Goal: Task Accomplishment & Management: Manage account settings

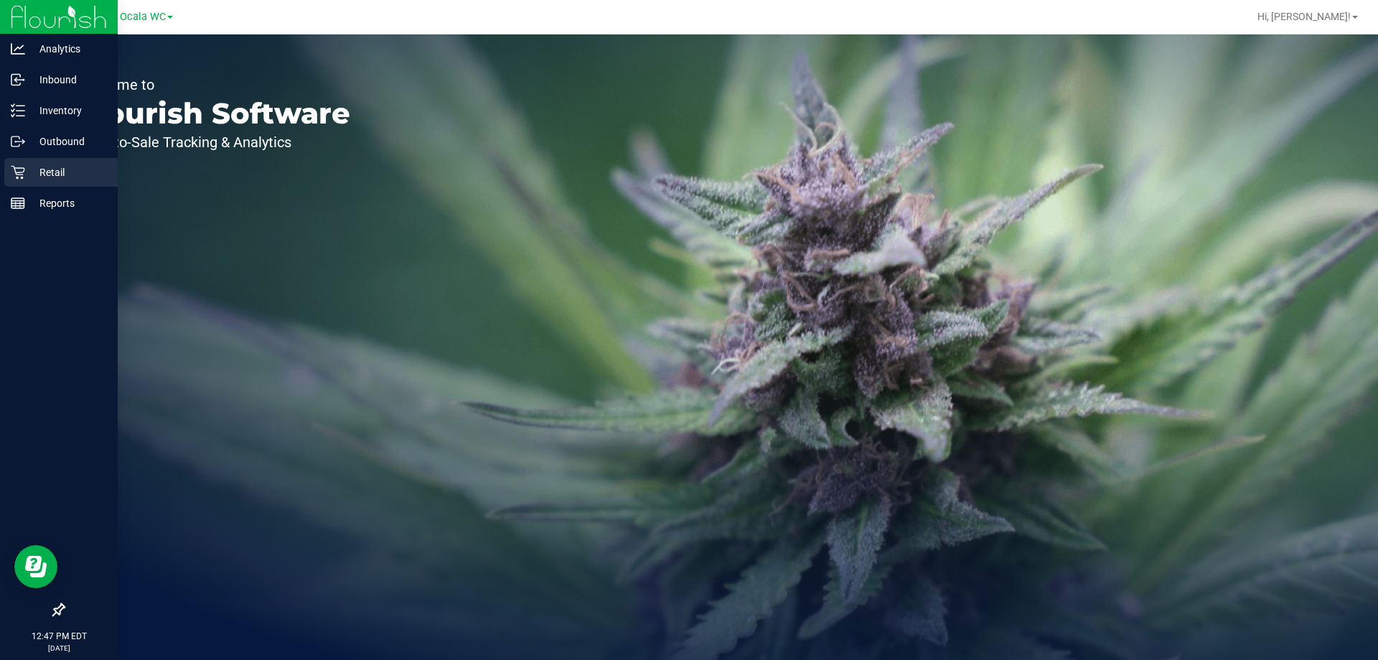
click at [31, 178] on p "Retail" at bounding box center [68, 172] width 86 height 17
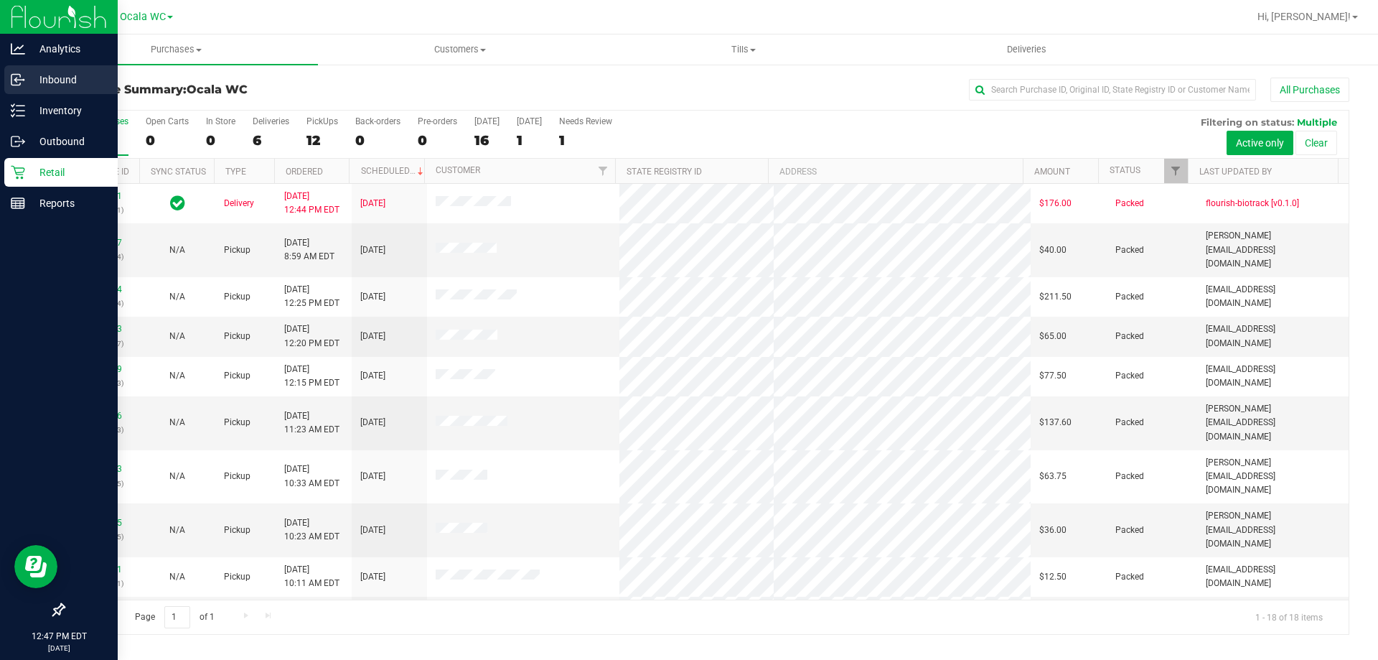
click at [56, 77] on p "Inbound" at bounding box center [68, 79] width 86 height 17
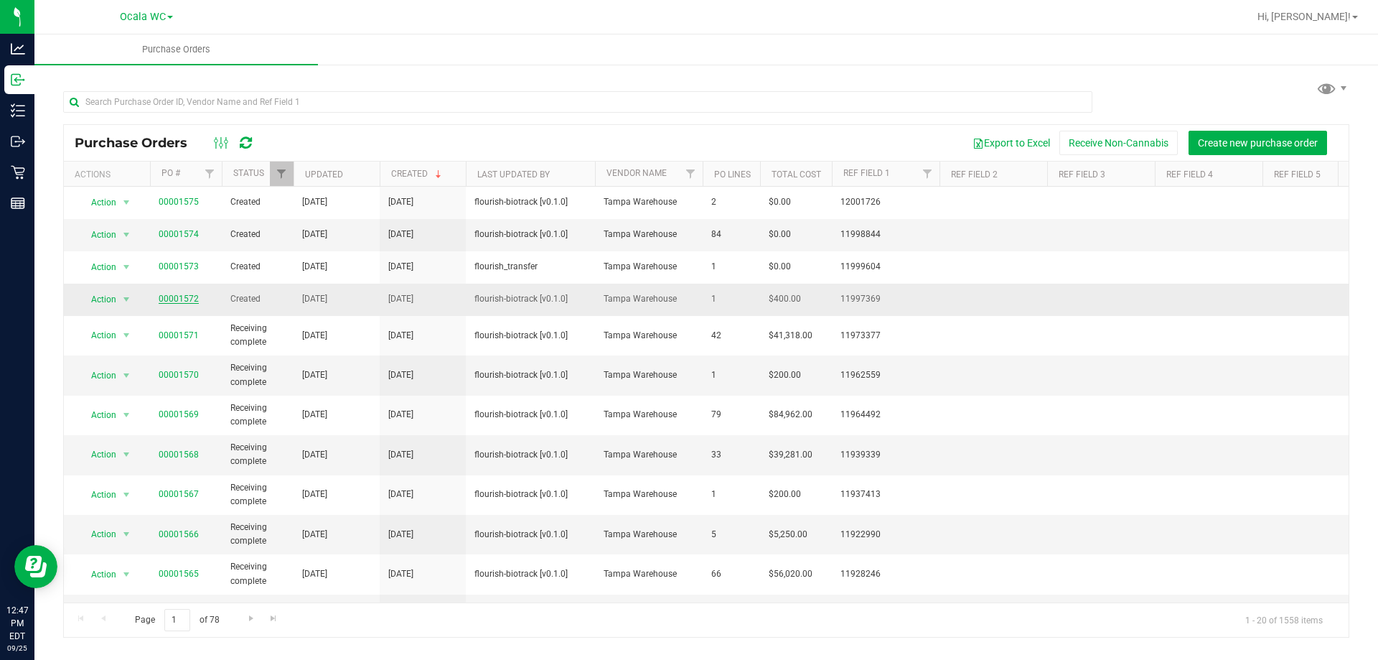
click at [174, 300] on link "00001572" at bounding box center [179, 299] width 40 height 10
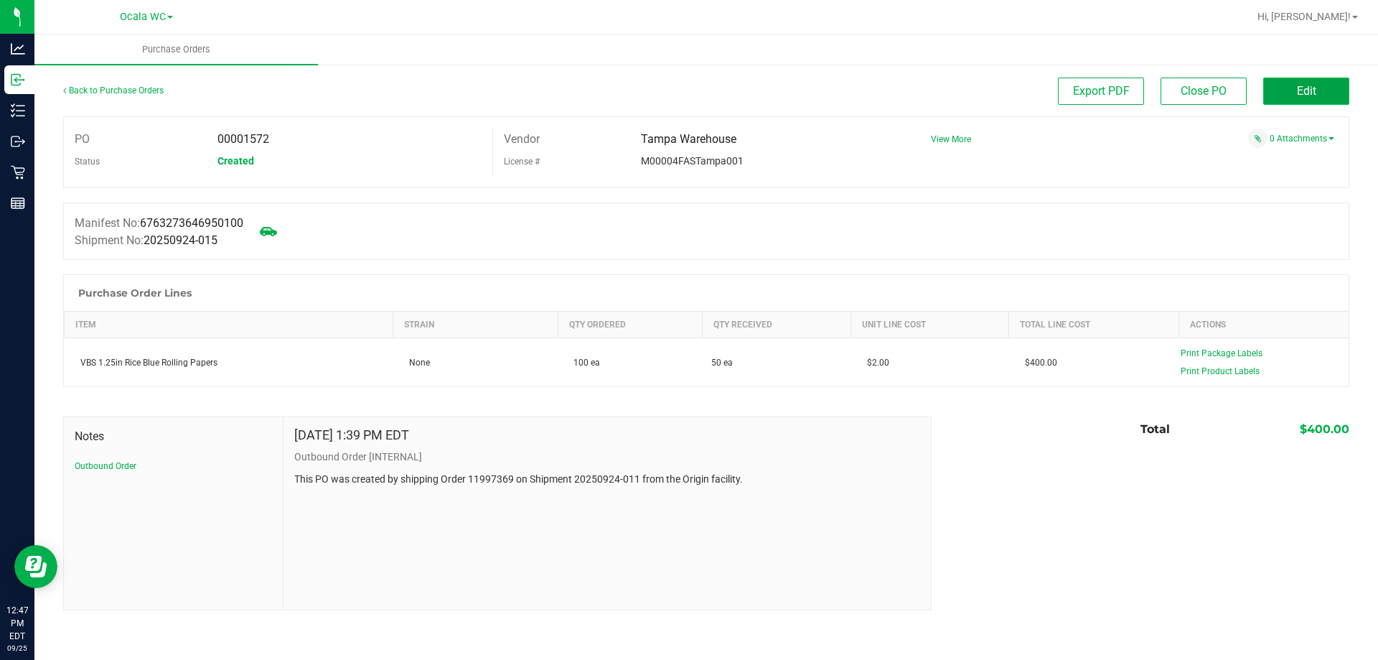
click at [1317, 85] on button "Edit" at bounding box center [1306, 91] width 86 height 27
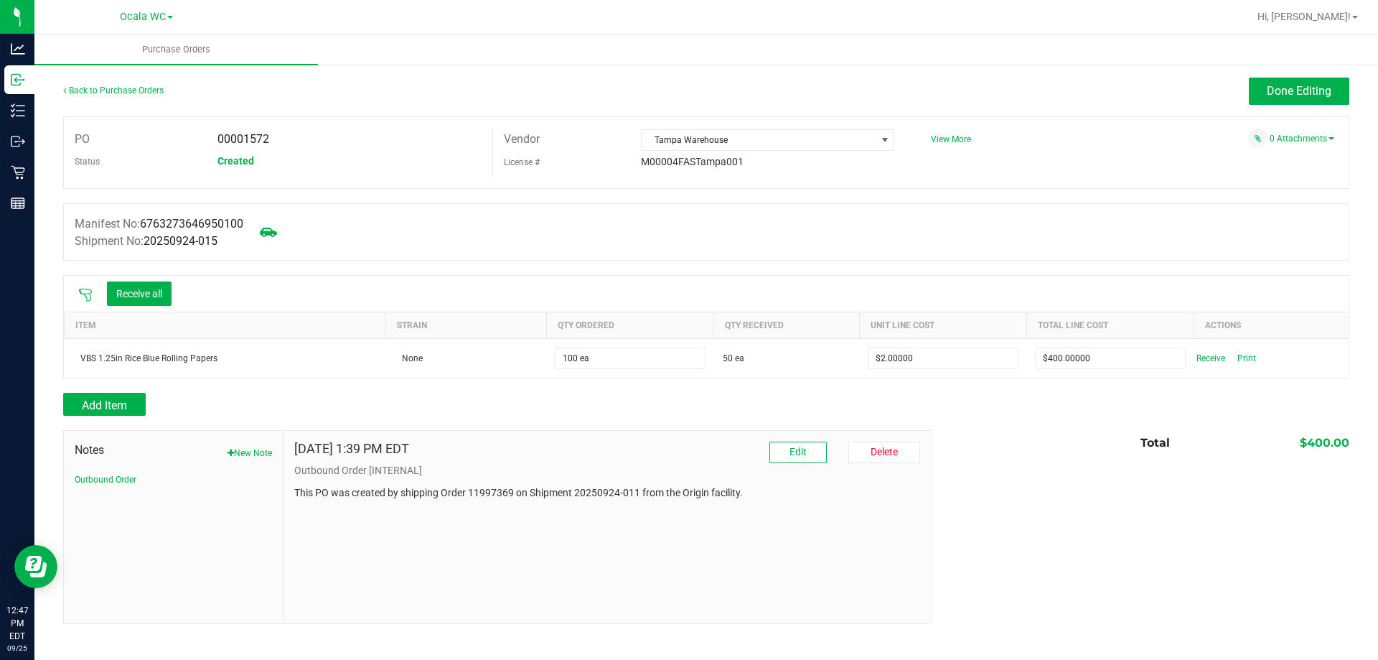
click at [149, 278] on div "Receive all" at bounding box center [125, 293] width 108 height 30
click at [147, 283] on button "Receive all" at bounding box center [139, 293] width 65 height 24
click at [1310, 82] on button "Done Editing" at bounding box center [1299, 91] width 100 height 27
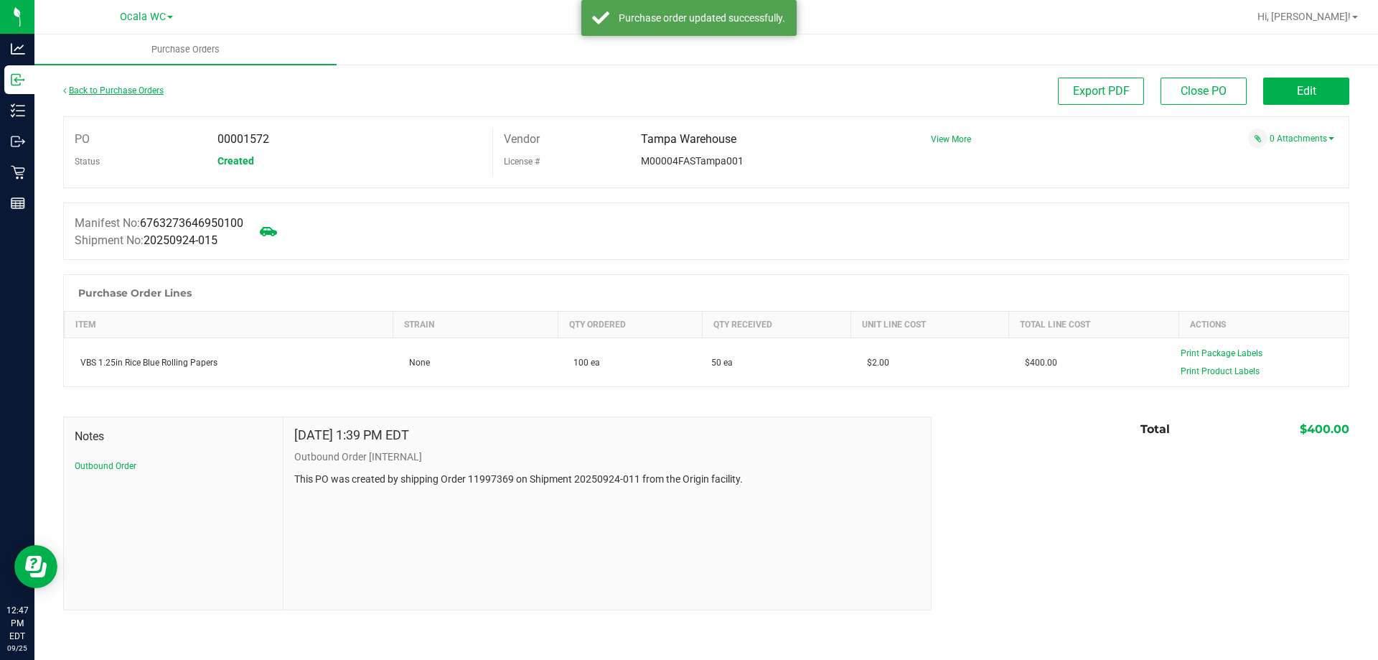
click at [99, 90] on link "Back to Purchase Orders" at bounding box center [113, 90] width 100 height 10
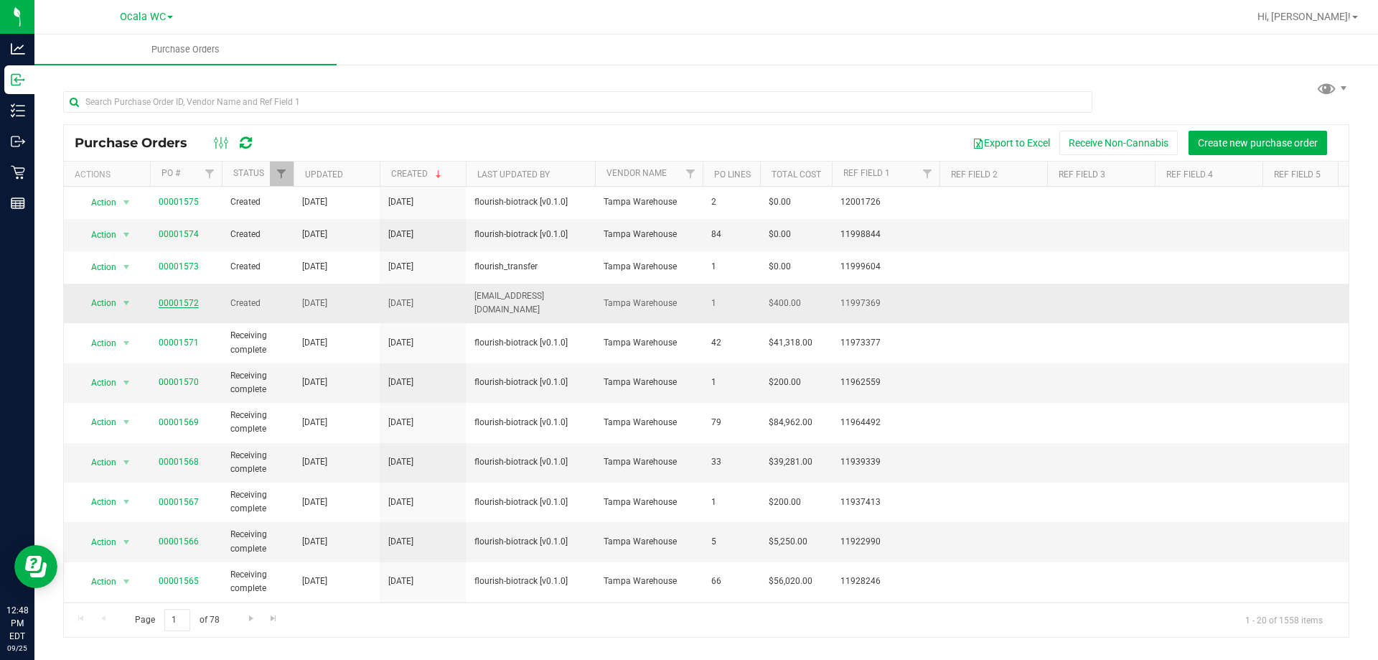
click at [170, 303] on link "00001572" at bounding box center [179, 303] width 40 height 10
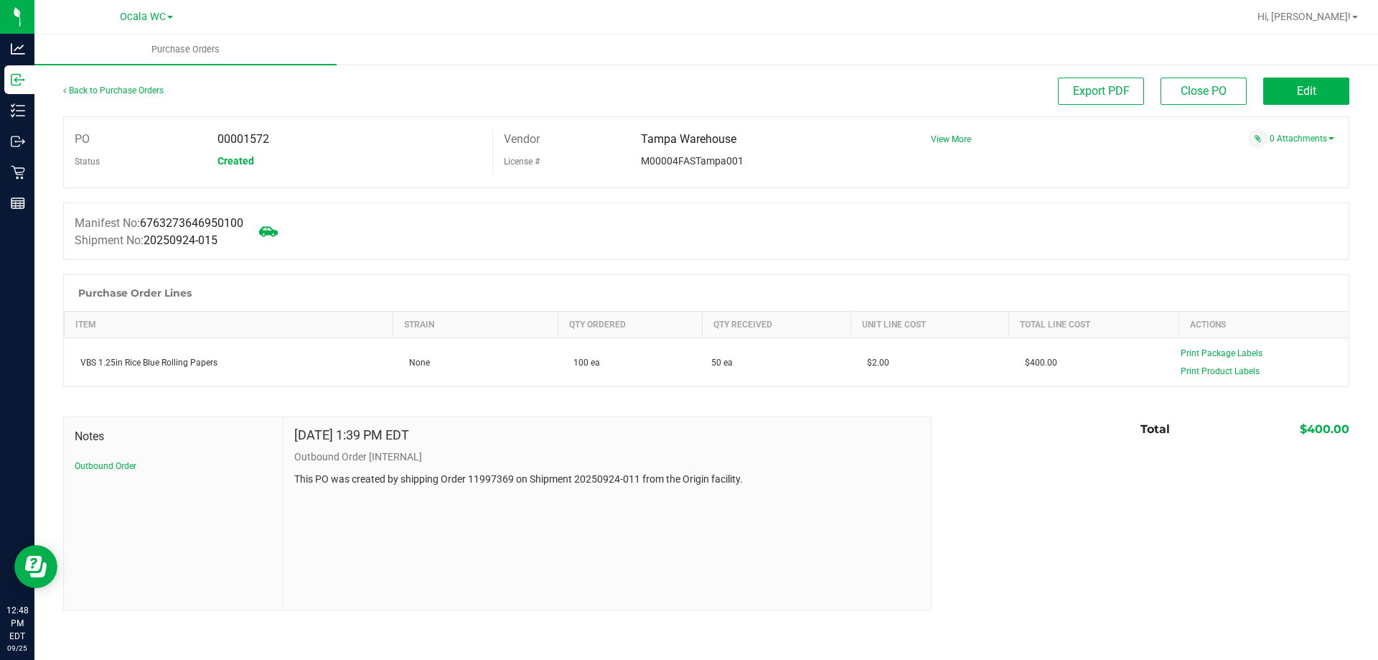
click at [275, 230] on icon at bounding box center [268, 231] width 19 height 19
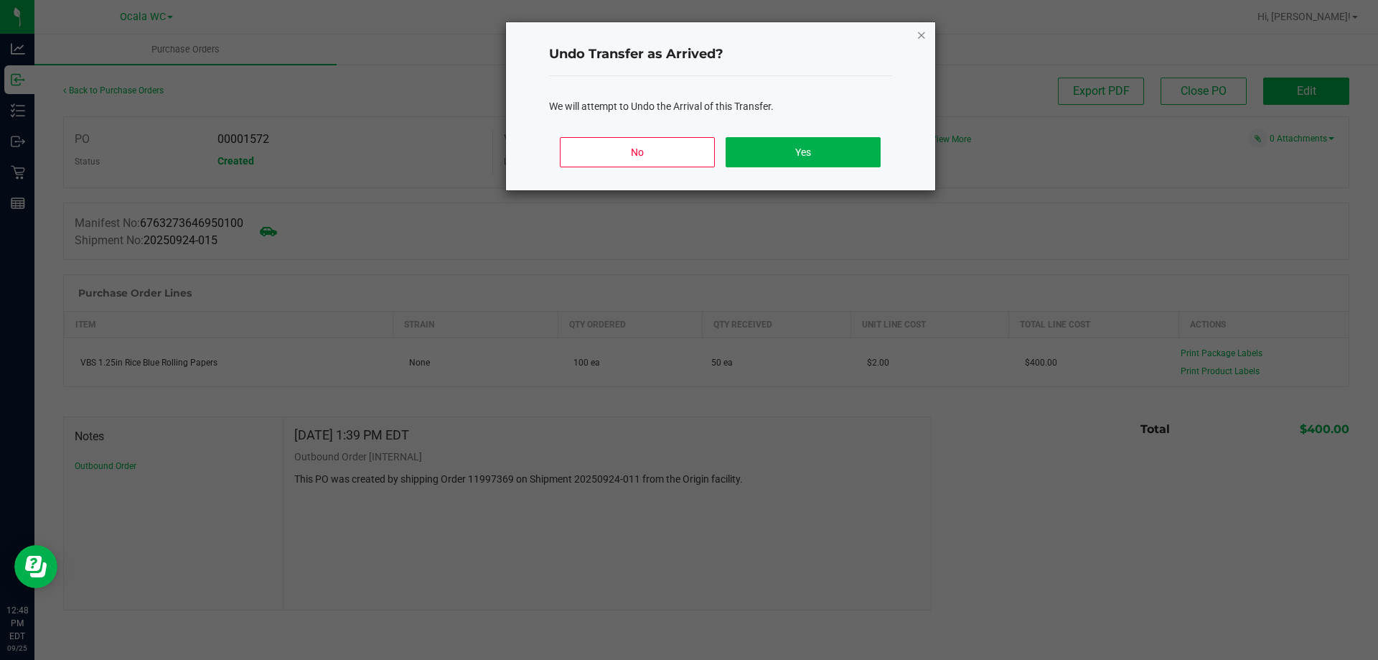
click at [920, 33] on icon "Close" at bounding box center [921, 34] width 10 height 17
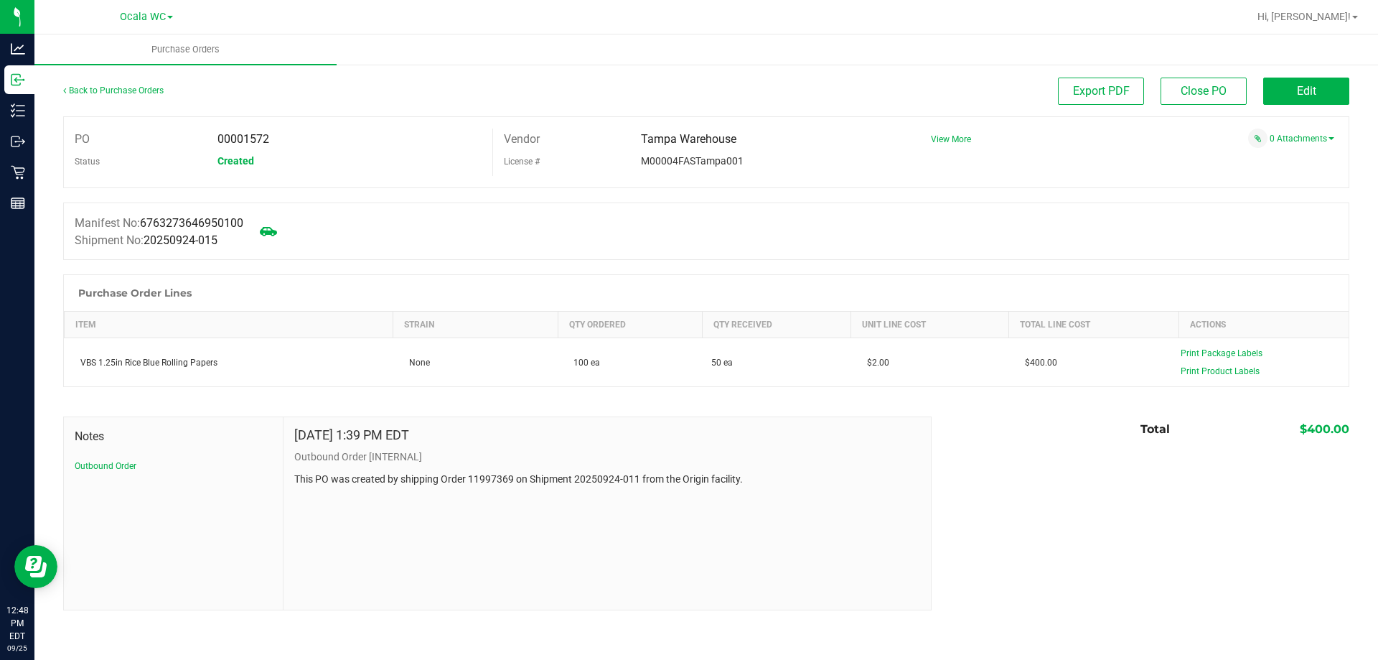
click at [1288, 75] on div "Back to Purchase Orders Export PDF Close PO Edit PO 00001572 Status Created Ven…" at bounding box center [706, 343] width 1344 height 561
click at [1295, 84] on button "Edit" at bounding box center [1306, 91] width 86 height 27
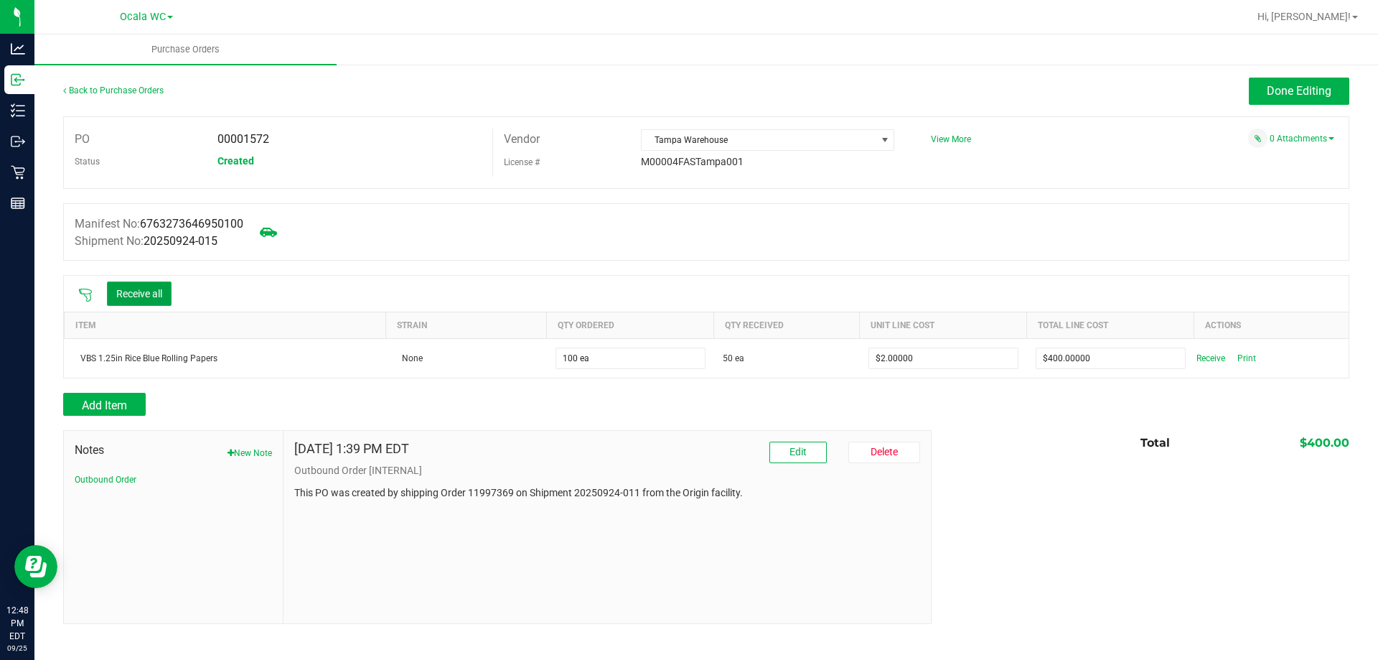
click at [129, 295] on button "Receive all" at bounding box center [139, 293] width 65 height 24
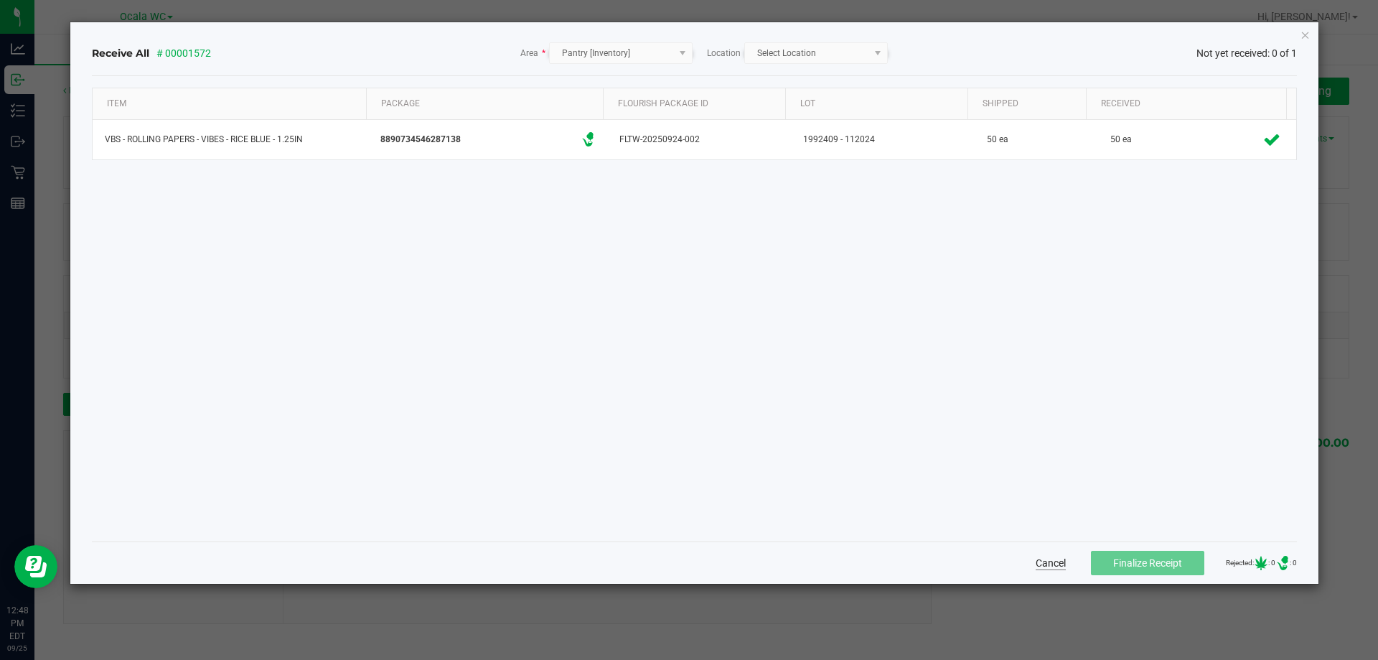
click at [1037, 566] on button "Cancel" at bounding box center [1051, 562] width 30 height 14
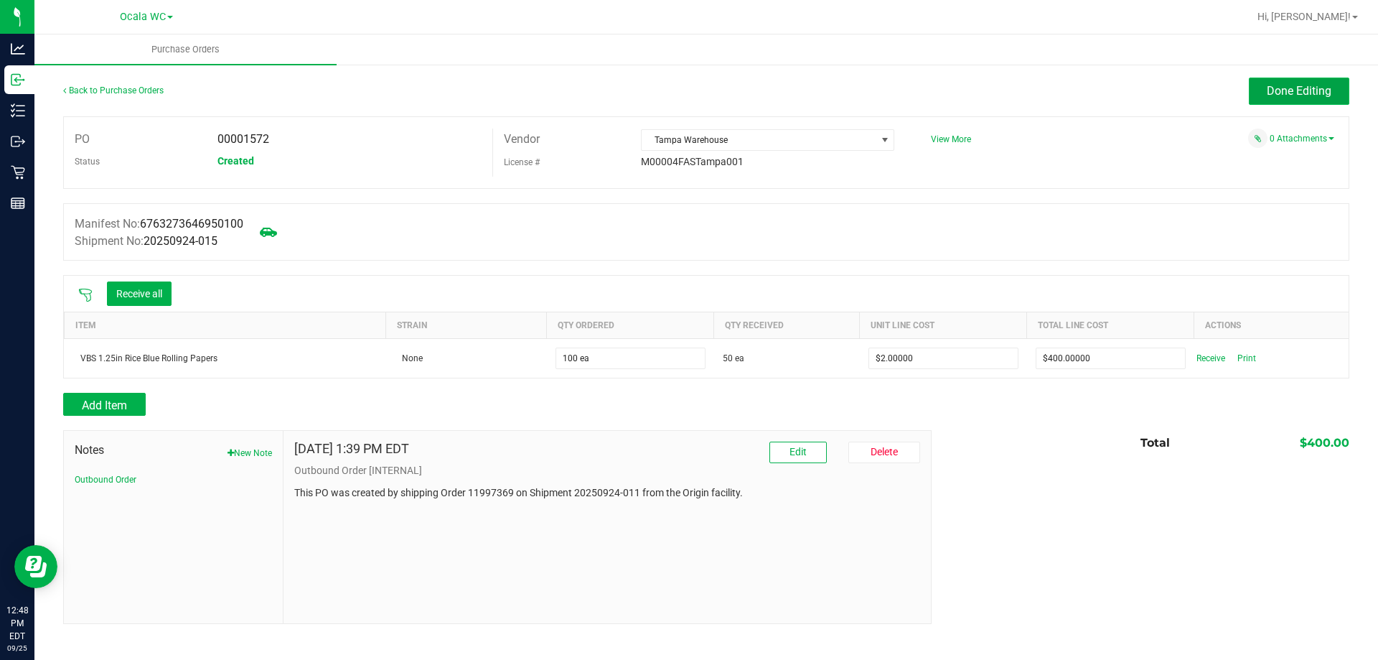
click at [1278, 85] on span "Done Editing" at bounding box center [1299, 91] width 65 height 14
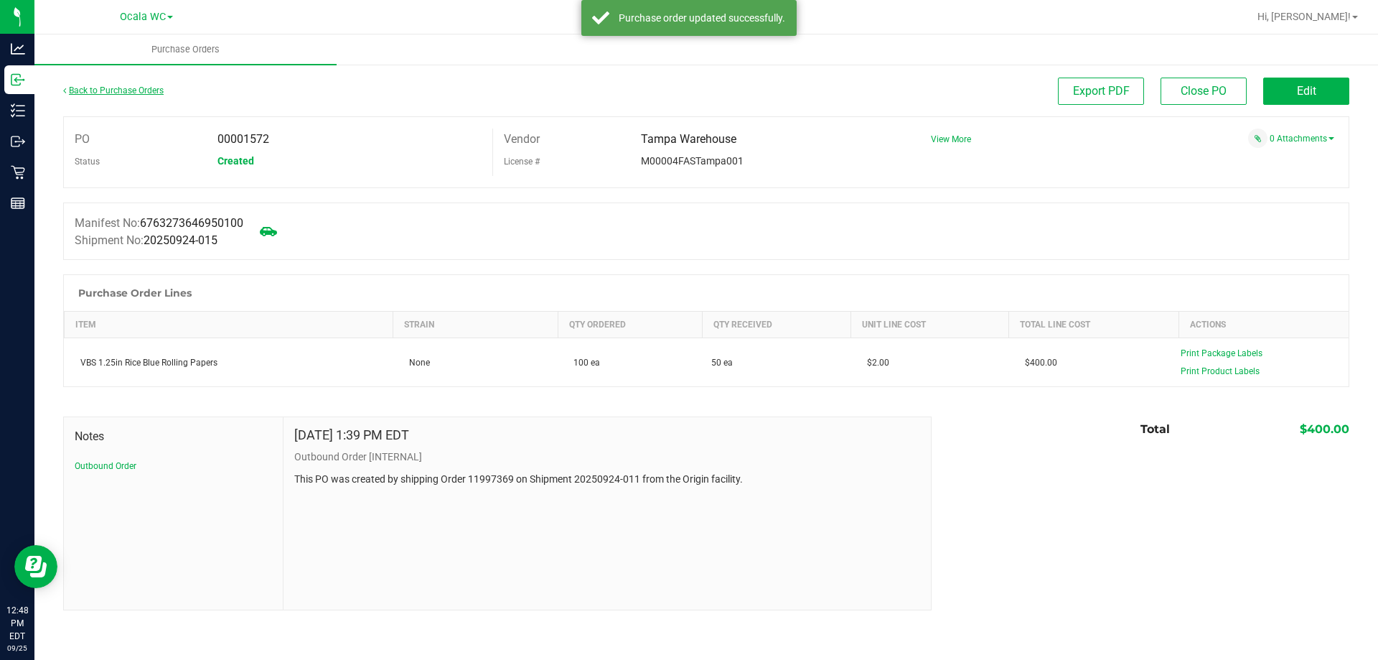
click at [124, 88] on link "Back to Purchase Orders" at bounding box center [113, 90] width 100 height 10
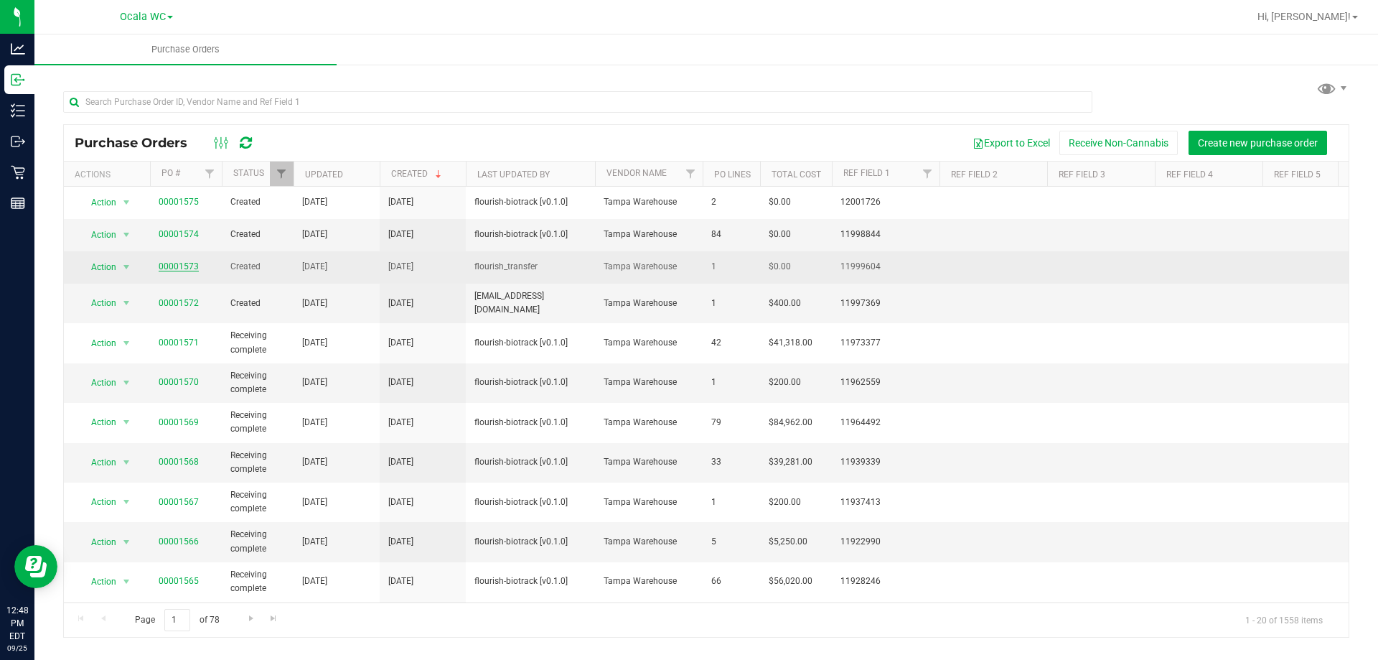
click at [177, 268] on link "00001573" at bounding box center [179, 266] width 40 height 10
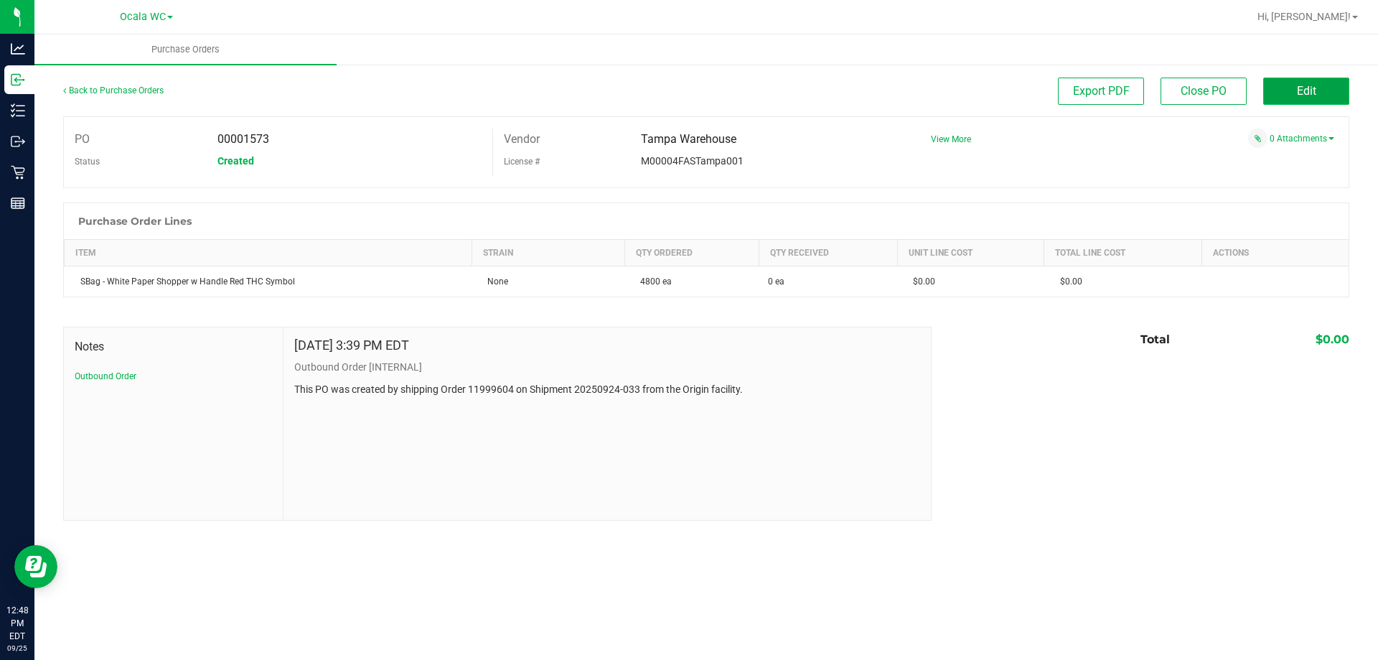
click at [1305, 83] on button "Edit" at bounding box center [1306, 91] width 86 height 27
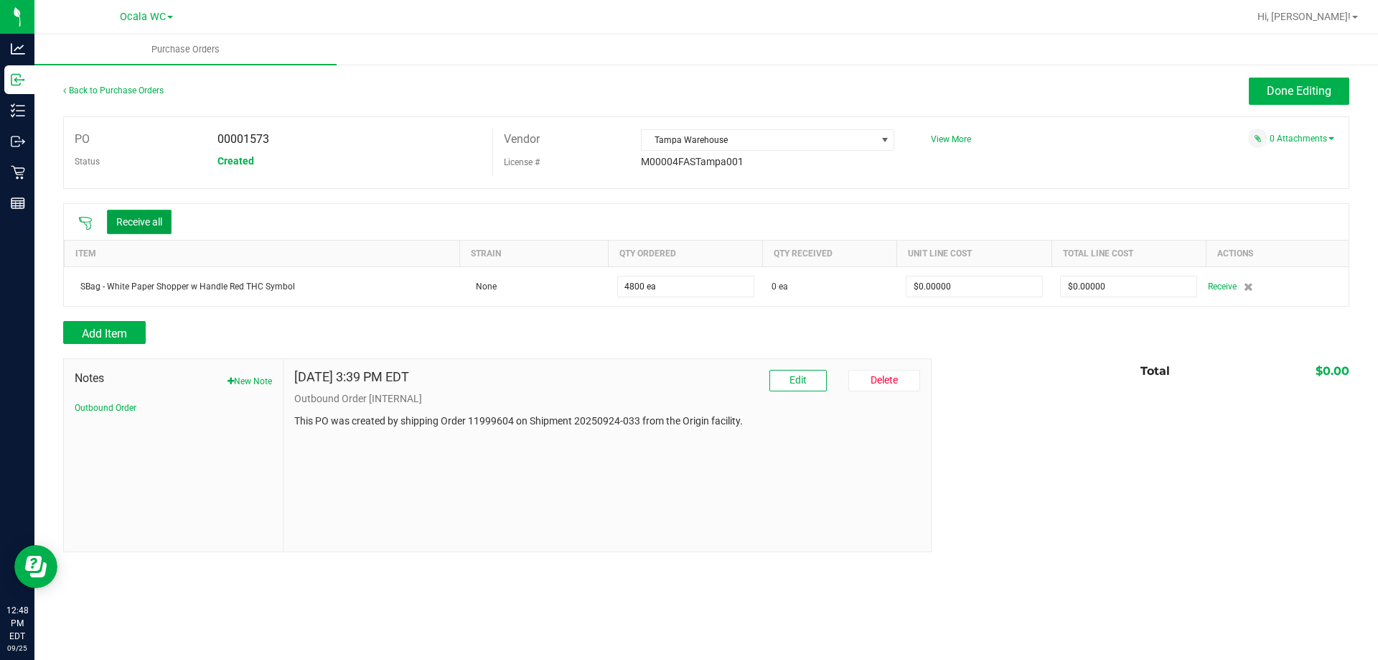
click at [157, 224] on button "Receive all" at bounding box center [139, 222] width 65 height 24
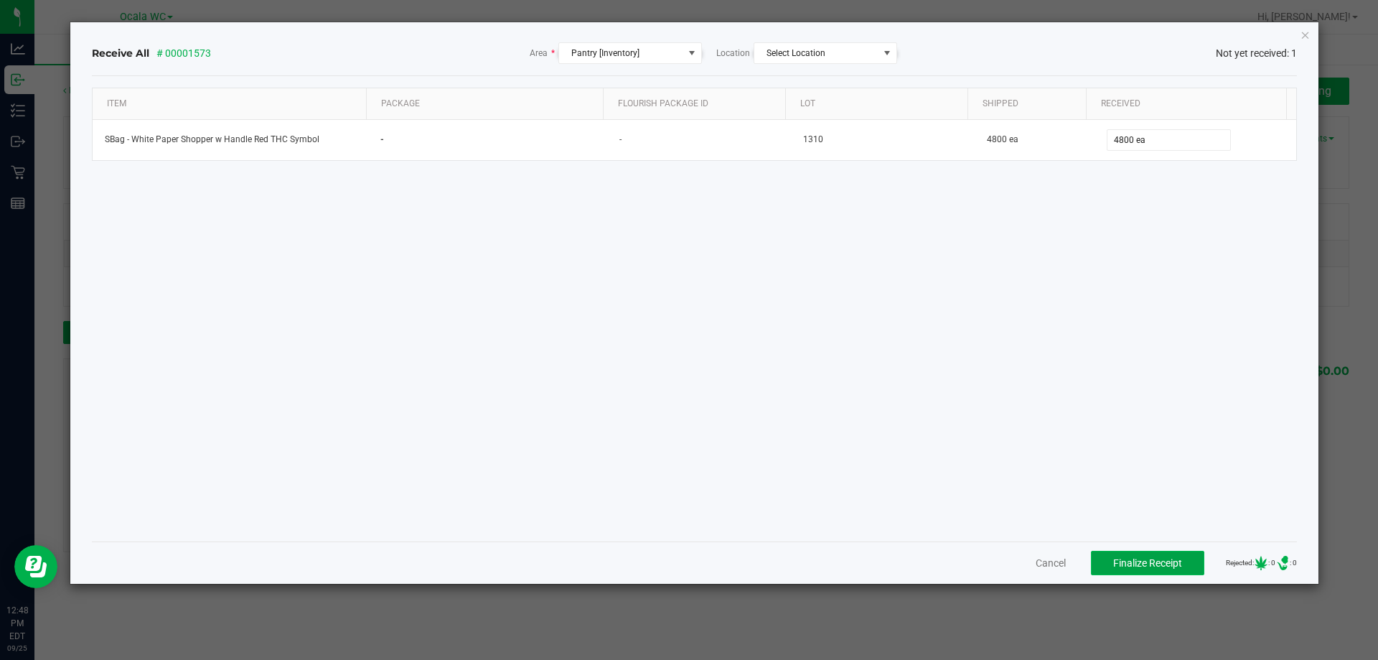
click at [1138, 566] on span "Finalize Receipt" at bounding box center [1147, 562] width 69 height 11
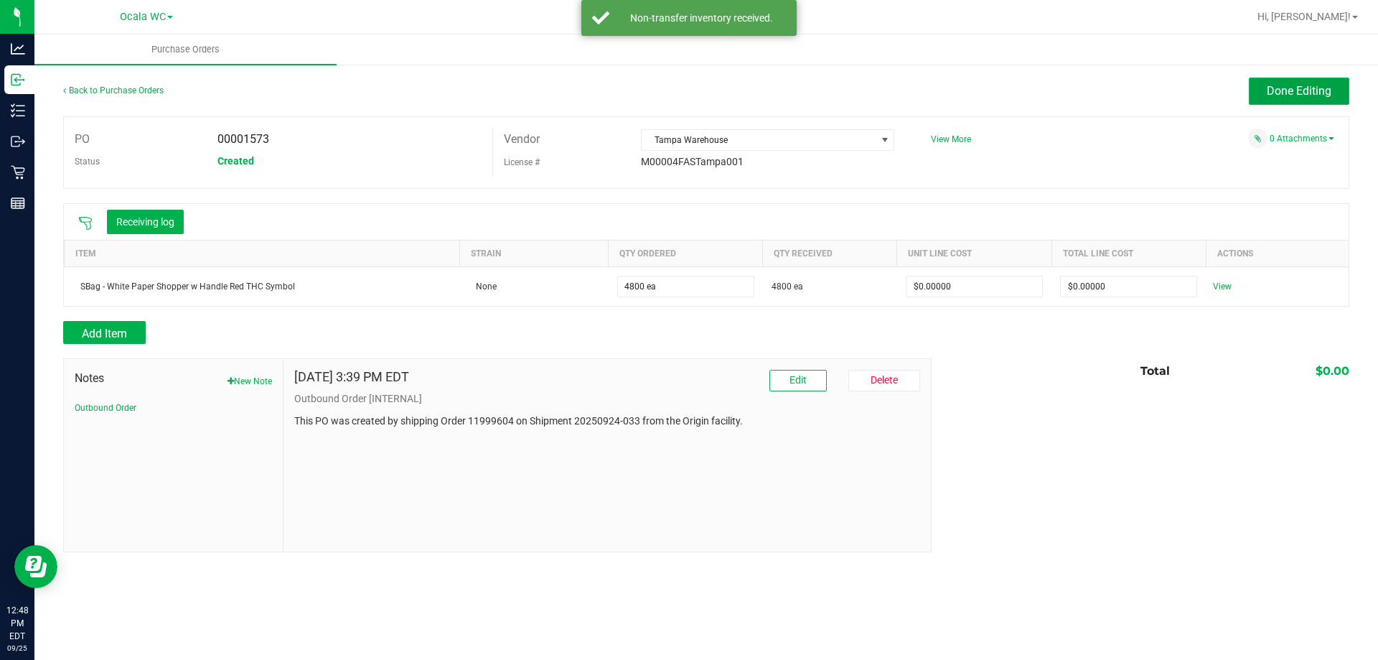
click at [1302, 86] on span "Done Editing" at bounding box center [1299, 91] width 65 height 14
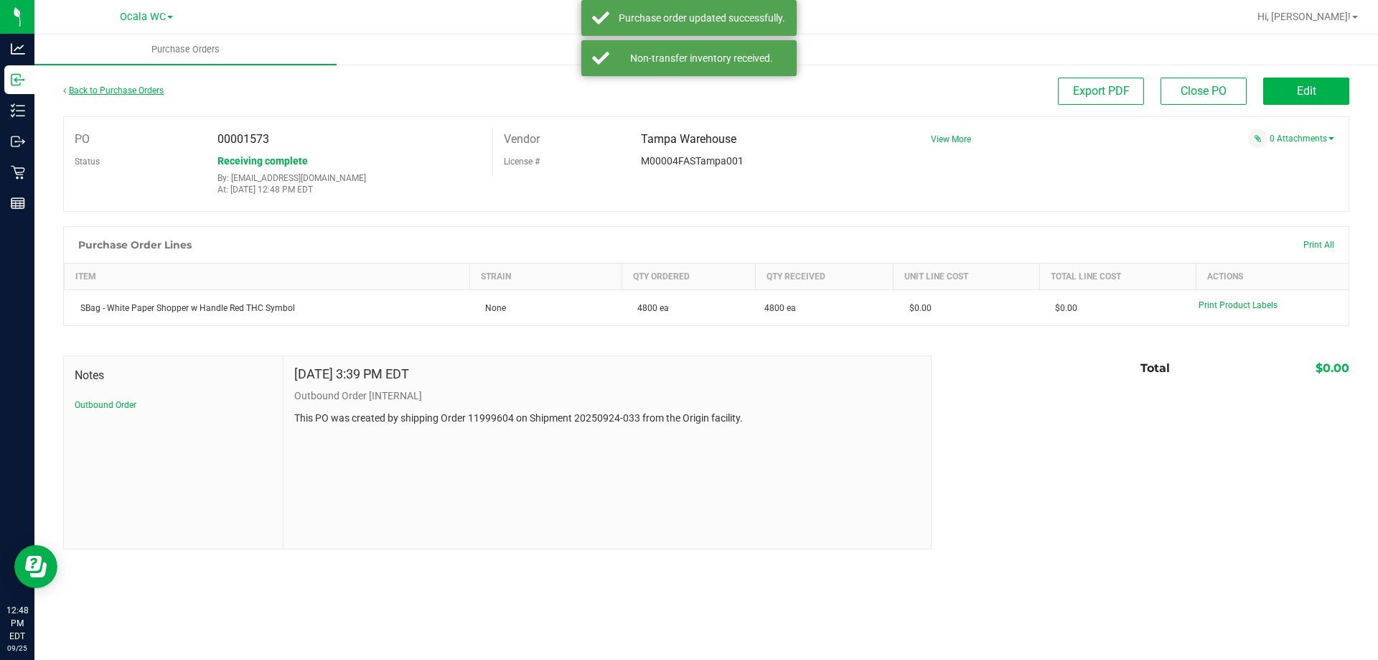
click at [122, 88] on link "Back to Purchase Orders" at bounding box center [113, 90] width 100 height 10
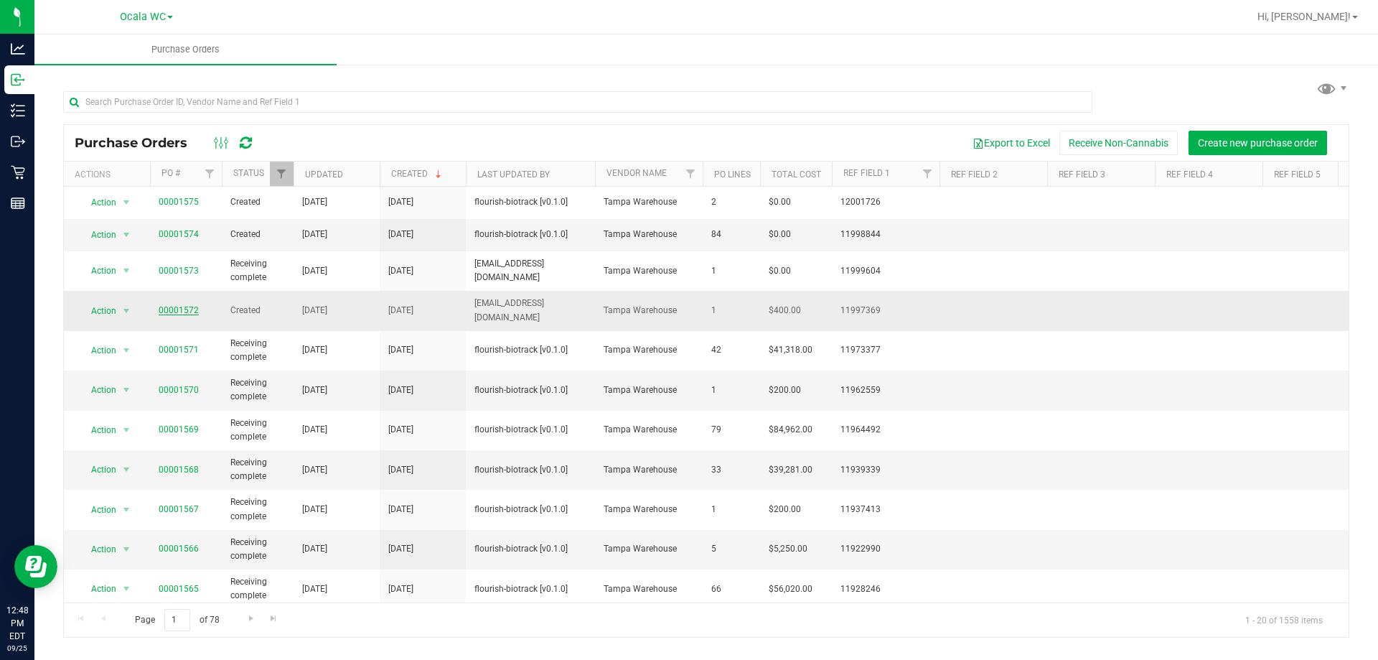
click at [167, 309] on link "00001572" at bounding box center [179, 310] width 40 height 10
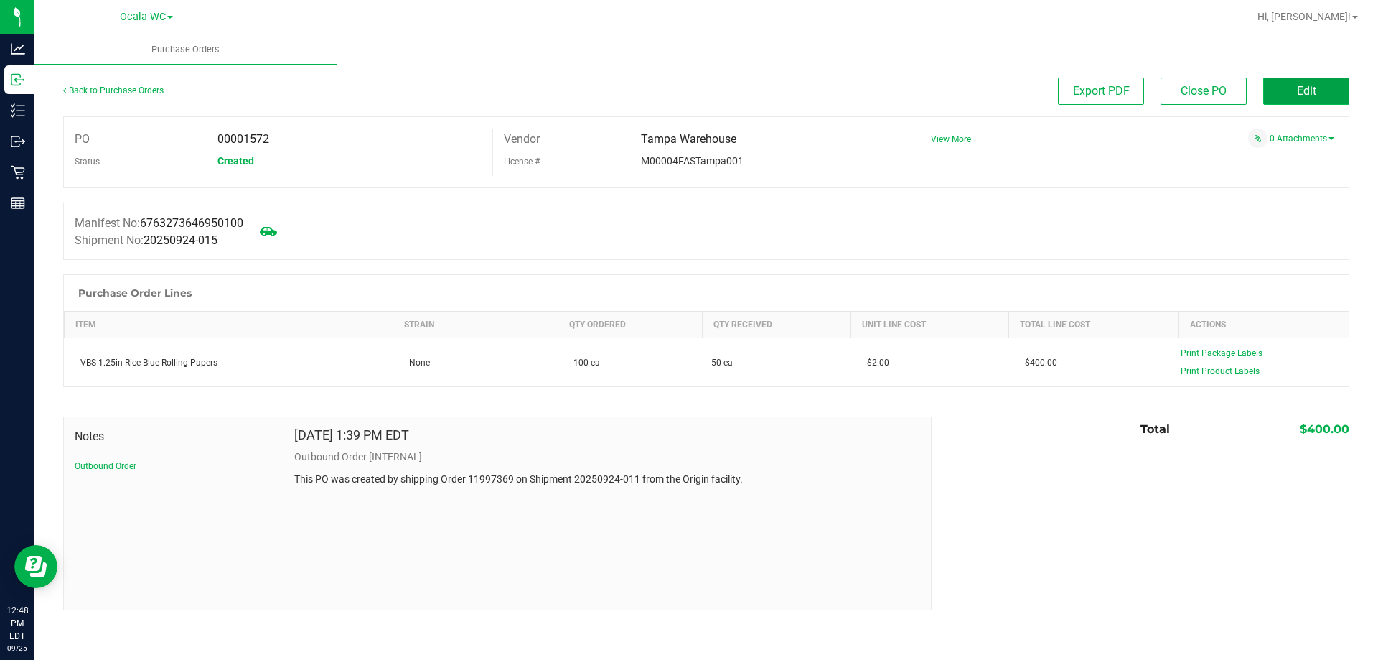
click at [1293, 94] on button "Edit" at bounding box center [1306, 91] width 86 height 27
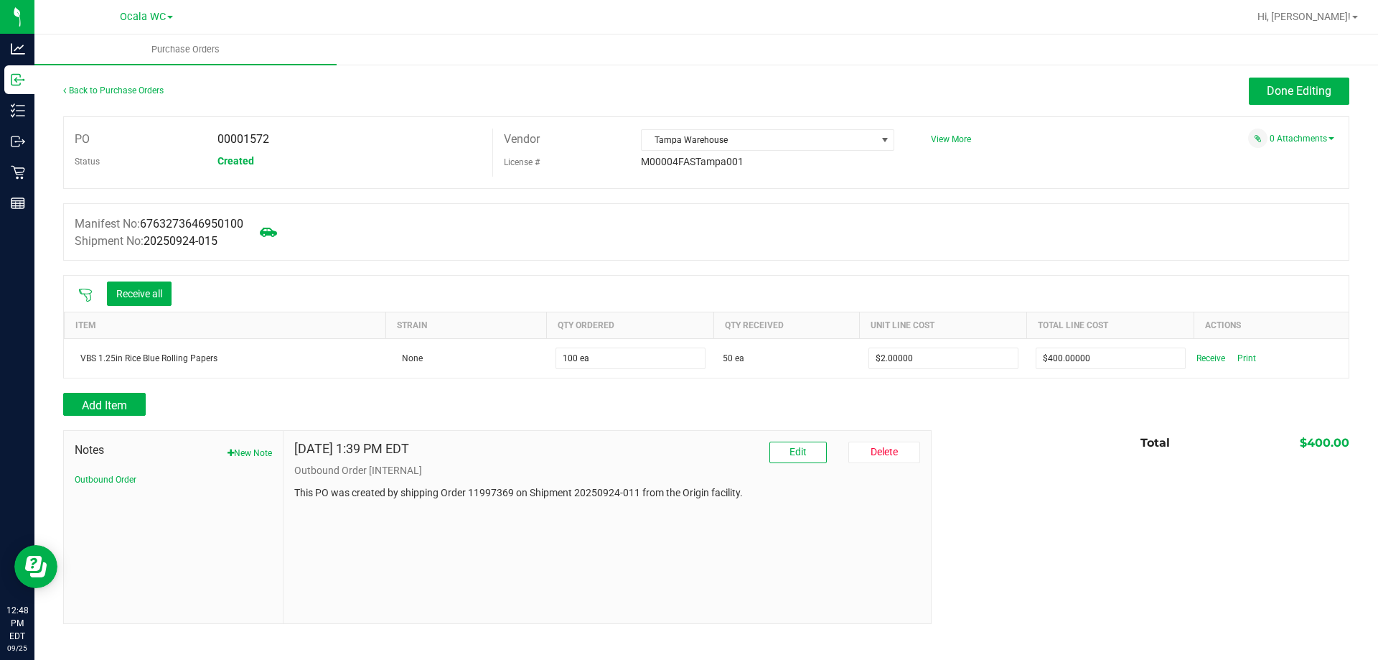
click at [83, 294] on icon at bounding box center [85, 295] width 14 height 14
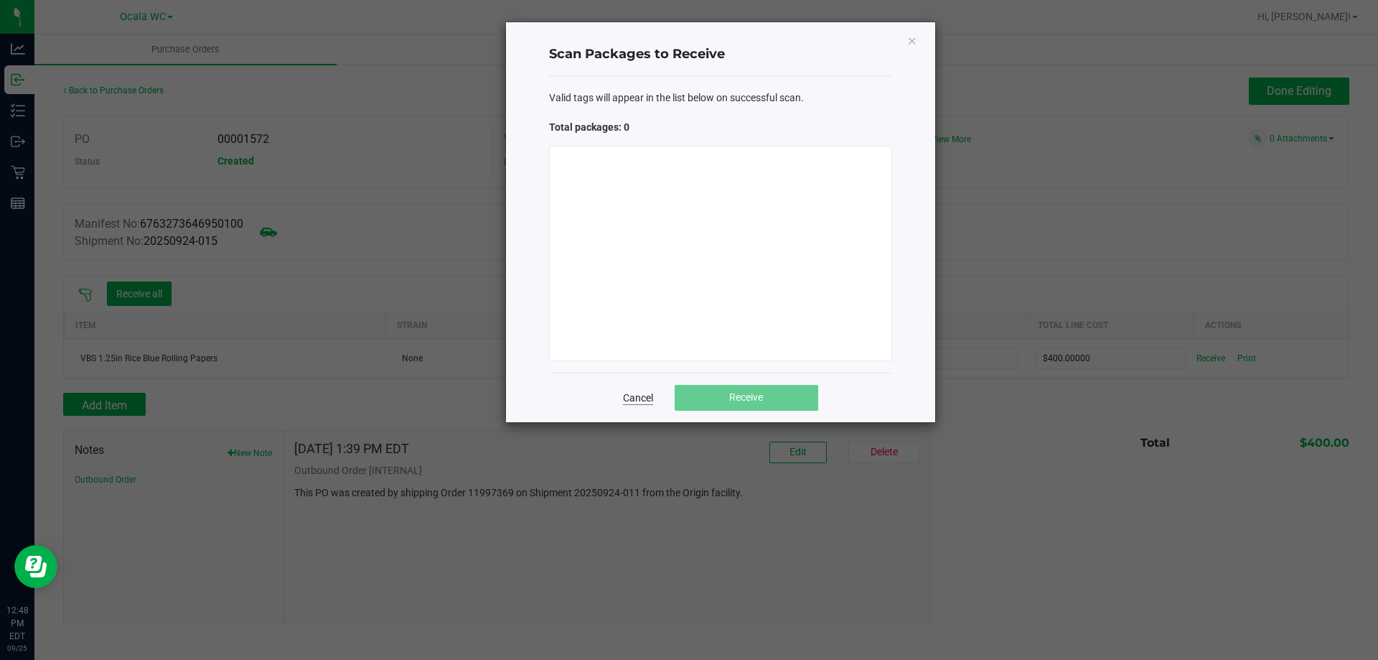
click at [637, 395] on link "Cancel" at bounding box center [638, 397] width 30 height 14
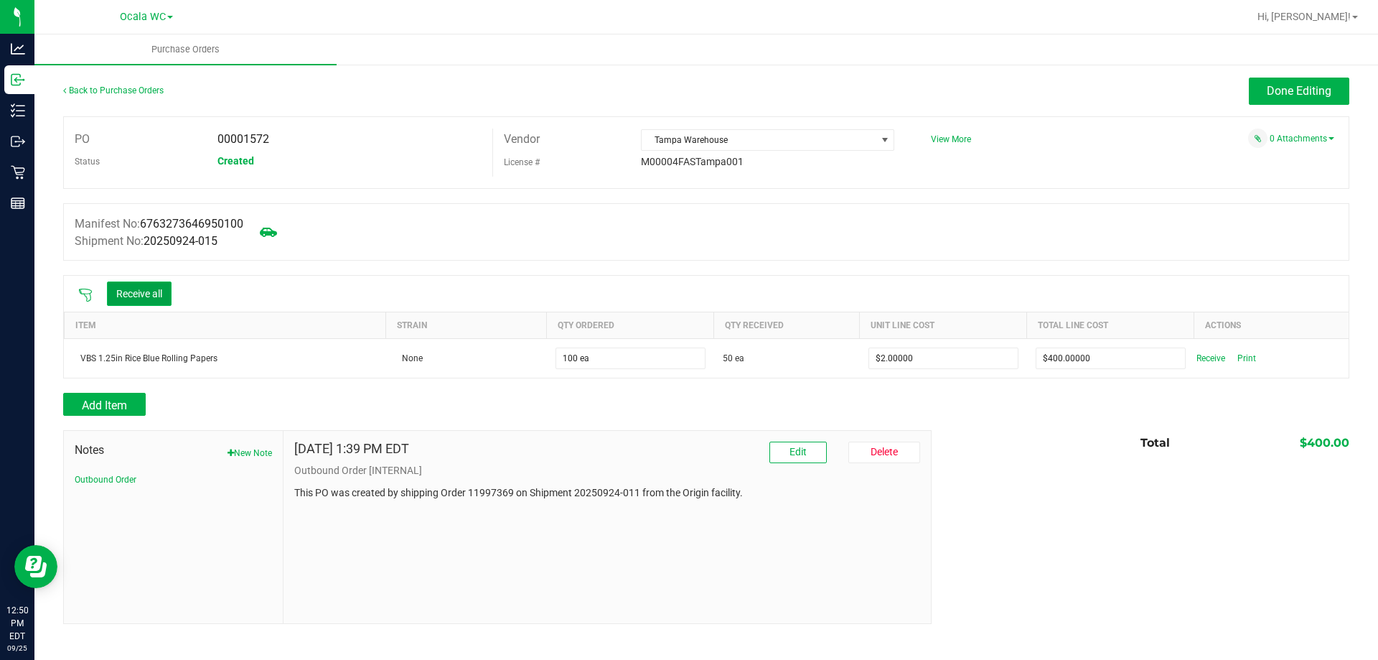
click at [144, 293] on button "Receive all" at bounding box center [139, 293] width 65 height 24
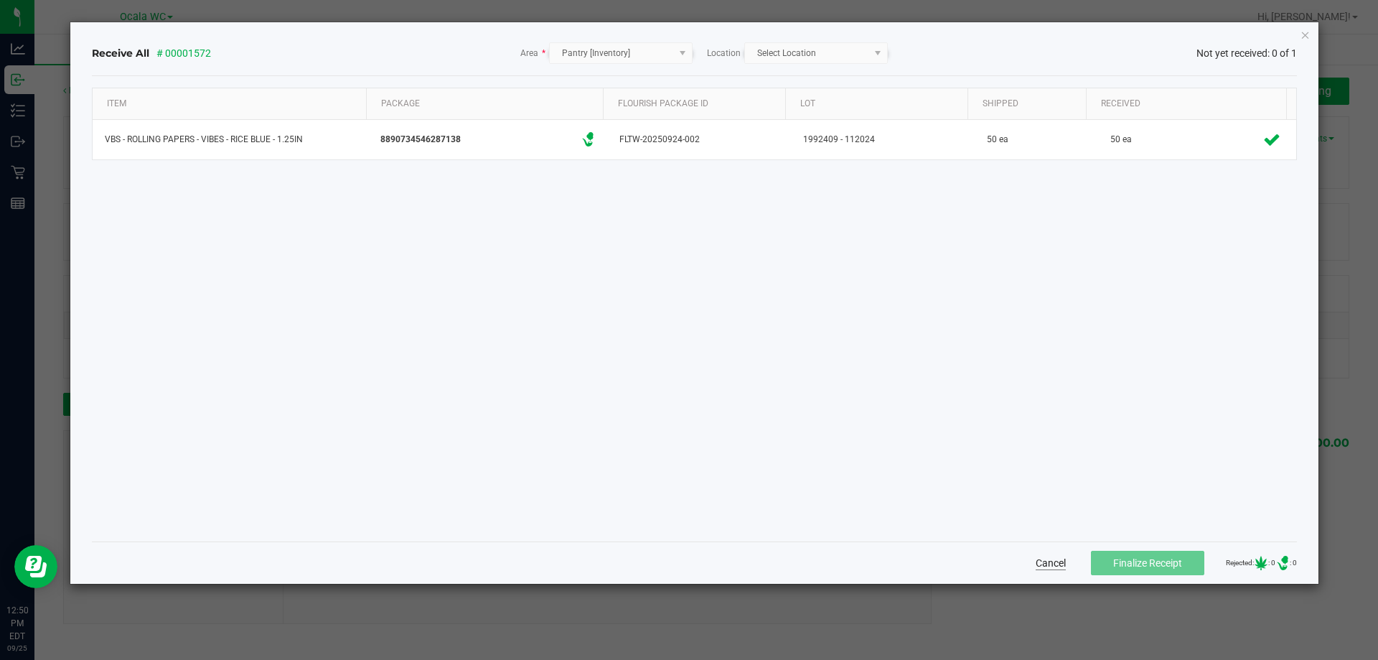
click at [1036, 563] on button "Cancel" at bounding box center [1051, 562] width 30 height 14
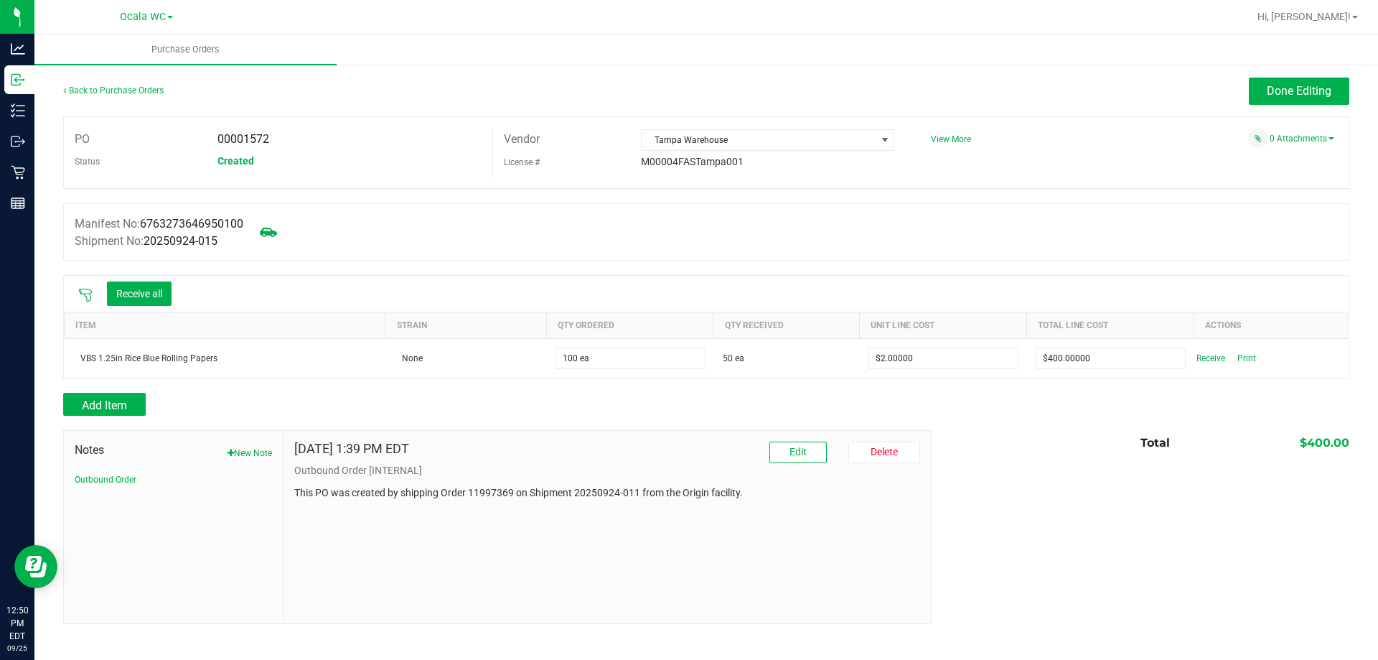
click at [84, 297] on icon at bounding box center [85, 295] width 14 height 14
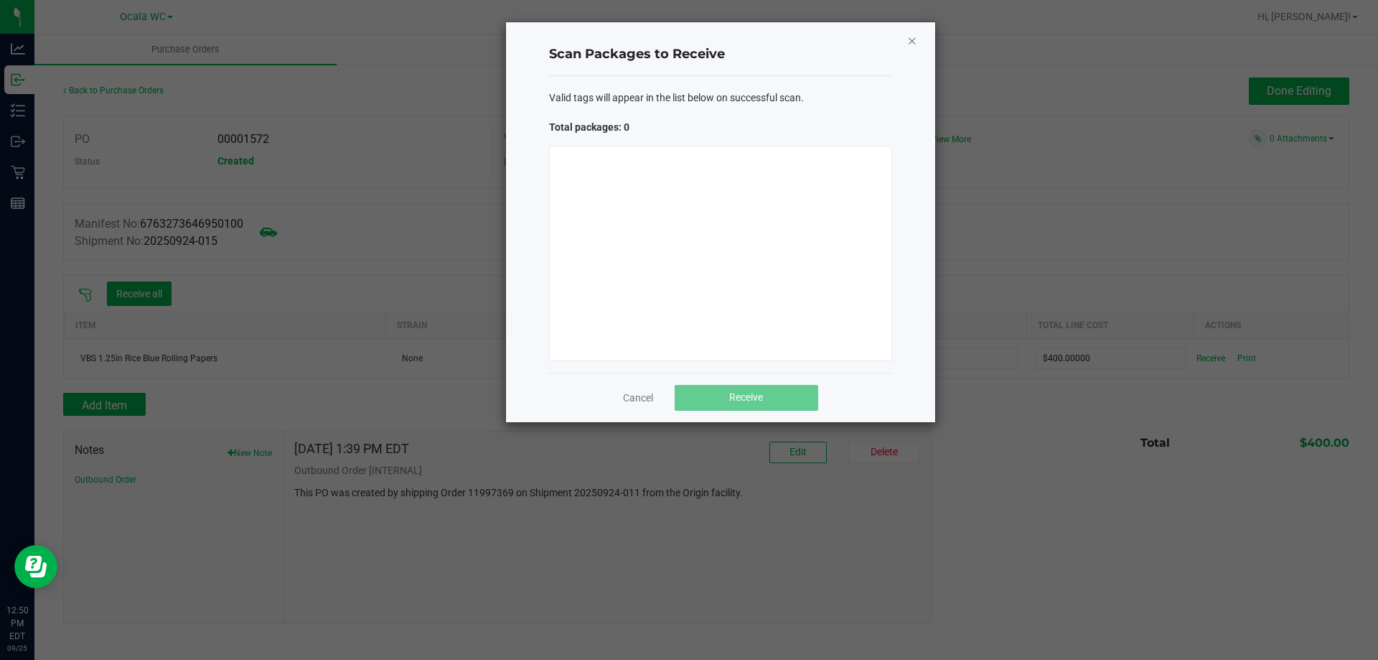
click at [907, 37] on icon "Close" at bounding box center [912, 40] width 10 height 17
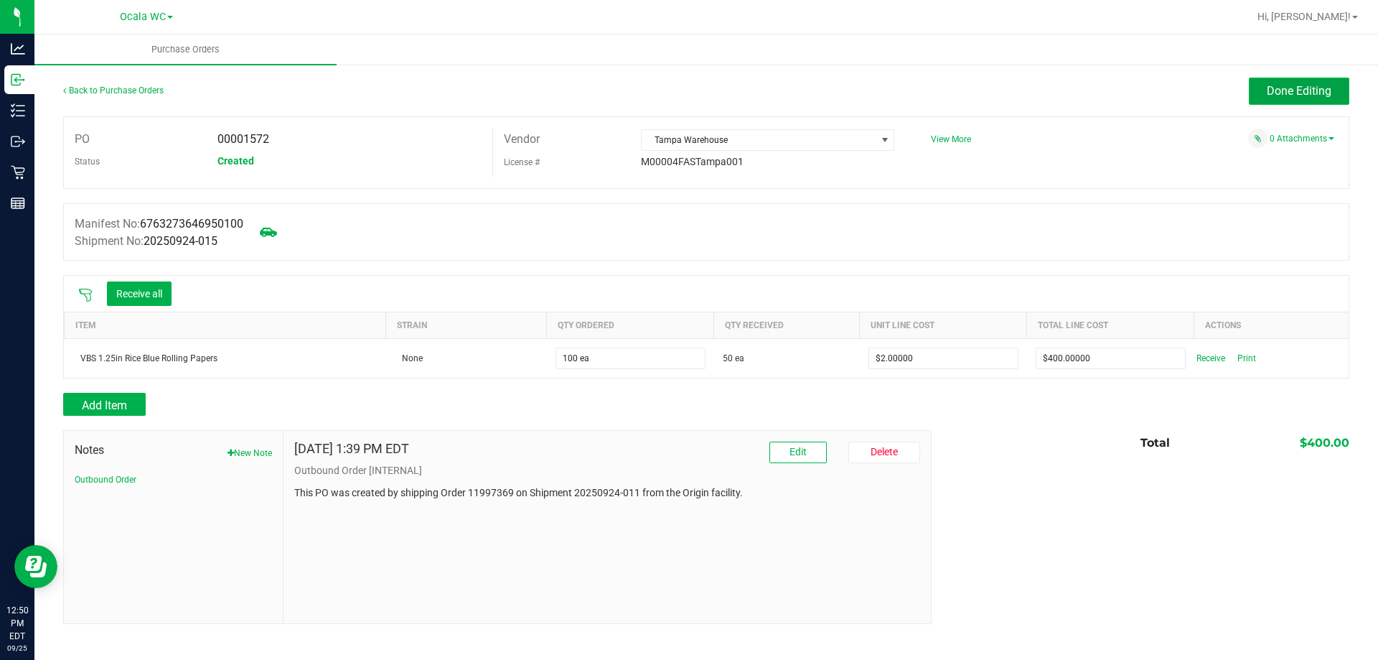
click at [1298, 88] on span "Done Editing" at bounding box center [1299, 91] width 65 height 14
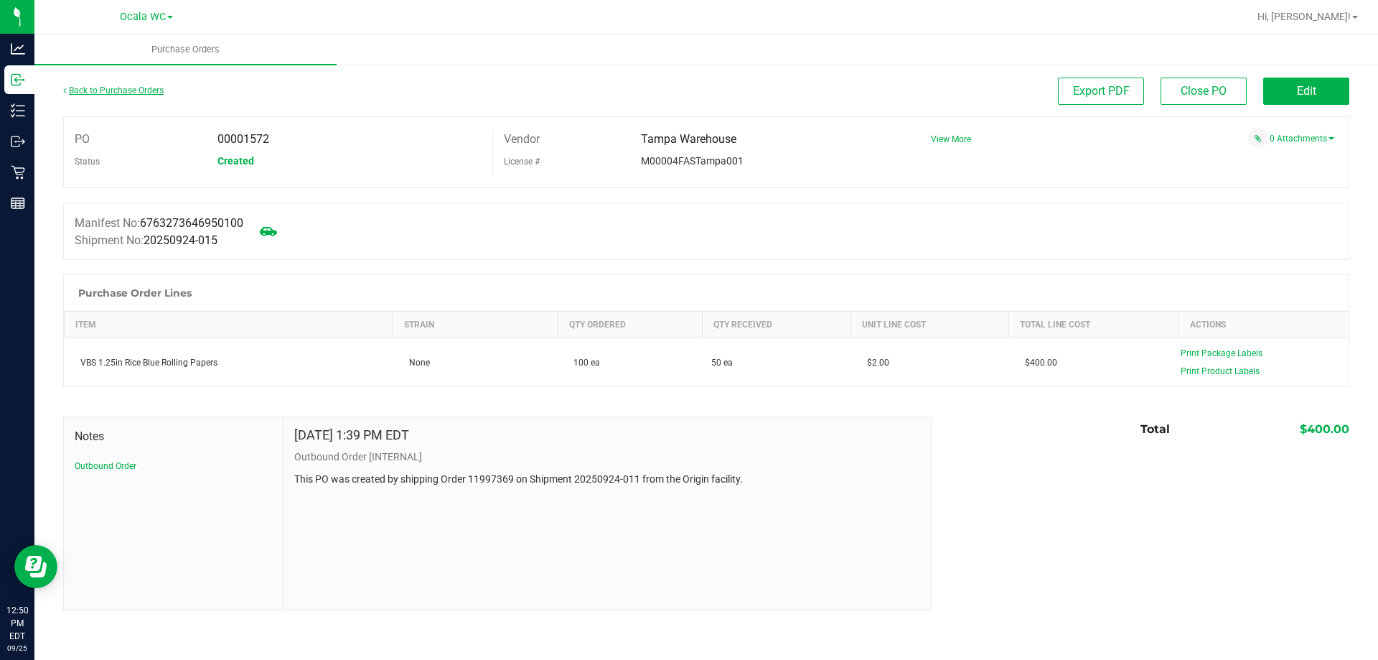
click at [144, 90] on link "Back to Purchase Orders" at bounding box center [113, 90] width 100 height 10
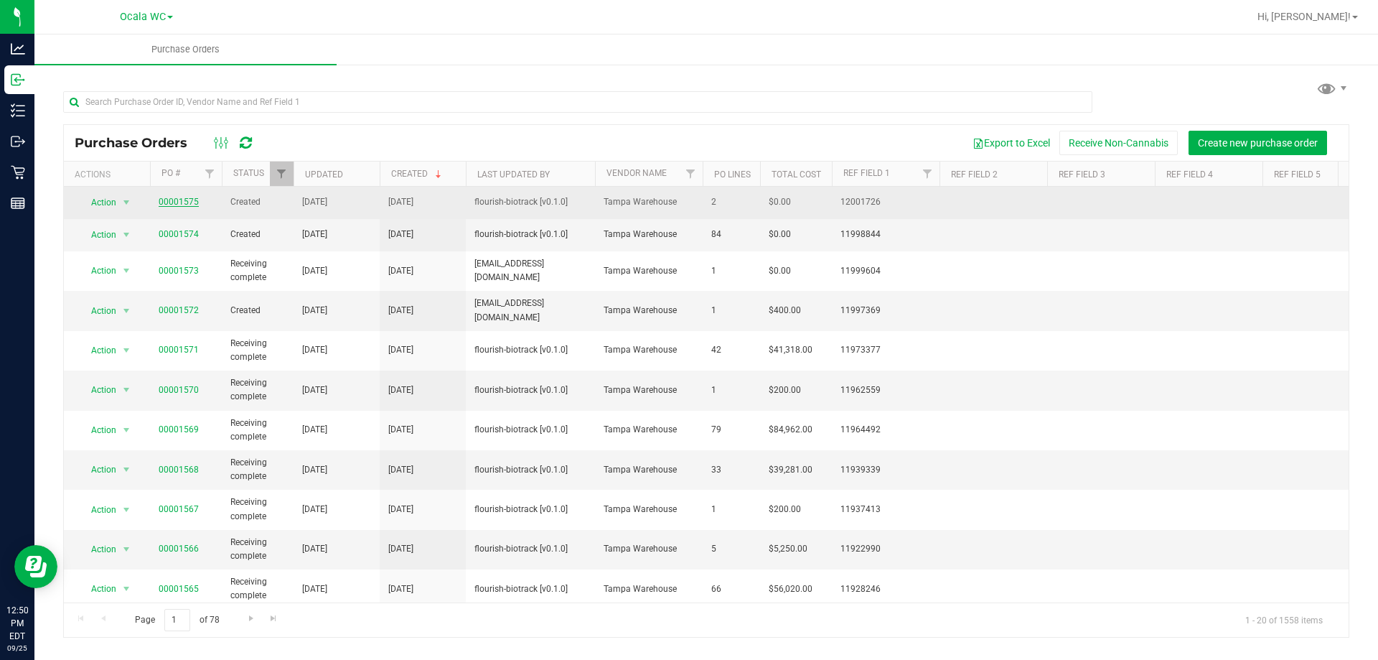
click at [175, 199] on link "00001575" at bounding box center [179, 202] width 40 height 10
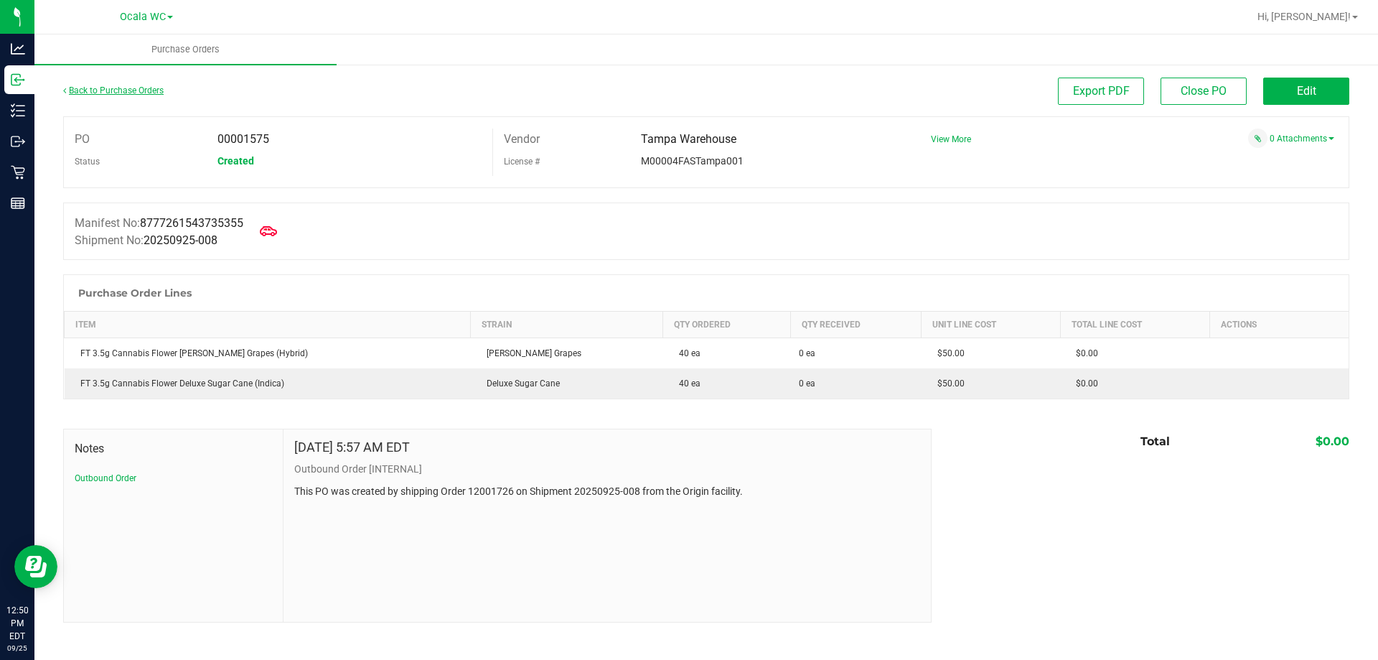
click at [106, 90] on link "Back to Purchase Orders" at bounding box center [113, 90] width 100 height 10
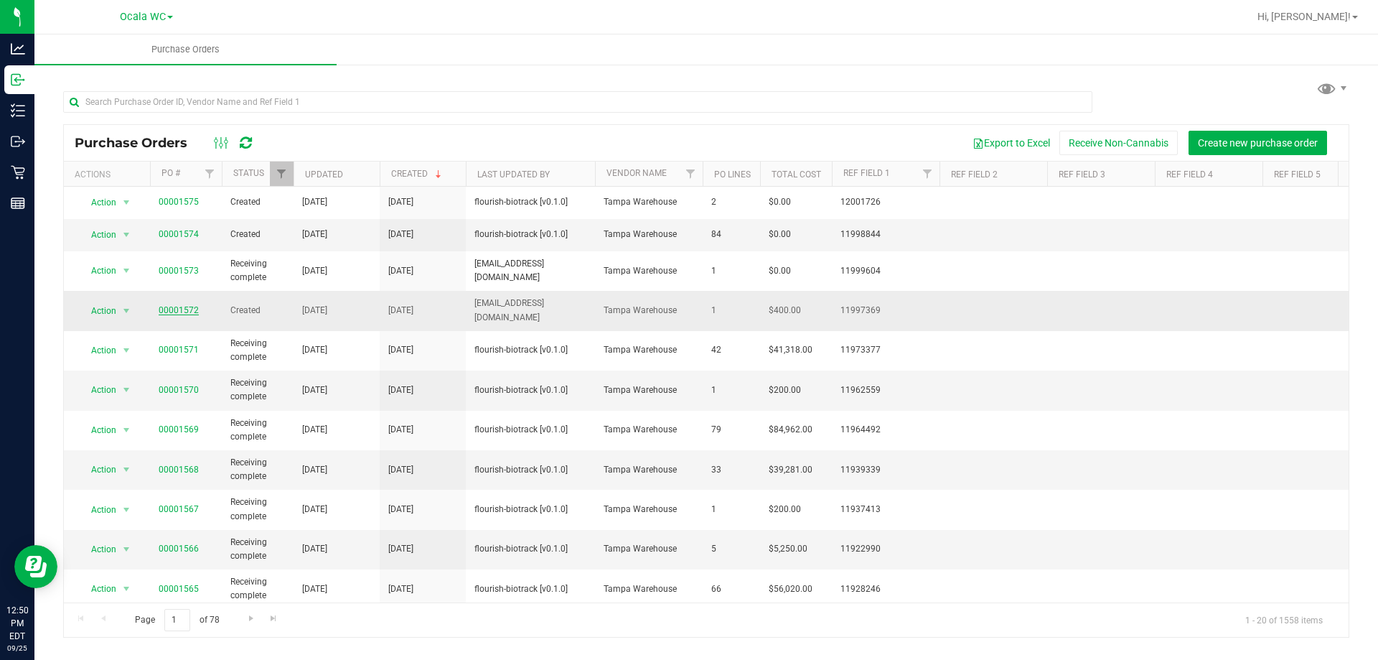
click at [189, 306] on link "00001572" at bounding box center [179, 310] width 40 height 10
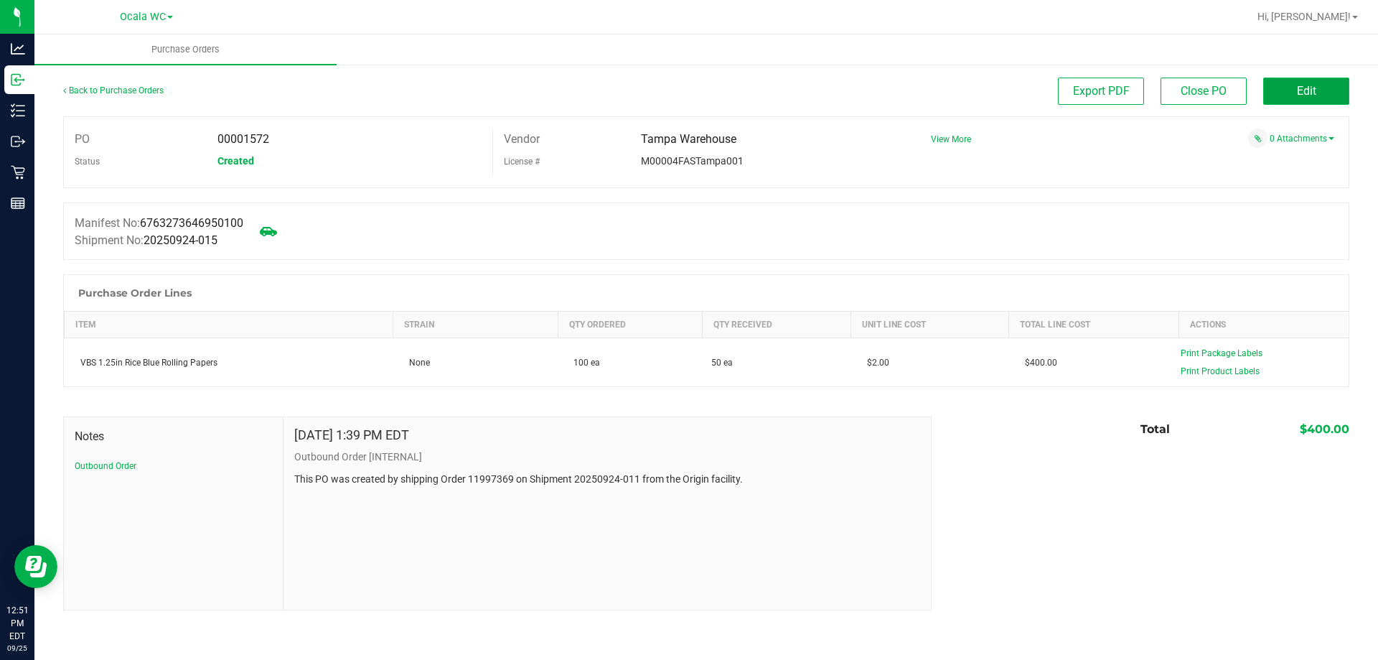
click at [1288, 91] on button "Edit" at bounding box center [1306, 91] width 86 height 27
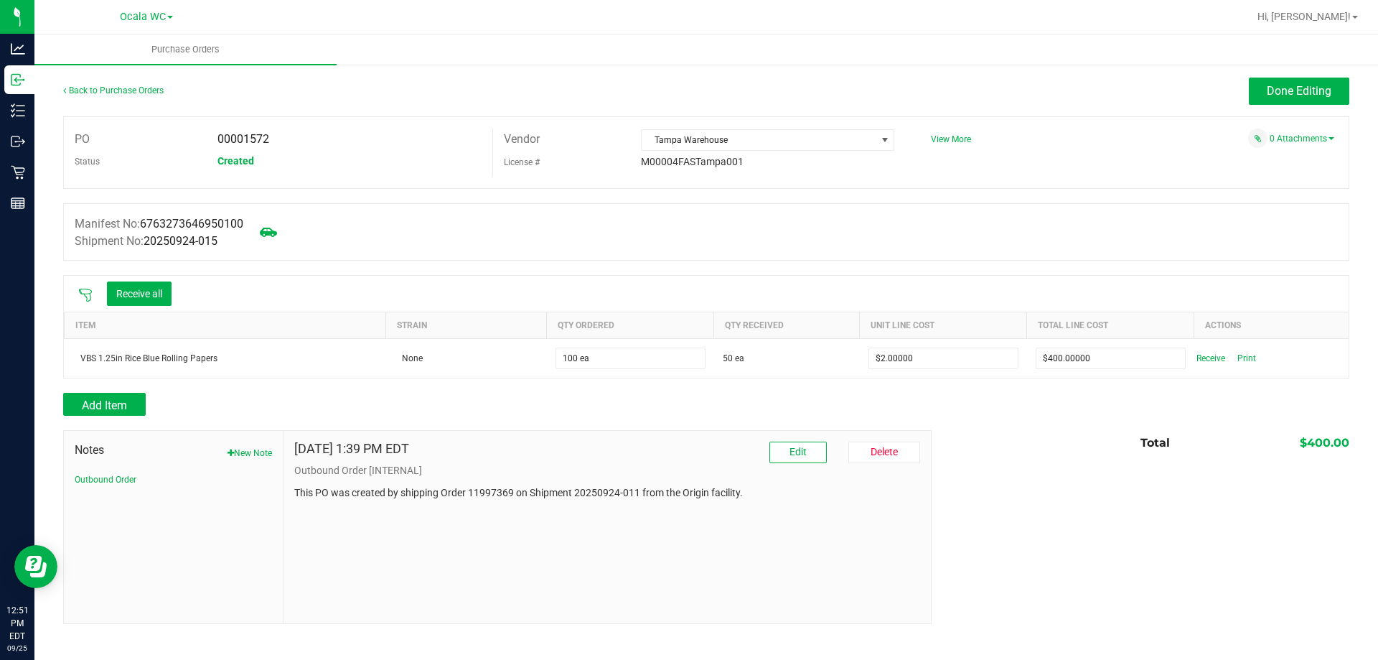
click at [85, 286] on div at bounding box center [85, 293] width 29 height 14
click at [129, 284] on button "Receive all" at bounding box center [139, 293] width 65 height 24
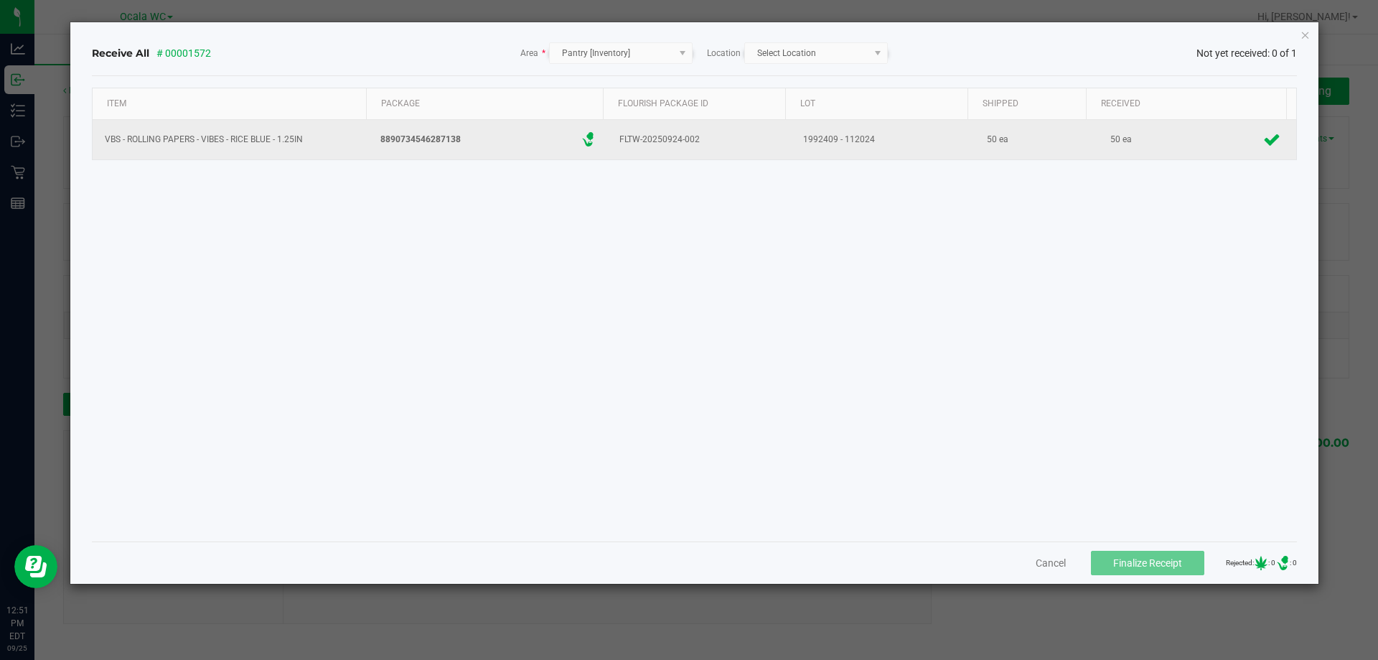
click at [1128, 137] on div "50 ea" at bounding box center [1195, 140] width 185 height 28
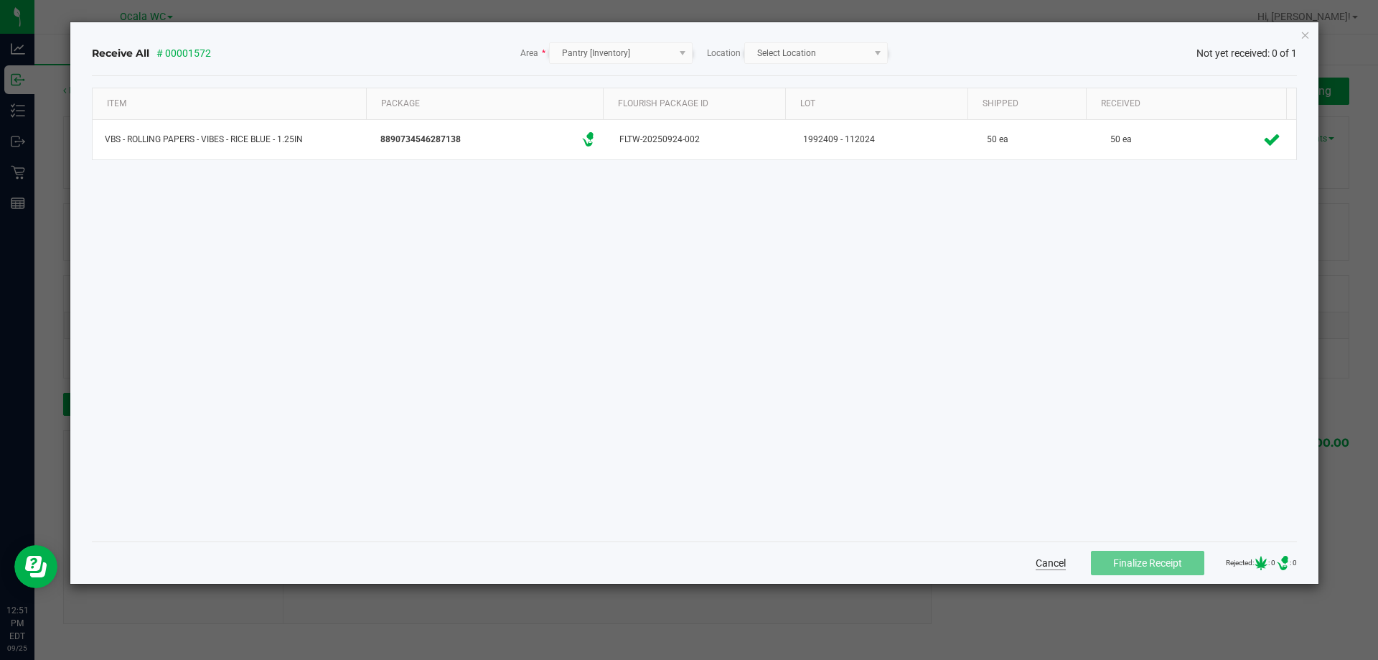
click at [1047, 558] on button "Cancel" at bounding box center [1051, 562] width 30 height 14
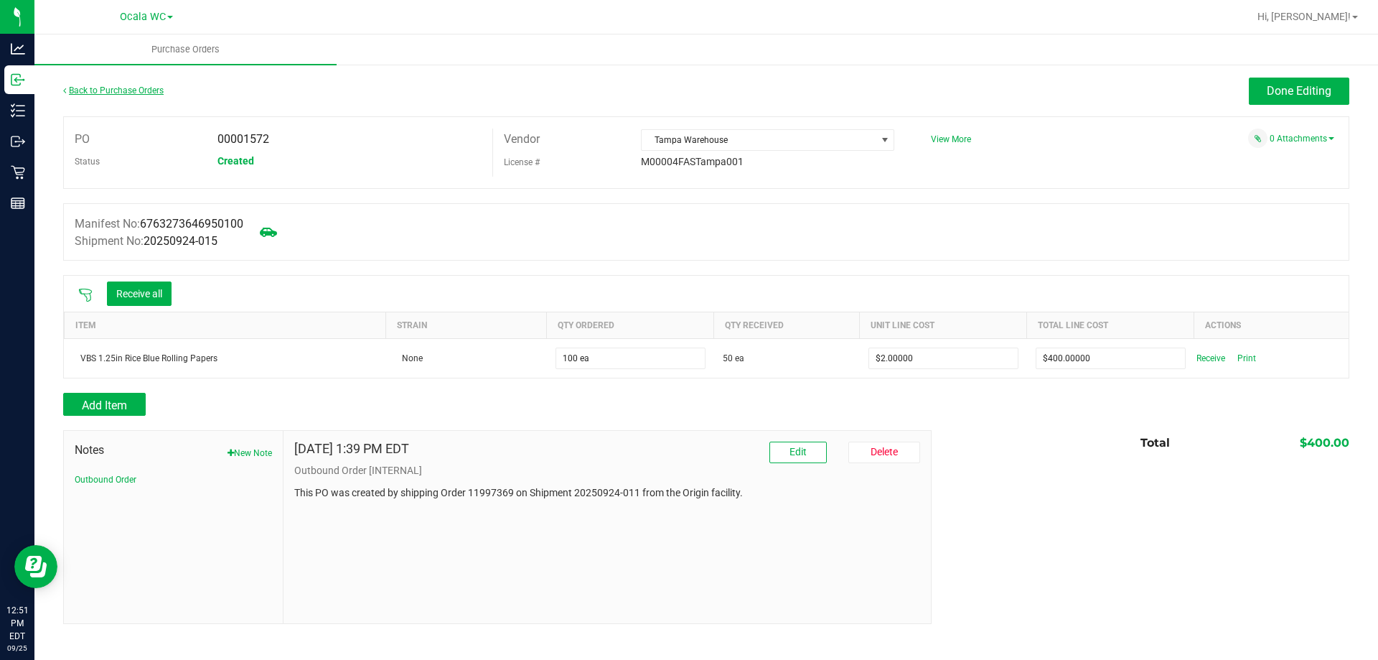
click at [135, 90] on link "Back to Purchase Orders" at bounding box center [113, 90] width 100 height 10
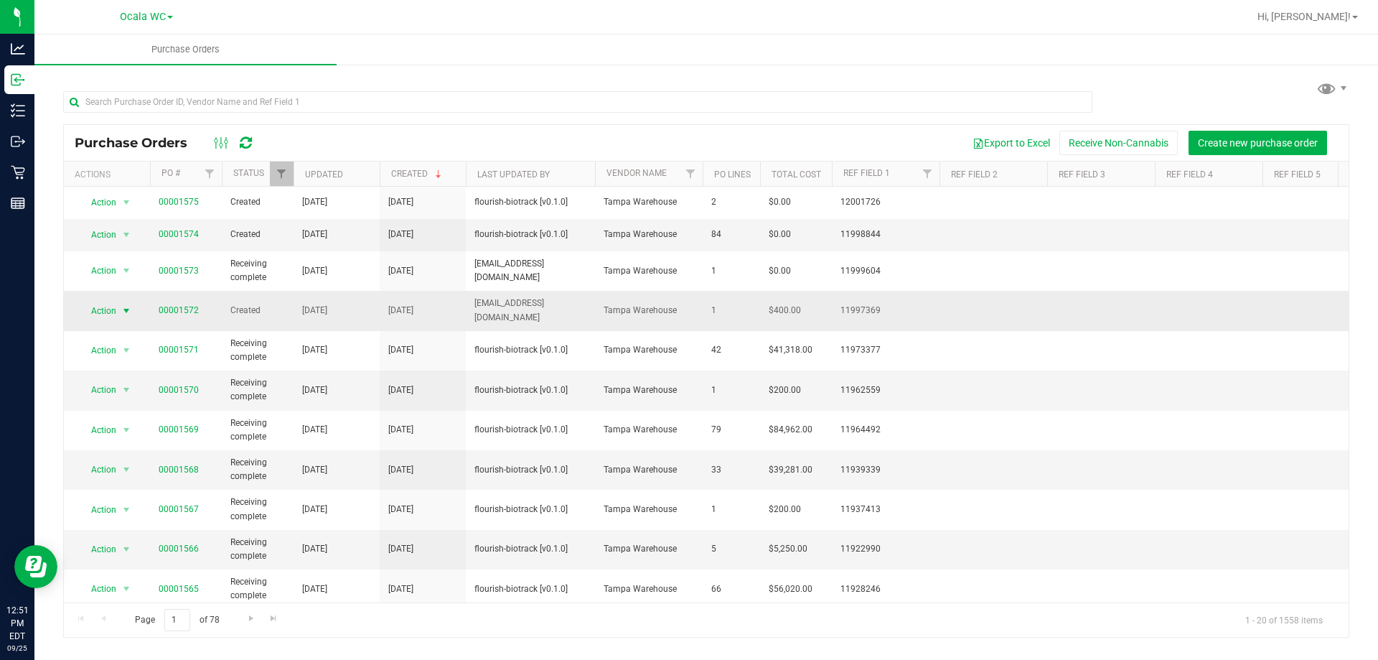
click at [122, 306] on span "select" at bounding box center [126, 310] width 11 height 11
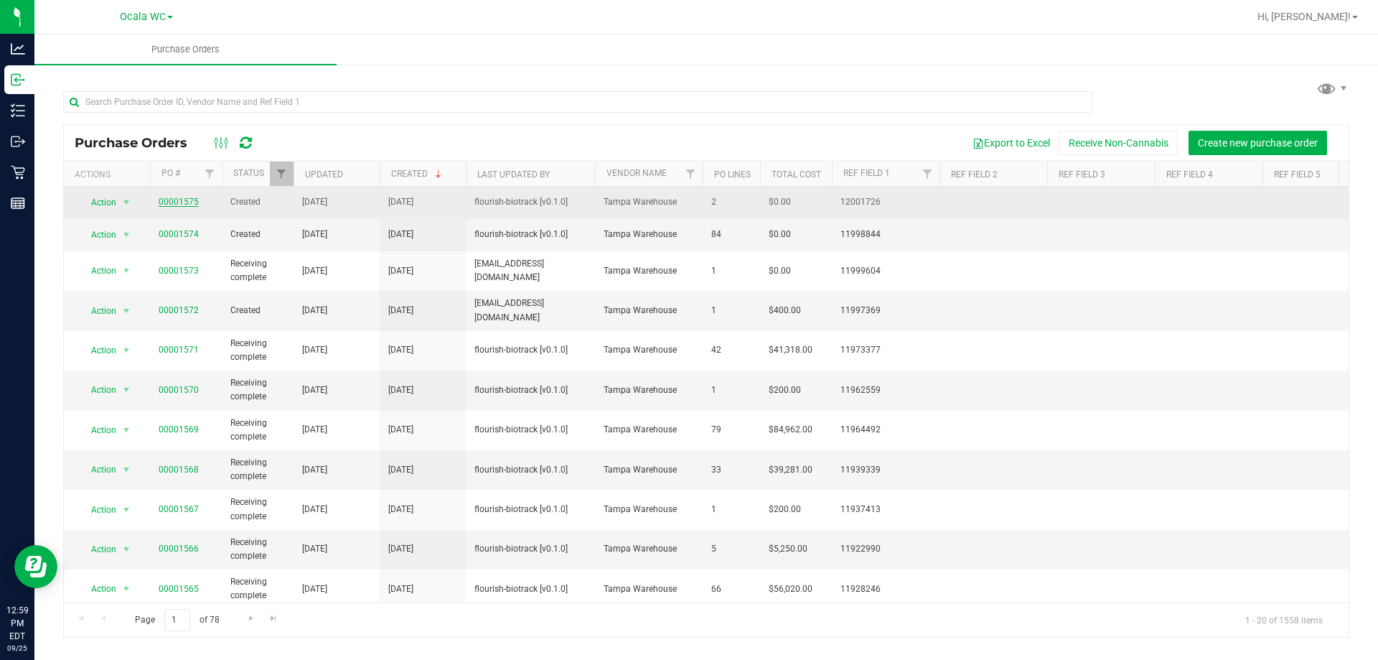
click at [178, 197] on link "00001575" at bounding box center [179, 202] width 40 height 10
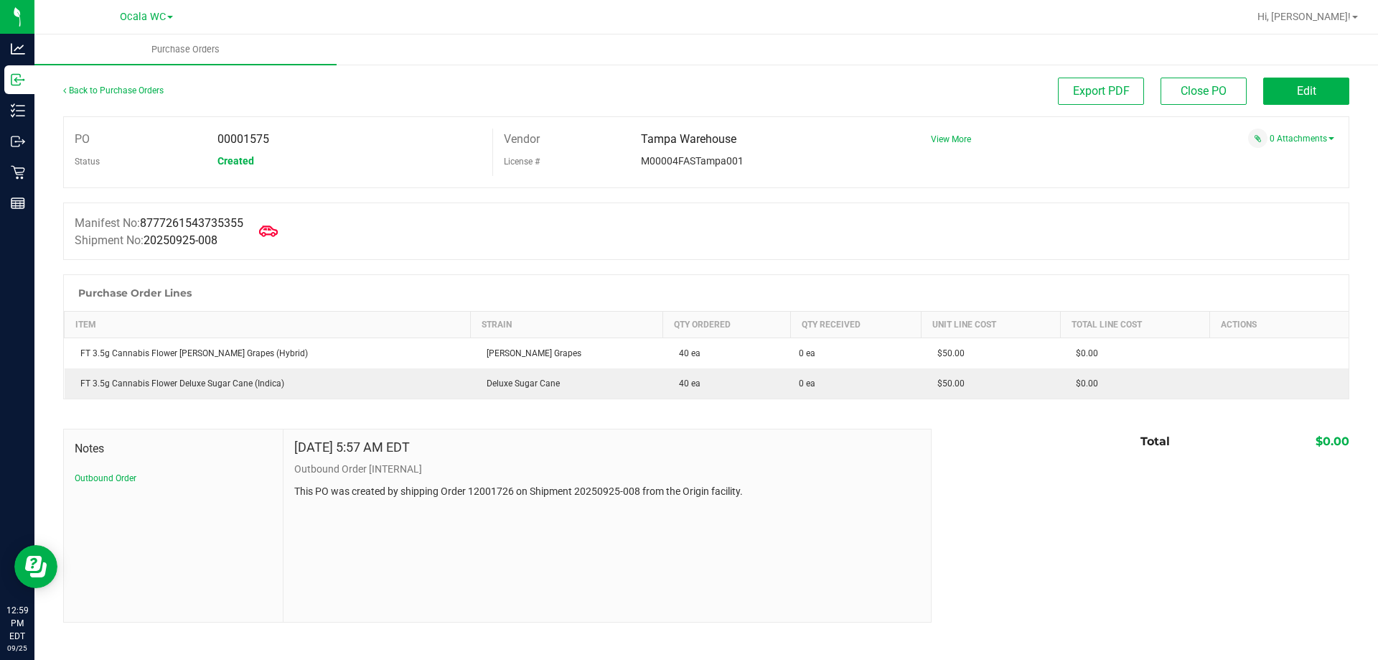
click at [270, 228] on icon at bounding box center [268, 231] width 19 height 19
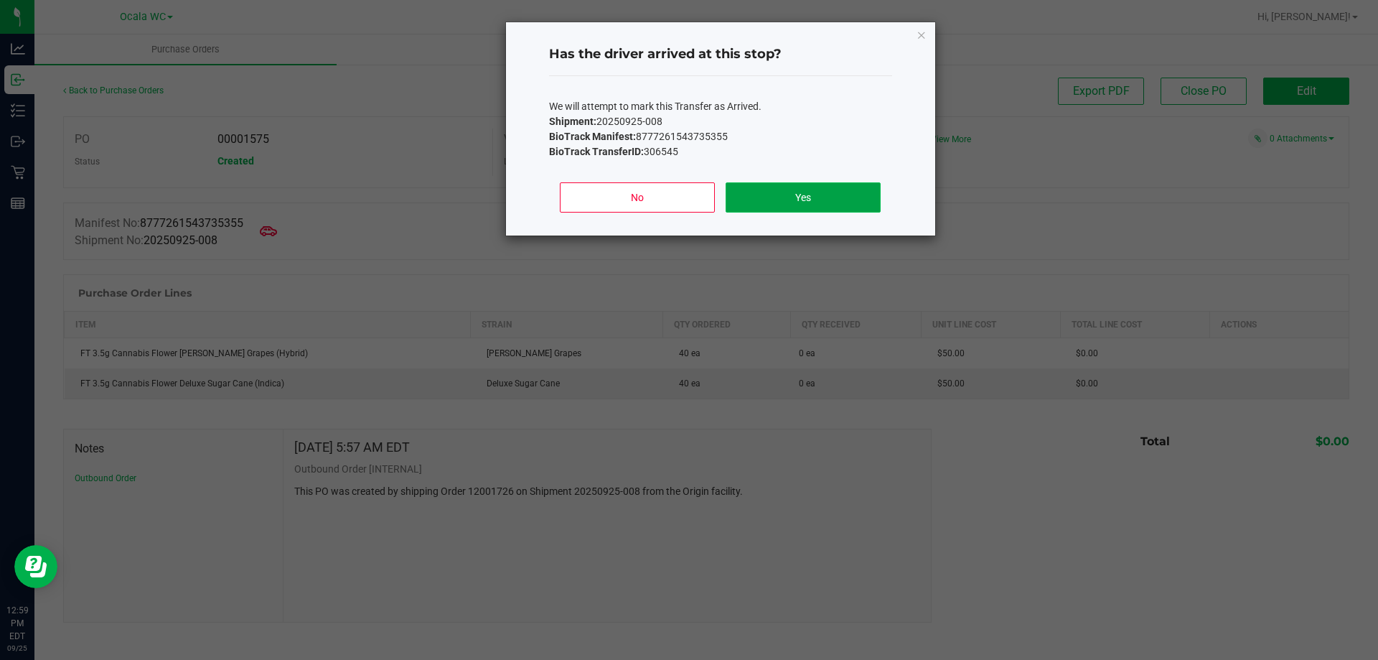
click at [802, 199] on button "Yes" at bounding box center [803, 197] width 154 height 30
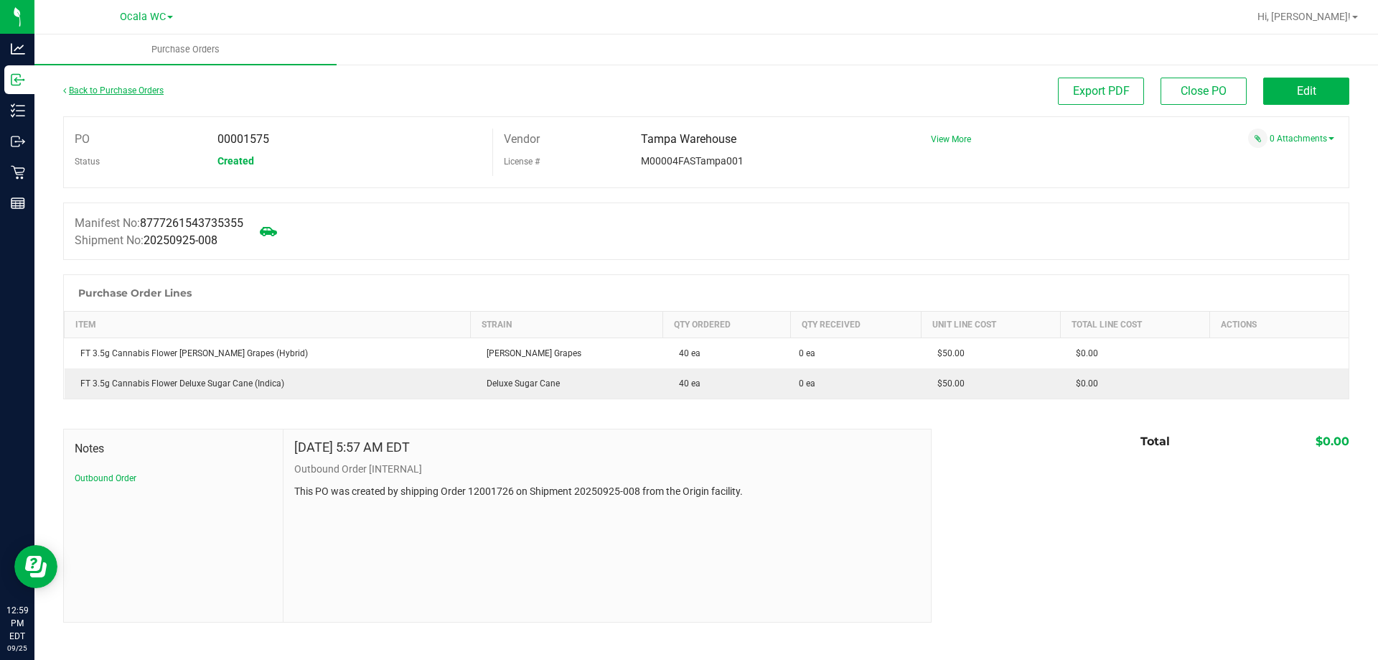
click at [122, 93] on link "Back to Purchase Orders" at bounding box center [113, 90] width 100 height 10
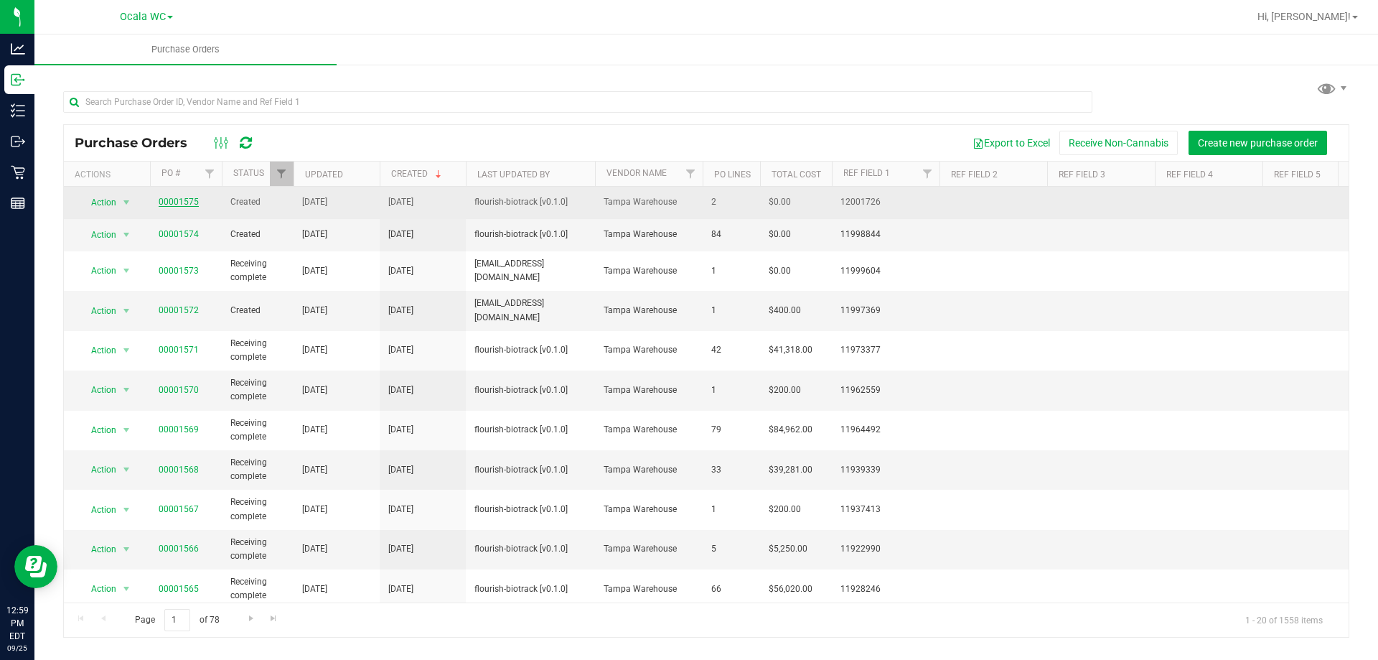
click at [173, 206] on link "00001575" at bounding box center [179, 202] width 40 height 10
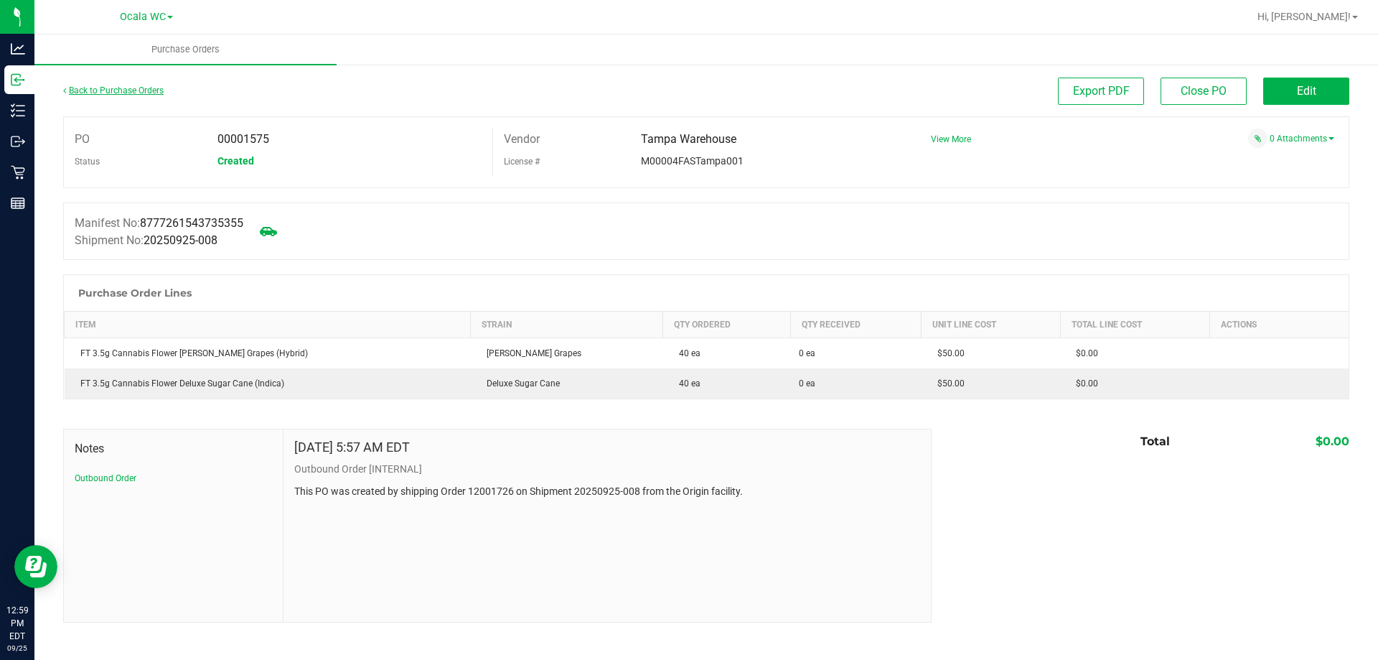
click at [140, 89] on link "Back to Purchase Orders" at bounding box center [113, 90] width 100 height 10
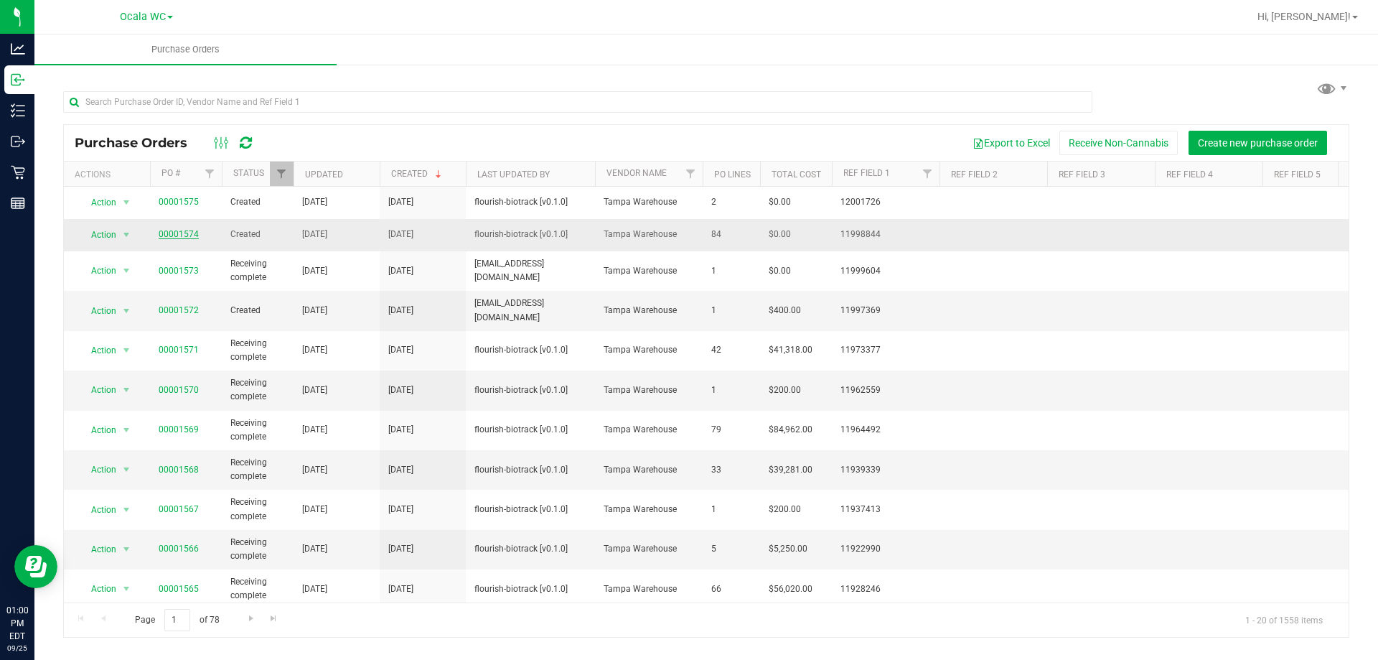
click at [185, 230] on link "00001574" at bounding box center [179, 234] width 40 height 10
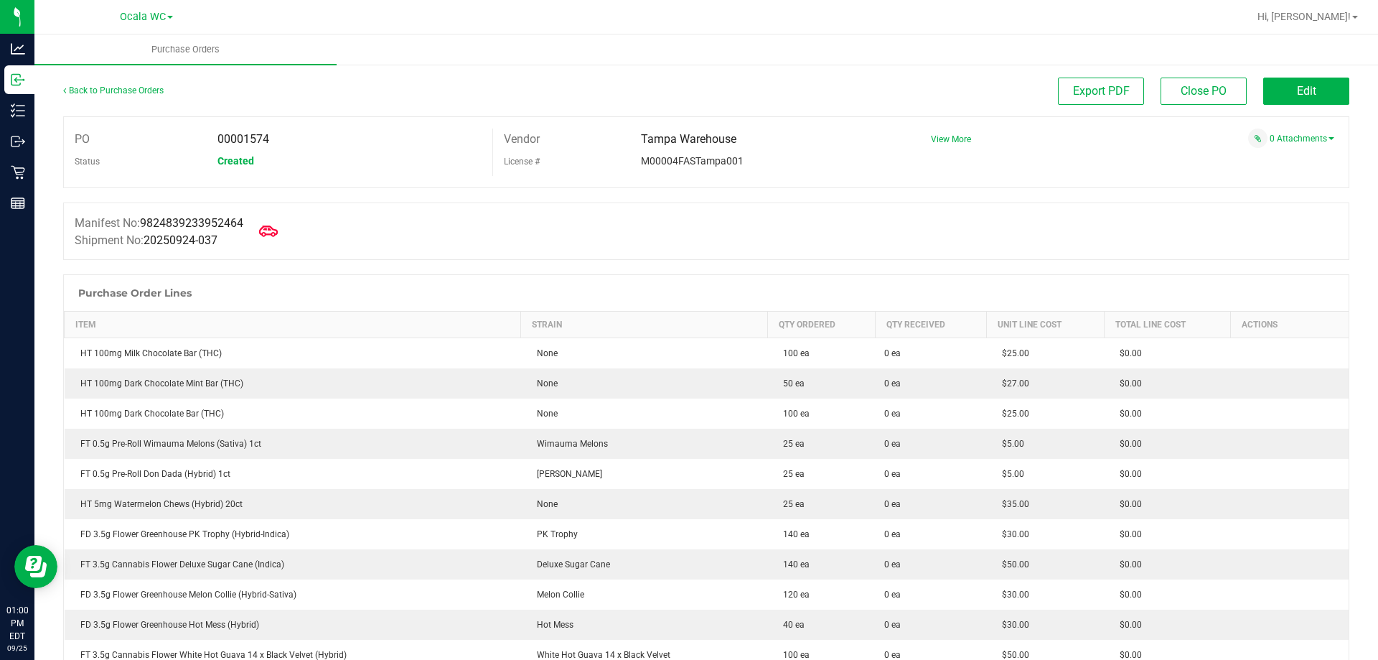
click at [275, 229] on icon at bounding box center [268, 230] width 19 height 11
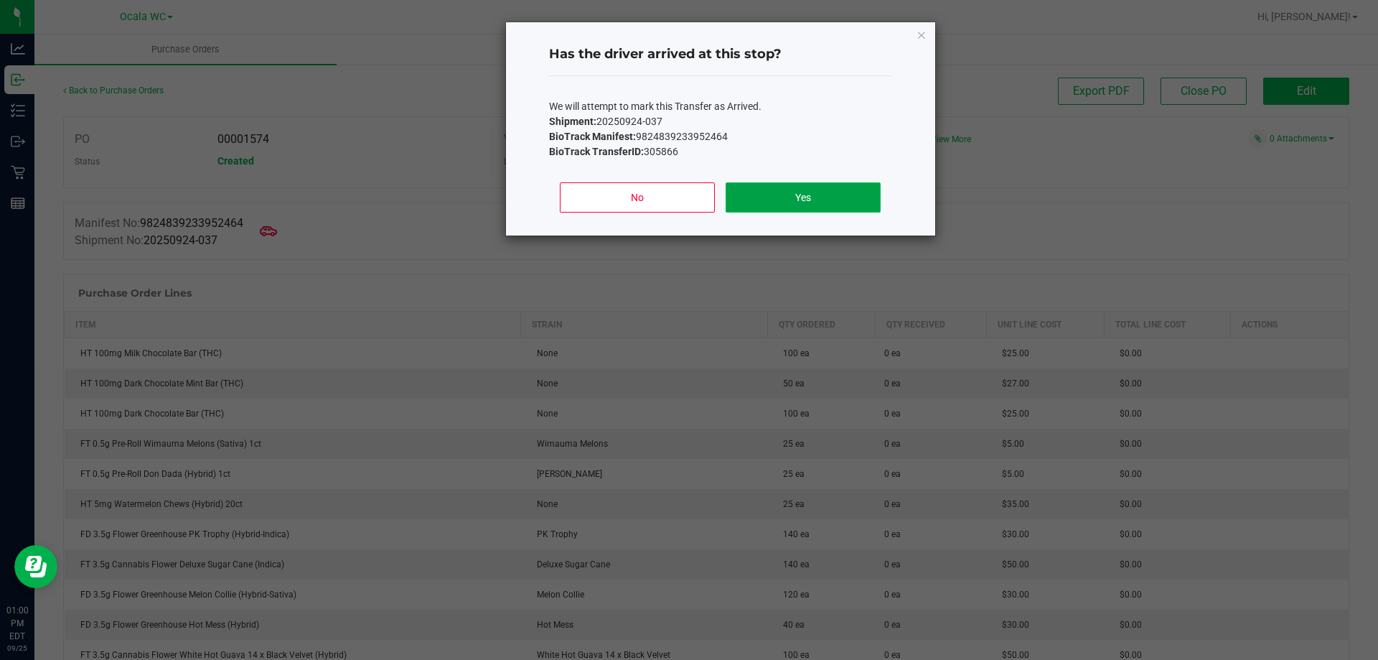
click at [839, 189] on button "Yes" at bounding box center [803, 197] width 154 height 30
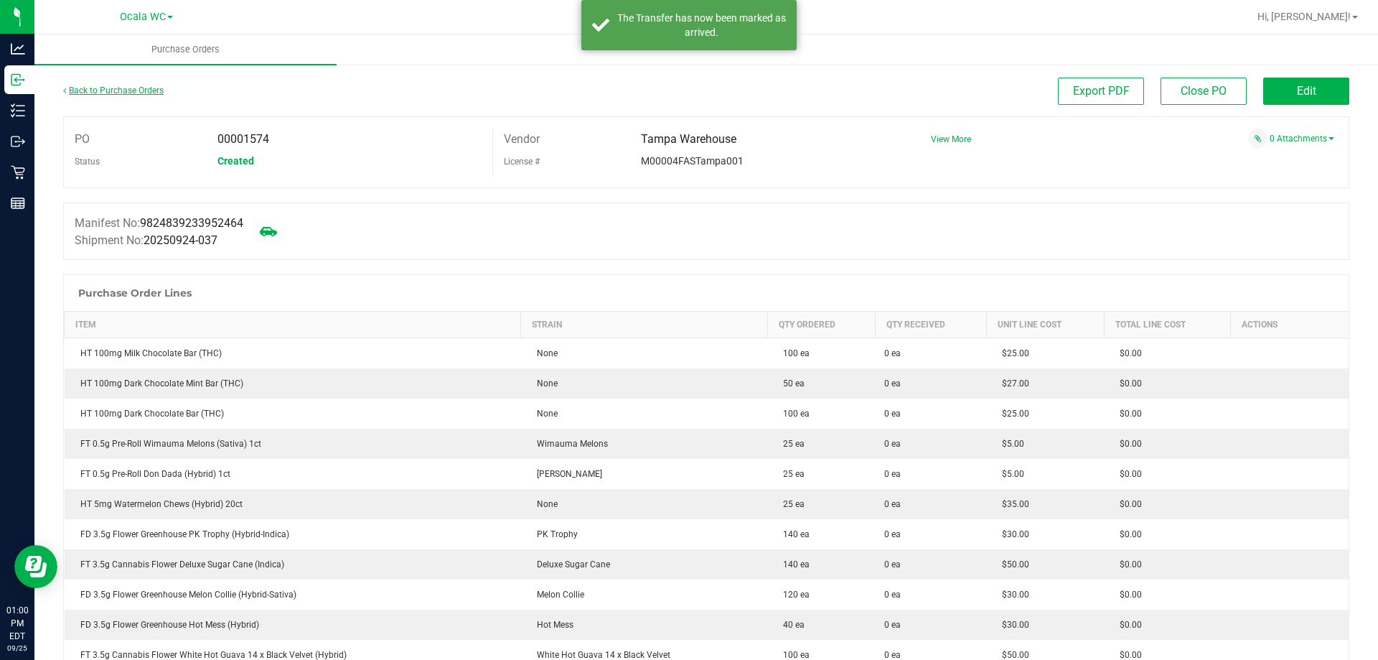
click at [116, 92] on link "Back to Purchase Orders" at bounding box center [113, 90] width 100 height 10
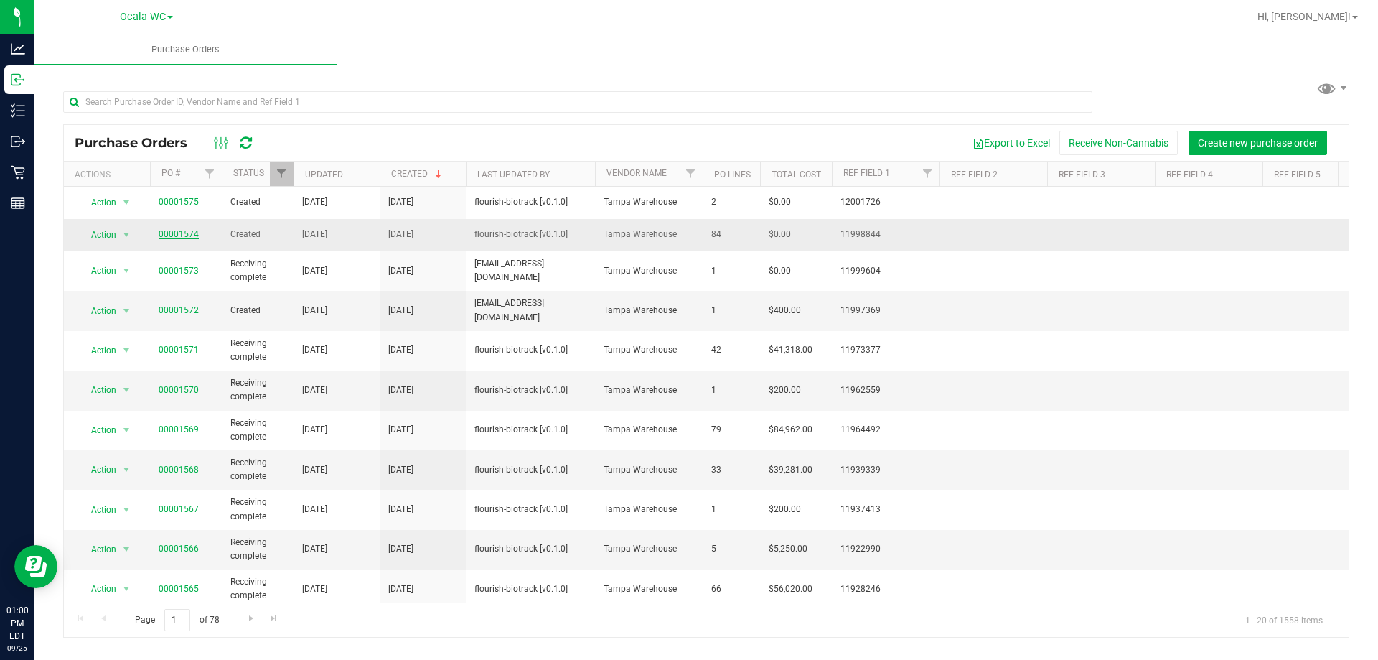
click at [172, 234] on link "00001574" at bounding box center [179, 234] width 40 height 10
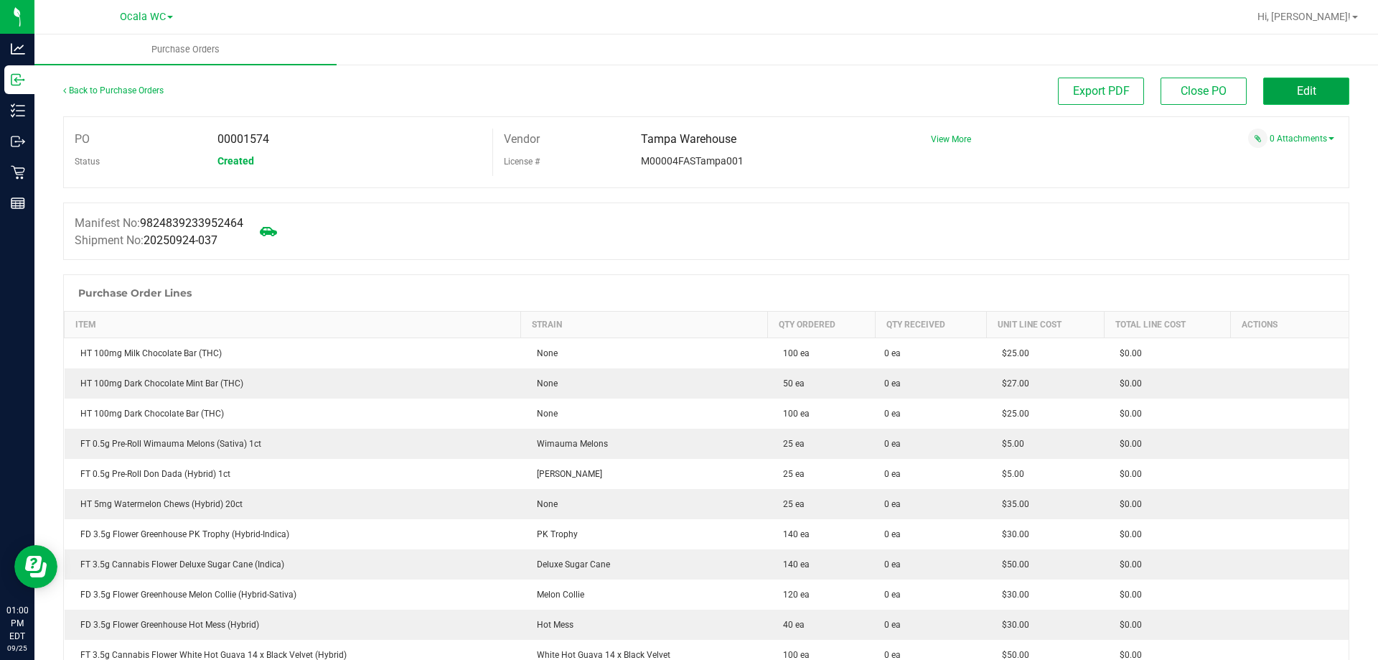
click at [1270, 95] on button "Edit" at bounding box center [1306, 91] width 86 height 27
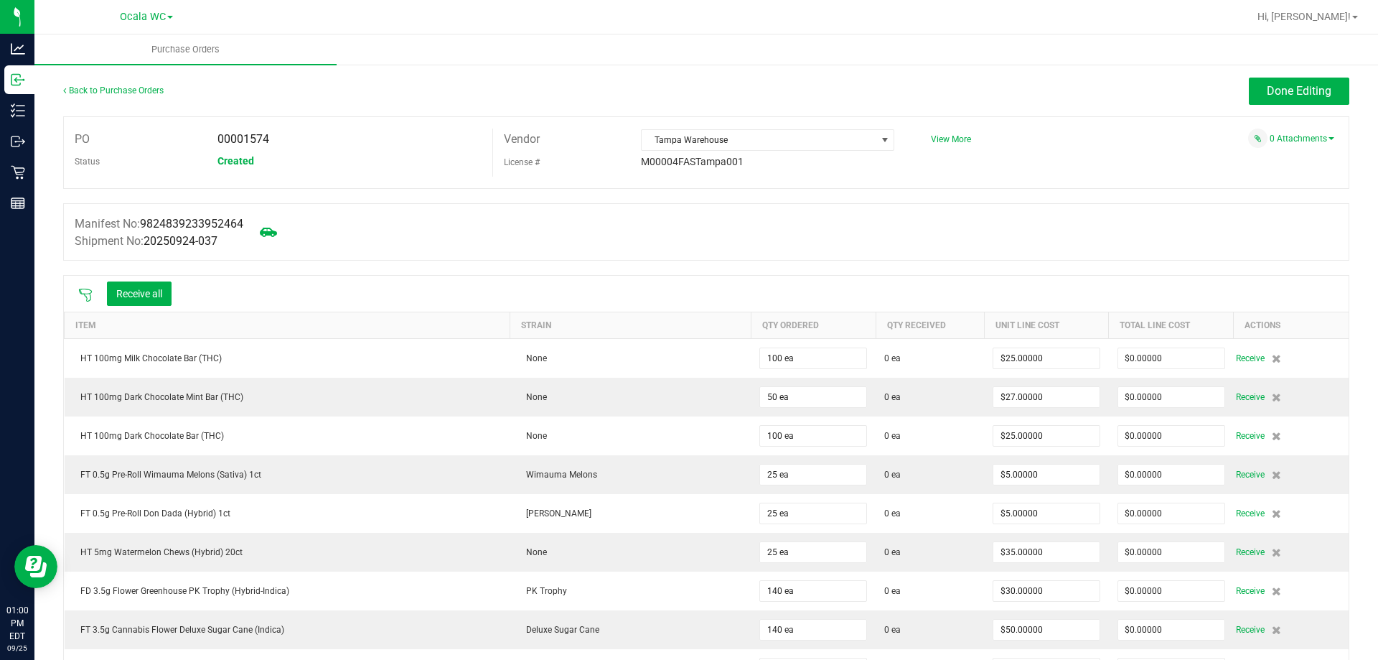
click at [85, 291] on icon at bounding box center [85, 295] width 14 height 14
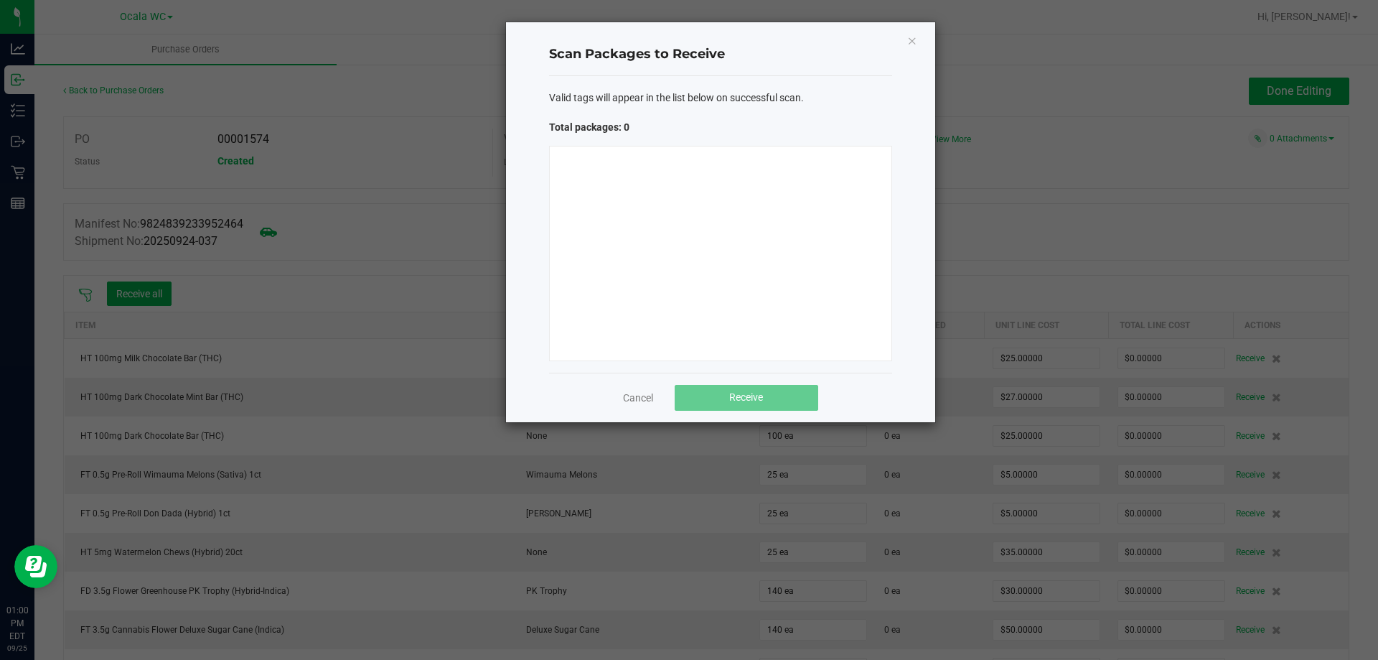
click at [909, 88] on div "Scan Packages to Receive Valid tags will appear in the list below on successful…" at bounding box center [720, 222] width 429 height 400
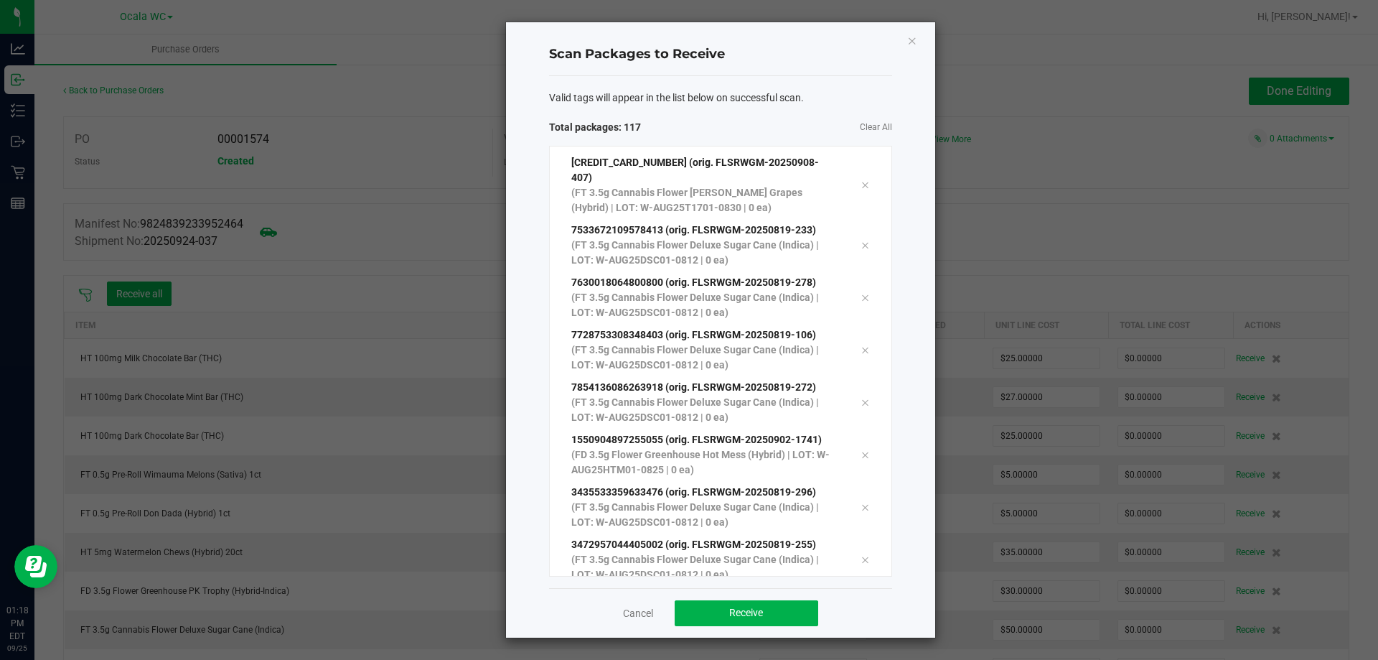
scroll to position [5752, 0]
click at [742, 622] on button "Receive" at bounding box center [747, 613] width 144 height 26
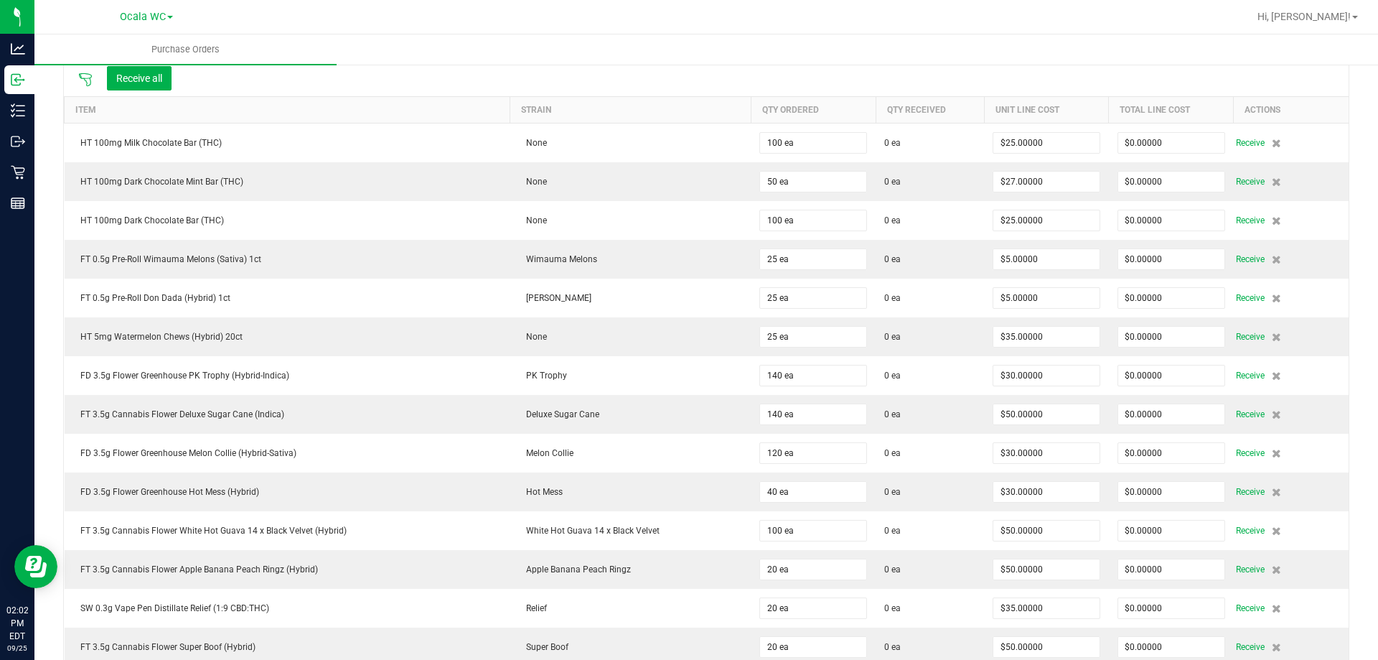
scroll to position [0, 0]
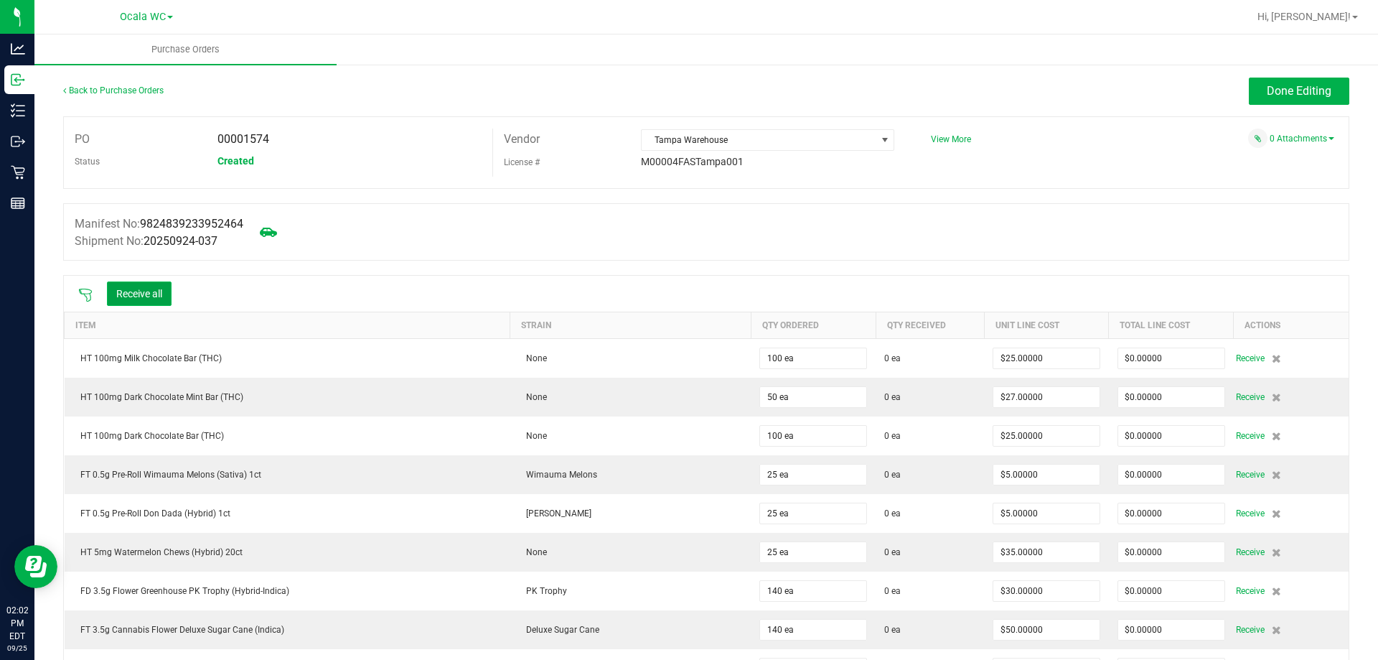
click at [142, 300] on button "Receive all" at bounding box center [139, 293] width 65 height 24
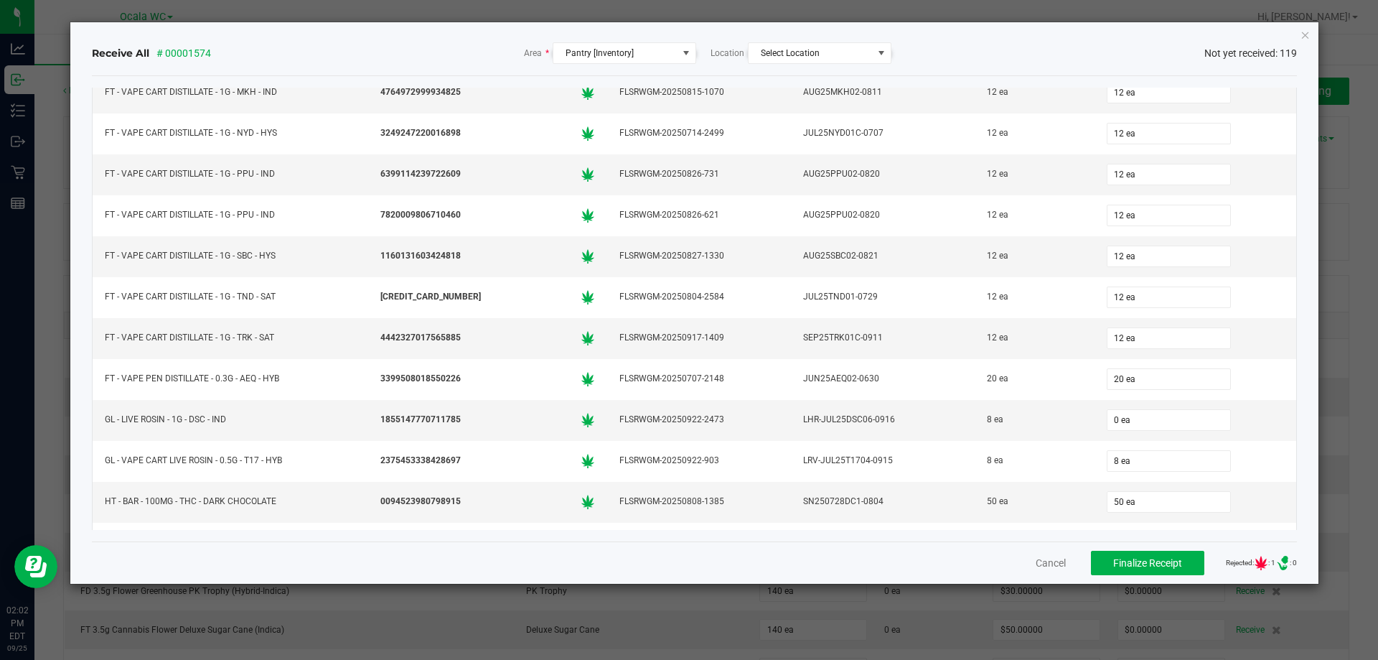
scroll to position [3804, 0]
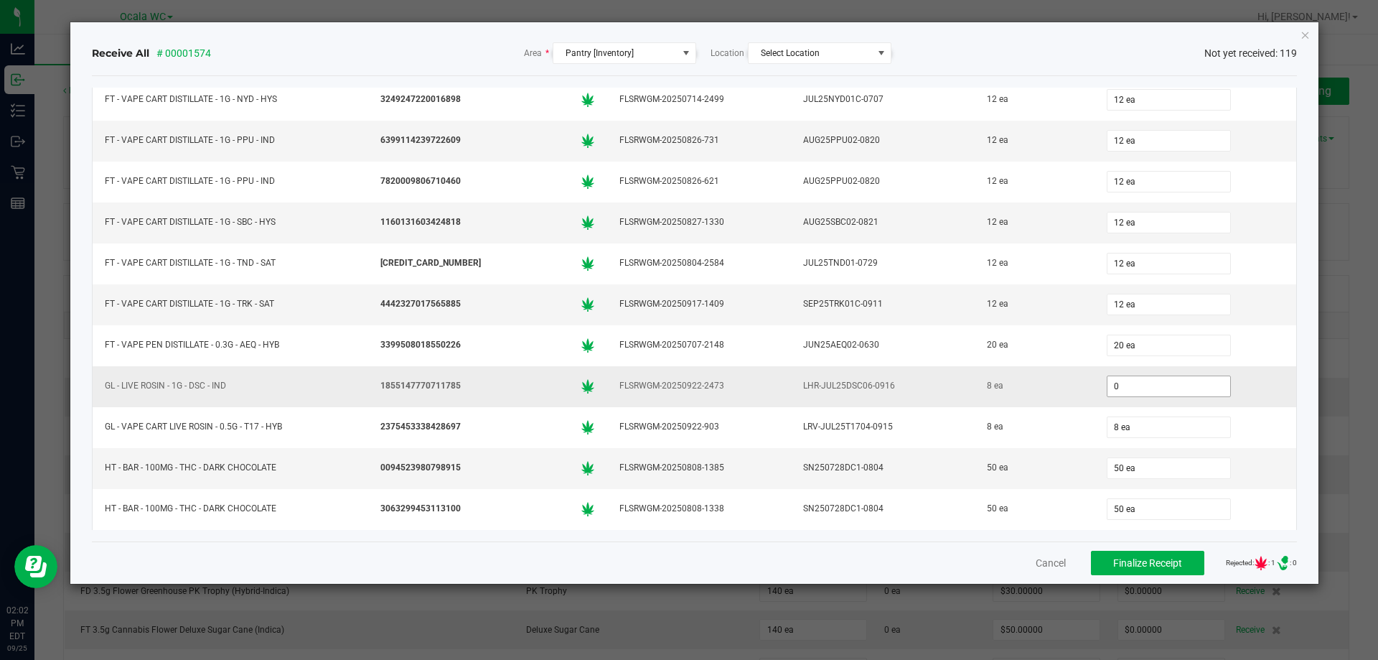
click at [1178, 387] on input "0" at bounding box center [1168, 386] width 123 height 20
type input "8 ea"
click at [959, 558] on div "Cancel Finalize Receipt Rejected: : 1 .st0{ } : 0" at bounding box center [695, 562] width 1206 height 42
click at [1112, 570] on button "Finalize Receipt" at bounding box center [1147, 562] width 113 height 24
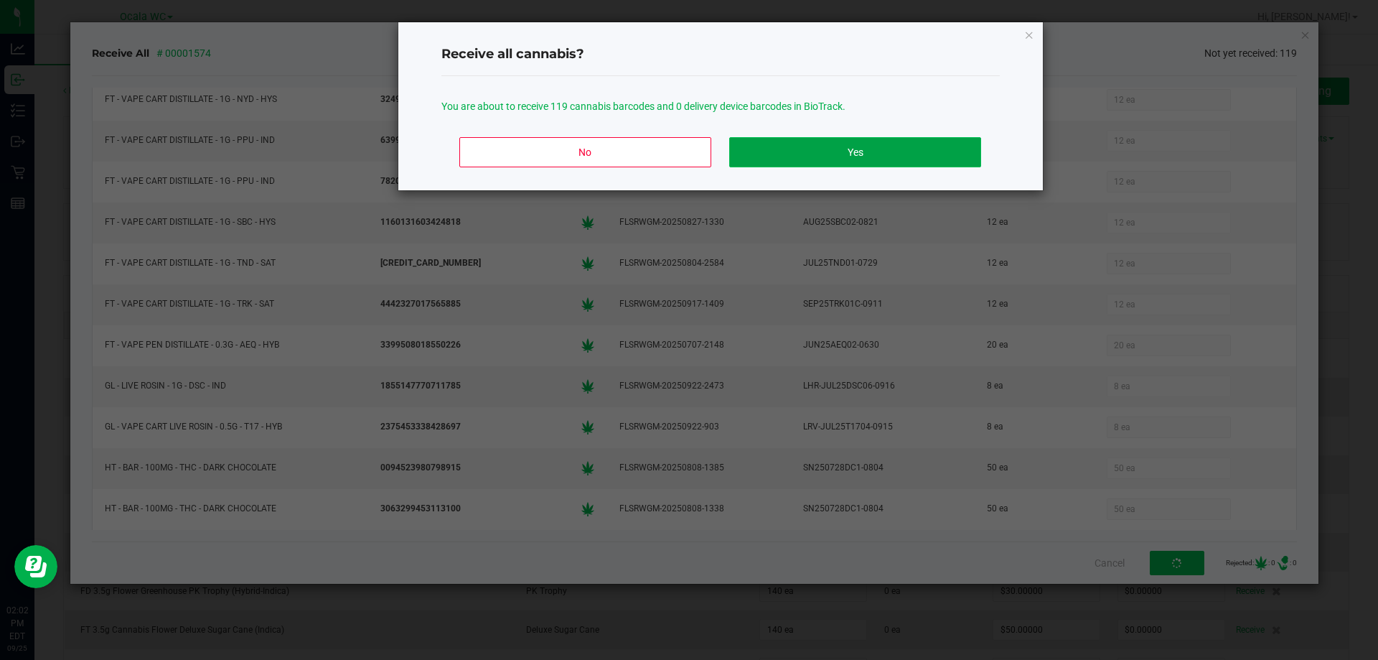
click at [909, 146] on button "Yes" at bounding box center [854, 152] width 251 height 30
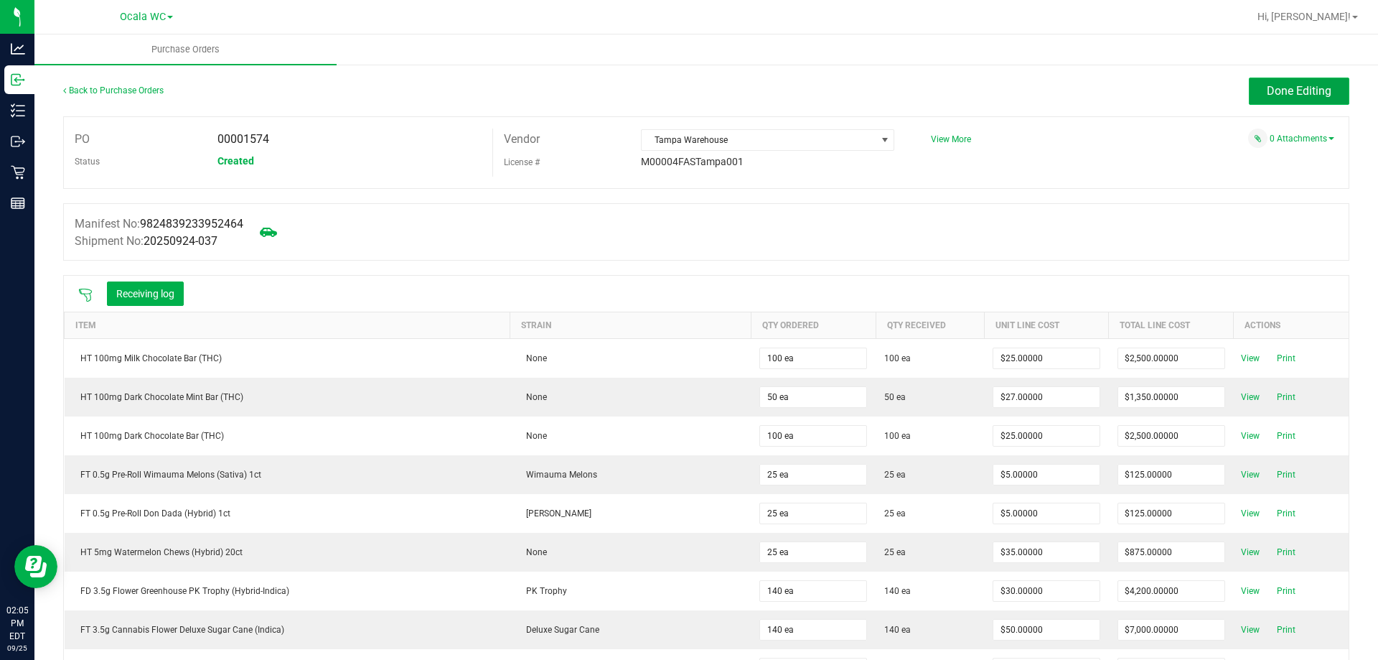
click at [1273, 81] on button "Done Editing" at bounding box center [1299, 91] width 100 height 27
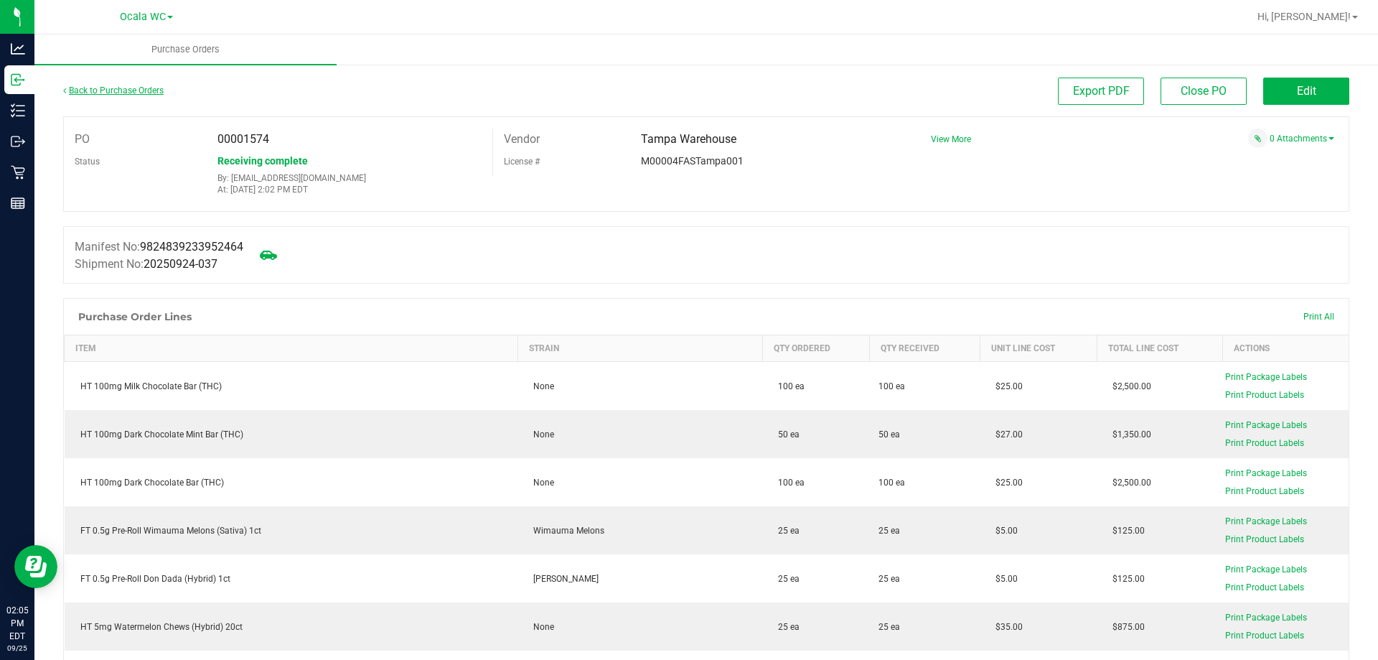
click at [106, 95] on link "Back to Purchase Orders" at bounding box center [113, 90] width 100 height 10
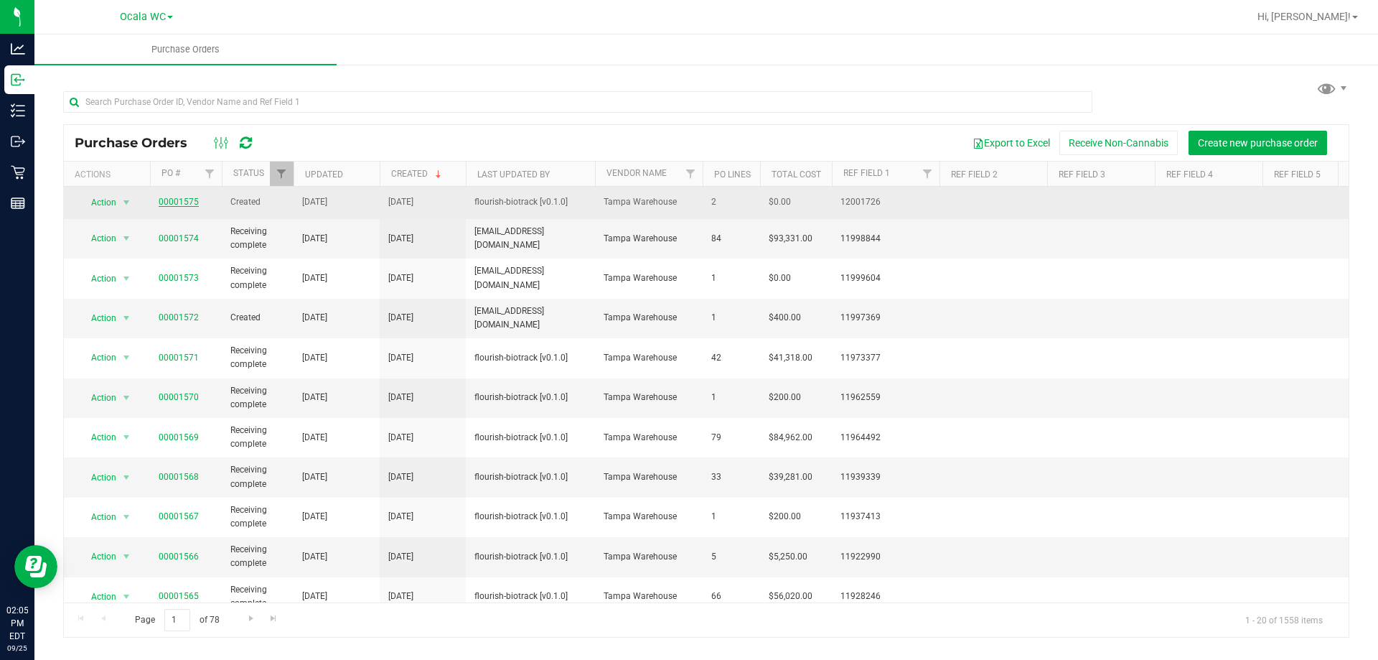
click at [174, 200] on link "00001575" at bounding box center [179, 202] width 40 height 10
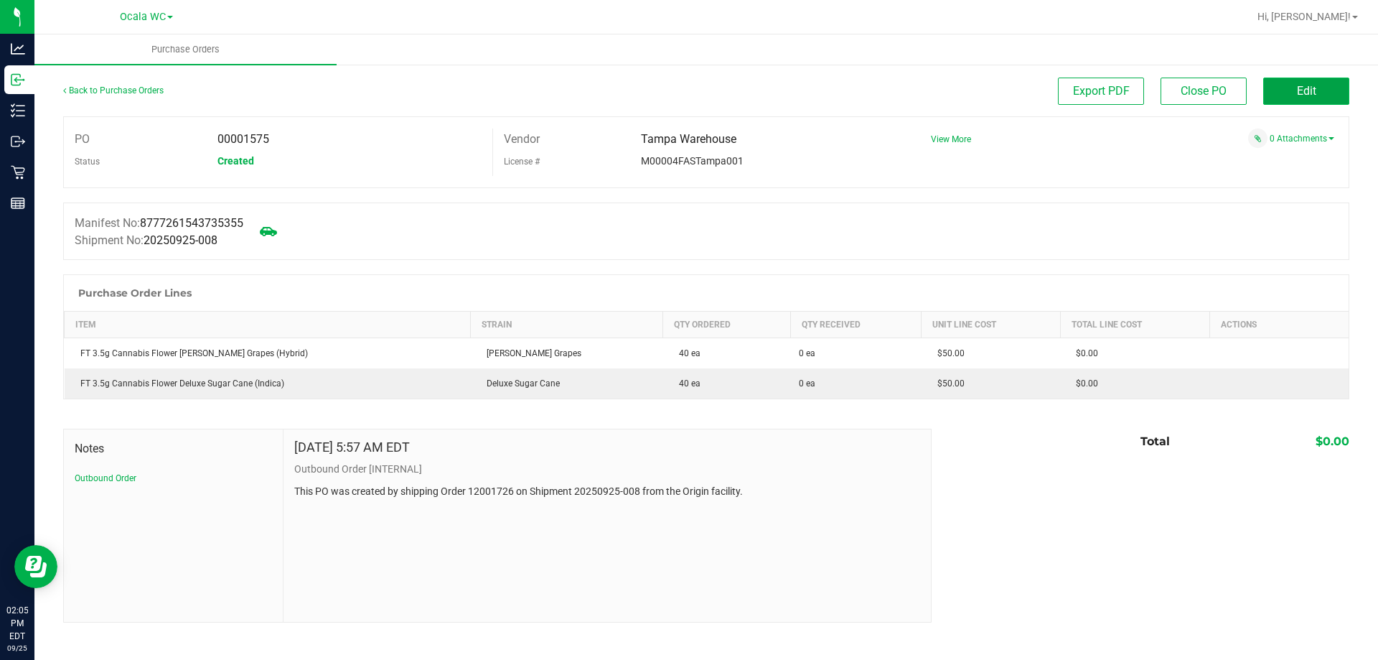
click at [1313, 94] on span "Edit" at bounding box center [1306, 91] width 19 height 14
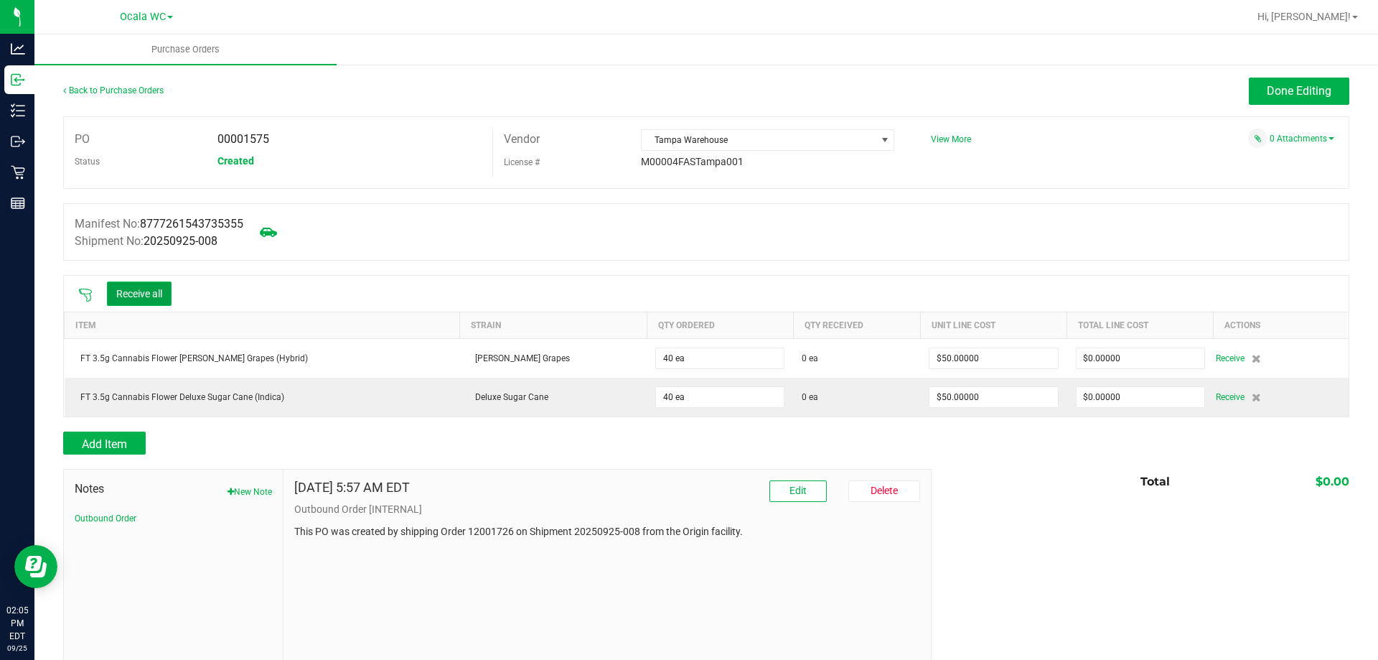
click at [149, 296] on button "Receive all" at bounding box center [139, 293] width 65 height 24
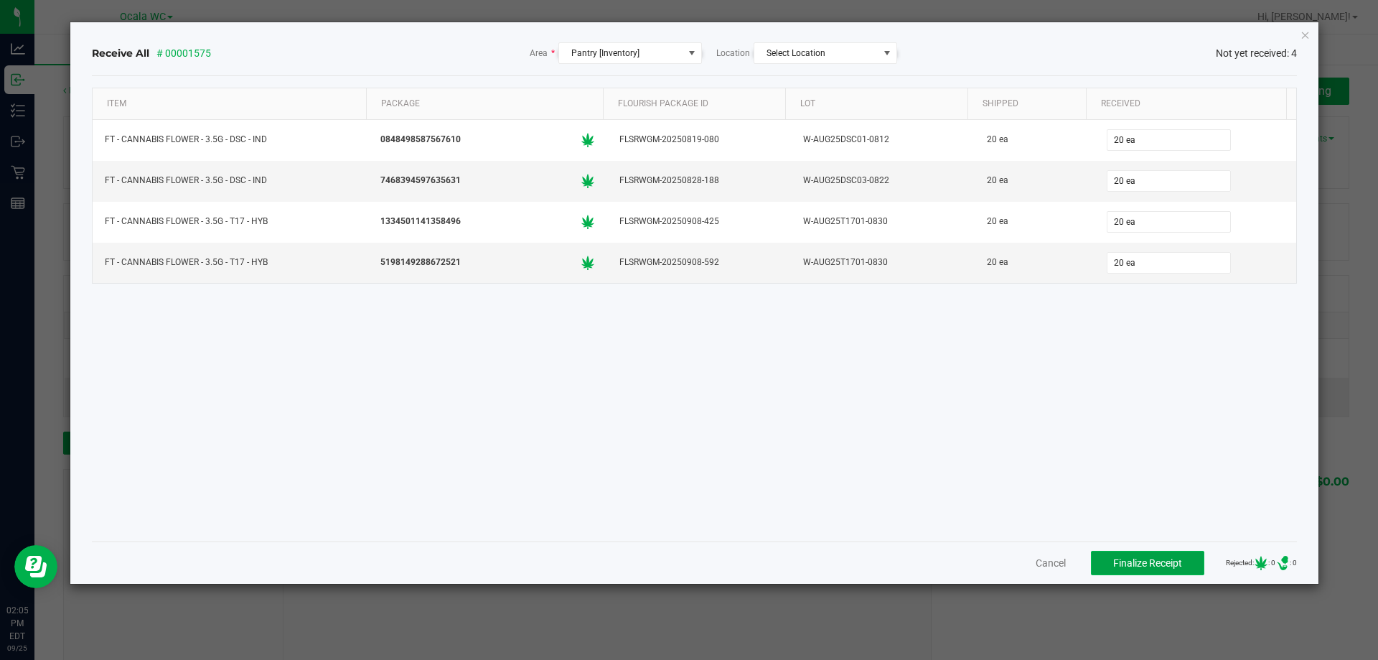
click at [1137, 565] on span "Finalize Receipt" at bounding box center [1147, 562] width 69 height 11
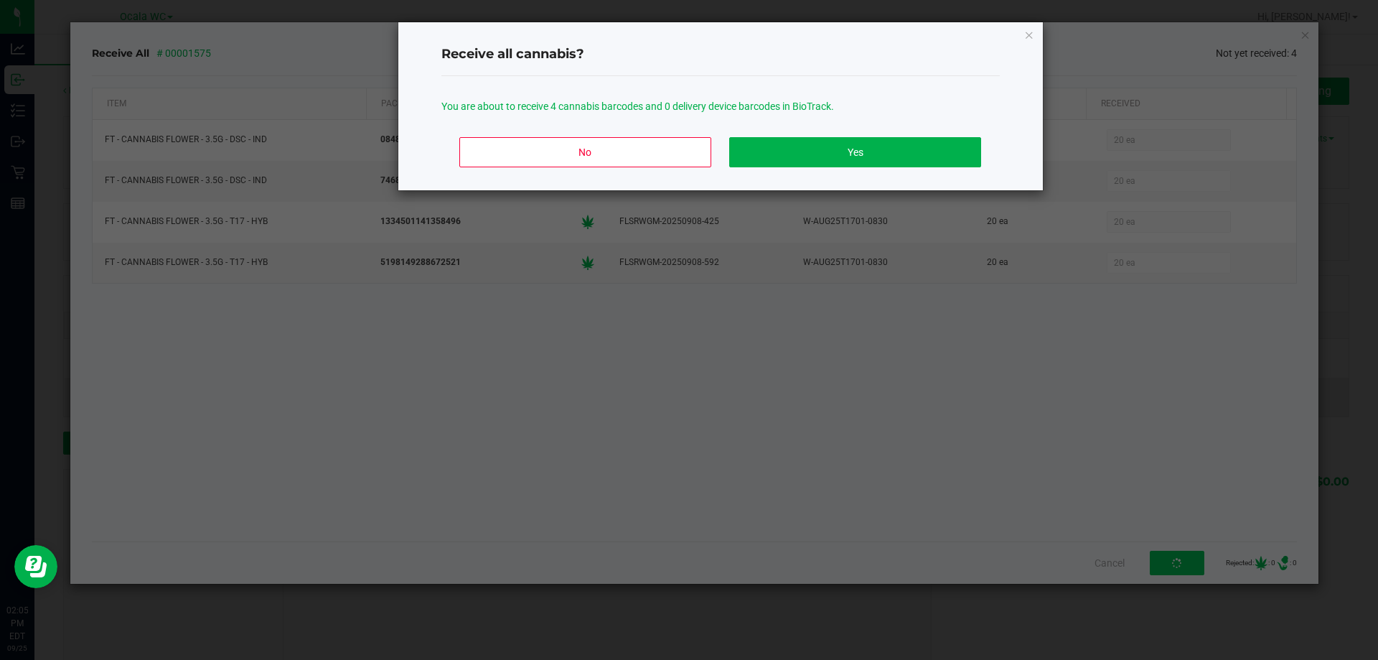
click at [866, 174] on div "No Yes" at bounding box center [720, 158] width 558 height 65
click at [866, 145] on button "Yes" at bounding box center [854, 152] width 251 height 30
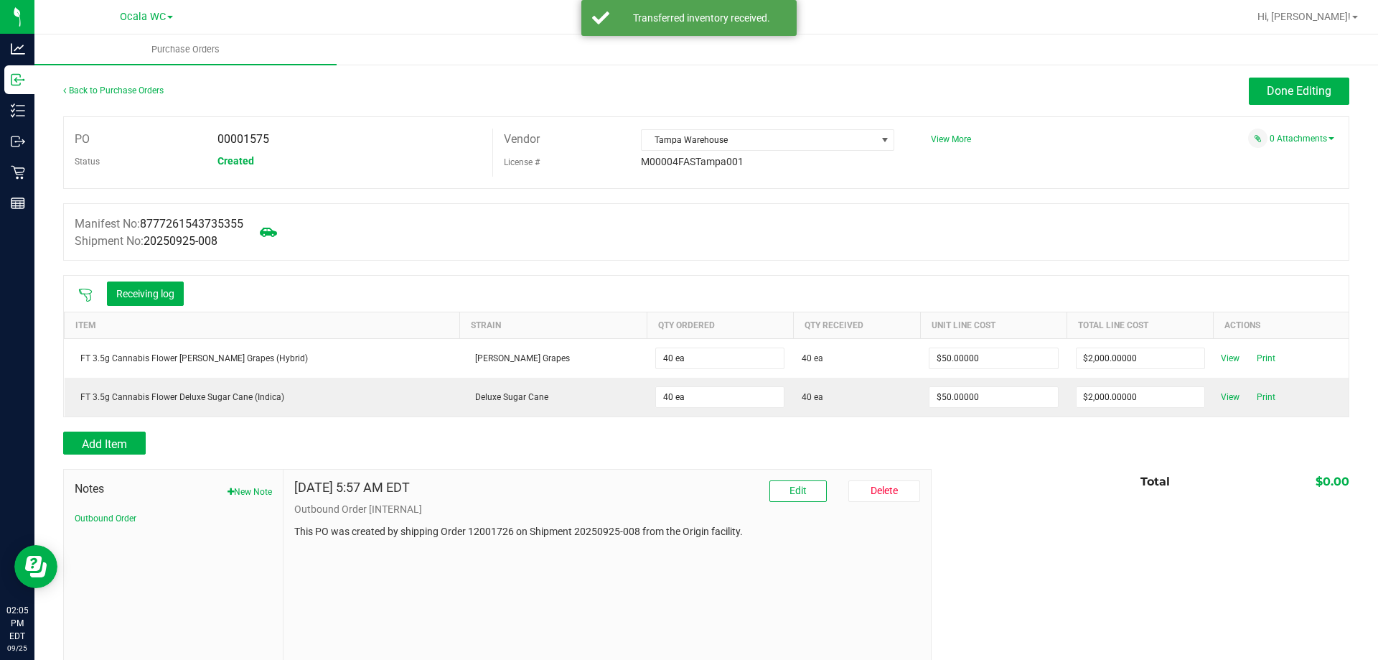
click at [1303, 77] on div "Back to Purchase Orders Done Editing PO 00001575 Status Created Vendor Tampa Wa…" at bounding box center [706, 370] width 1344 height 614
click at [1300, 88] on span "Done Editing" at bounding box center [1299, 91] width 65 height 14
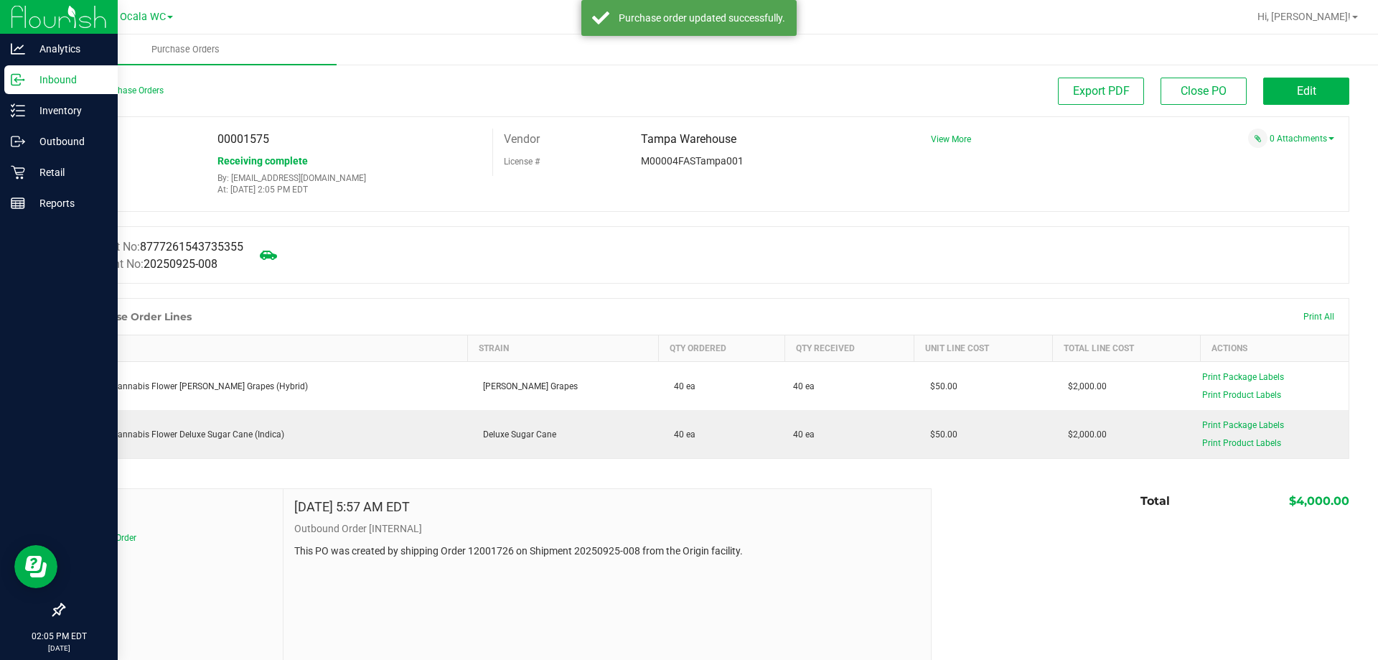
click at [60, 86] on p "Inbound" at bounding box center [68, 79] width 86 height 17
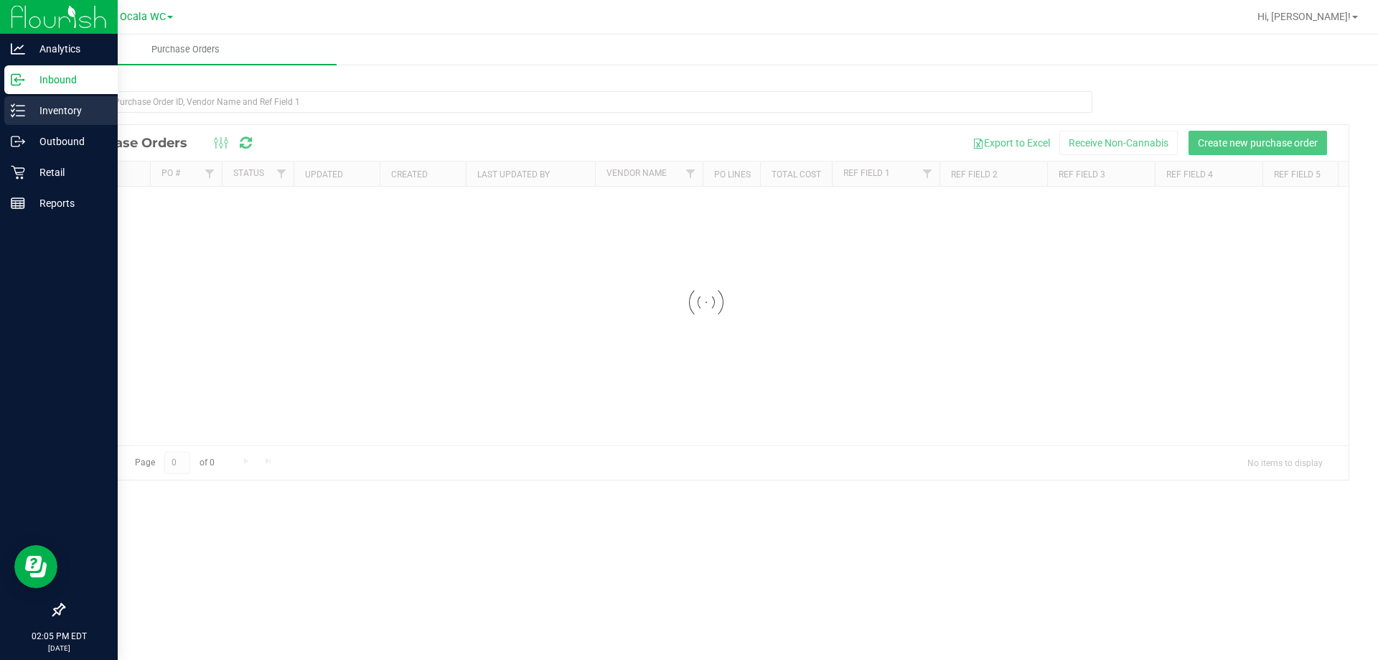
click at [67, 113] on p "Inventory" at bounding box center [68, 110] width 86 height 17
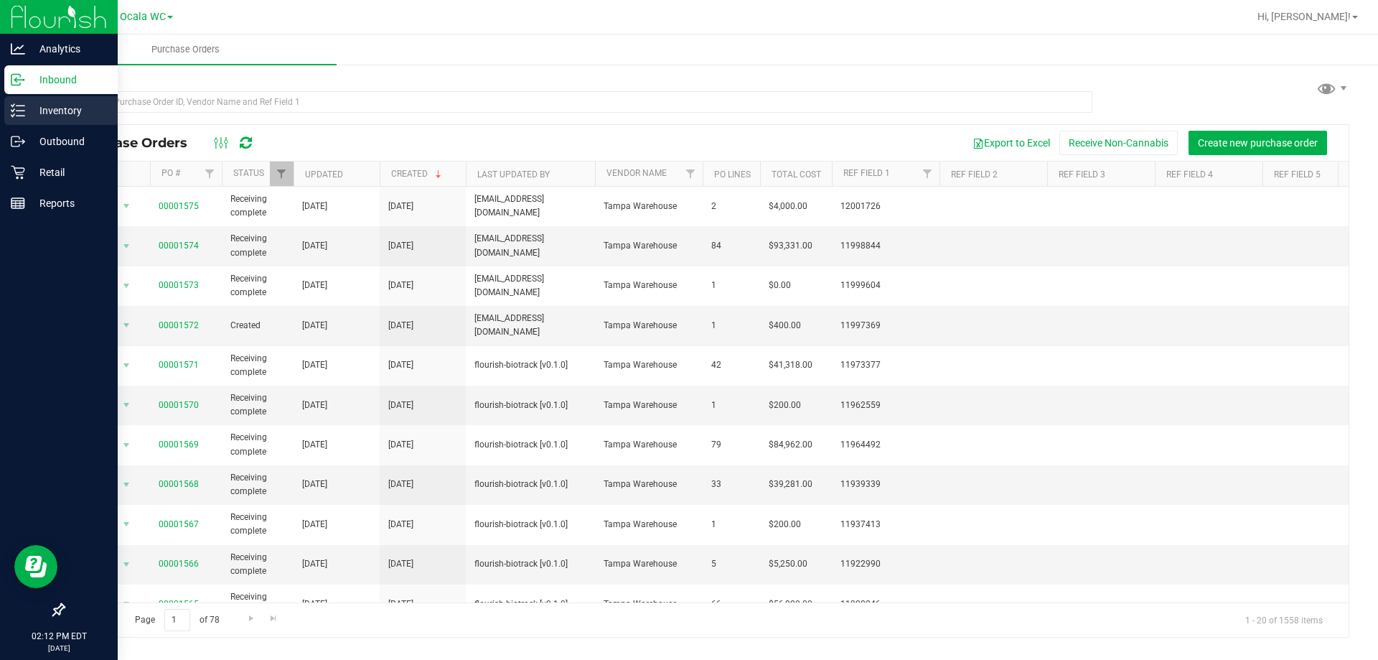
click at [23, 106] on line at bounding box center [21, 106] width 8 height 0
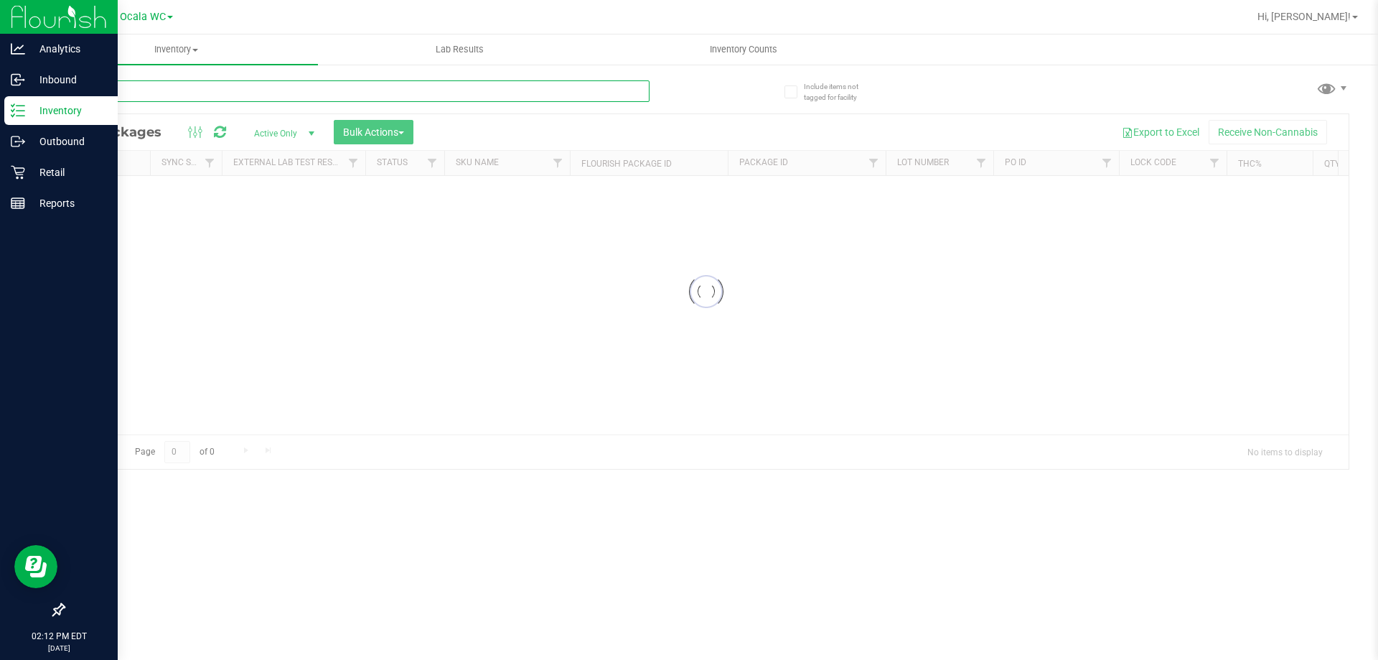
click at [153, 89] on input "text" at bounding box center [356, 91] width 586 height 22
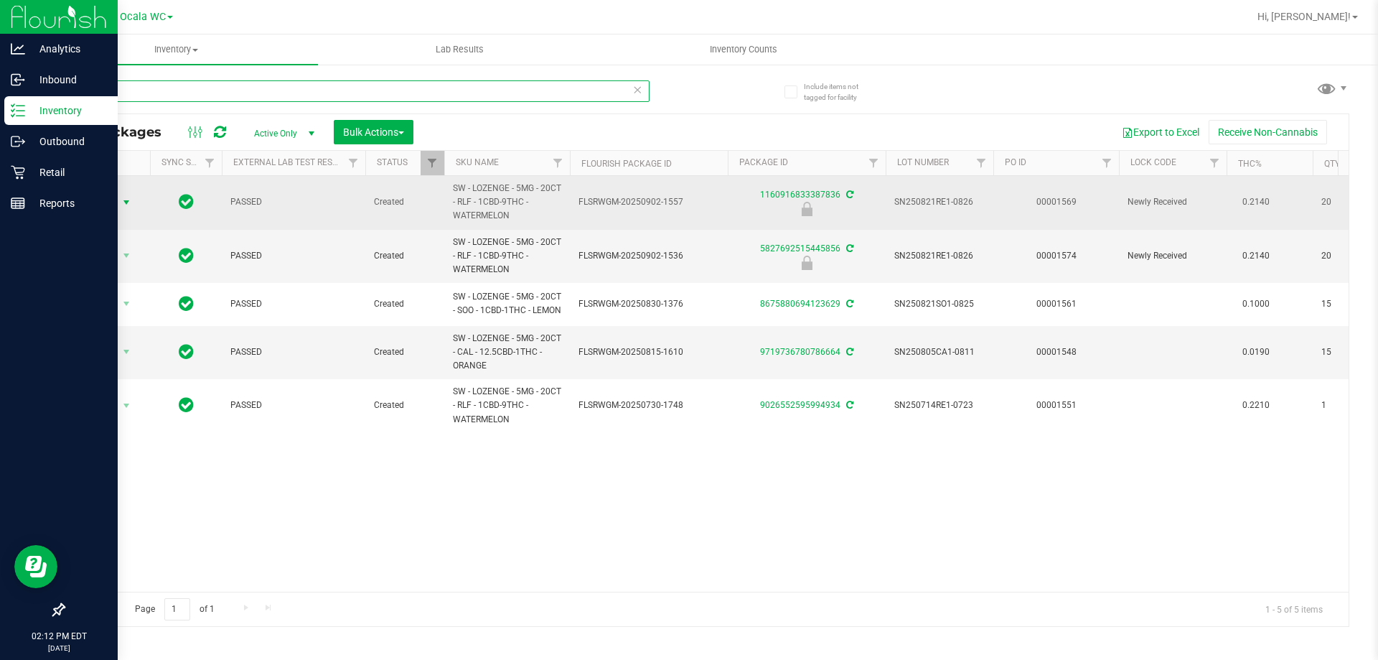
type input "loz"
click at [105, 206] on span "Action" at bounding box center [97, 202] width 39 height 20
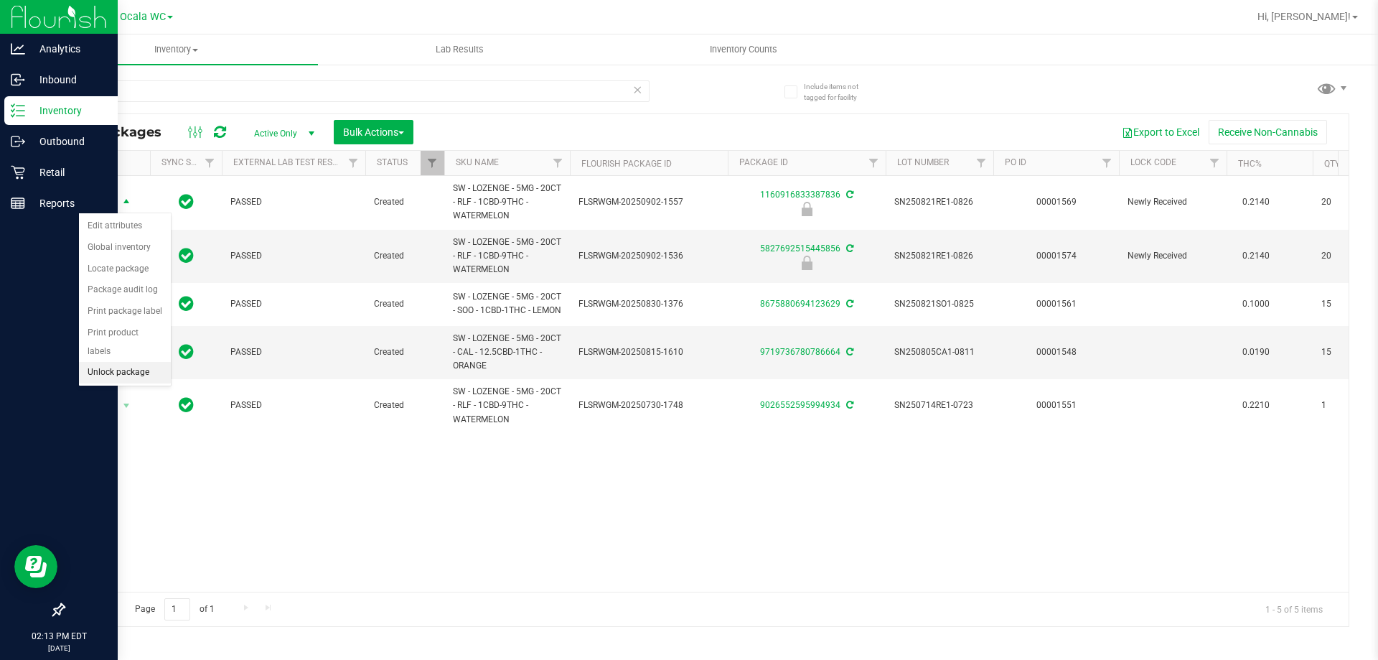
click at [106, 362] on li "Unlock package" at bounding box center [125, 373] width 92 height 22
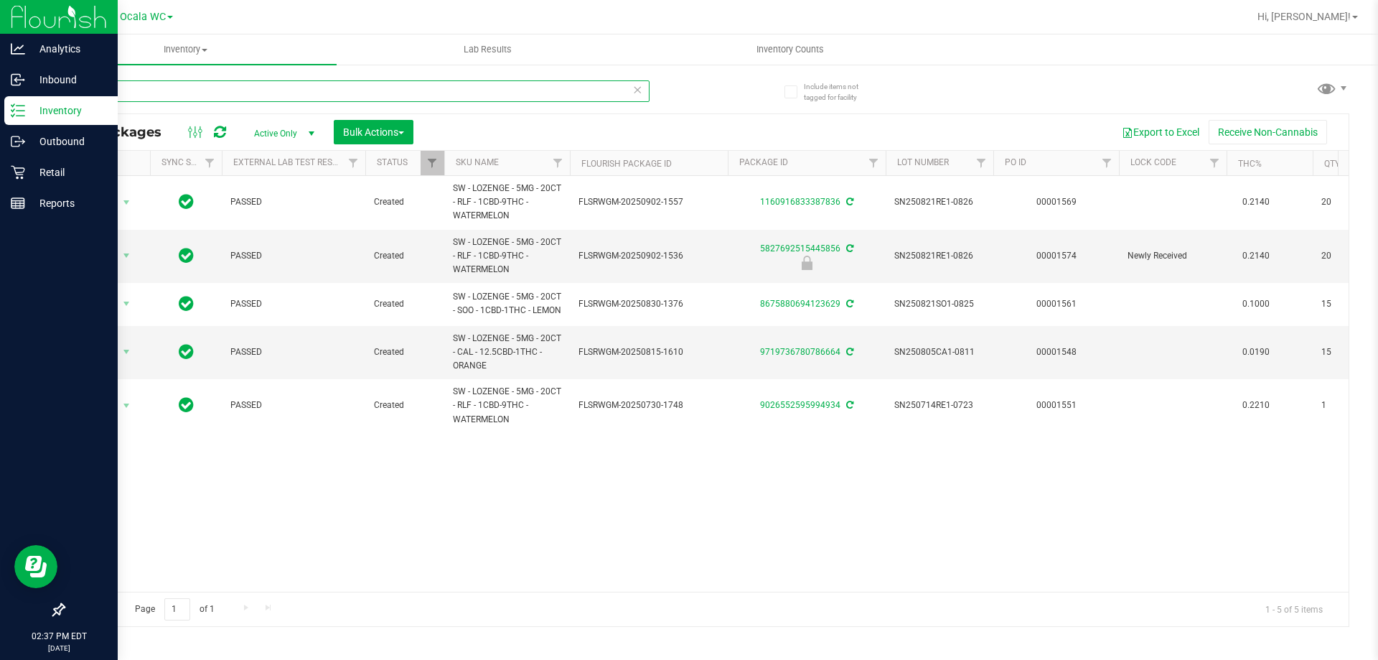
click at [235, 81] on input "loz" at bounding box center [356, 91] width 586 height 22
type input "6352485798707198"
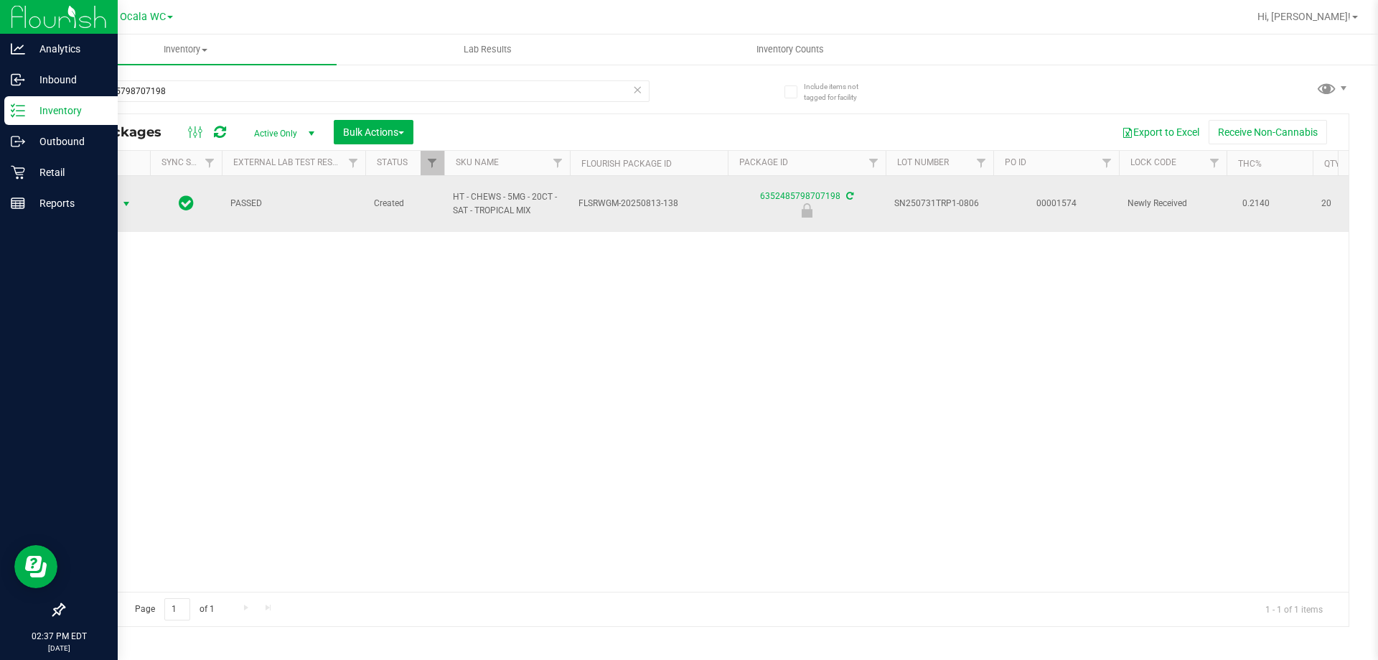
click at [115, 206] on span "Action" at bounding box center [97, 204] width 39 height 20
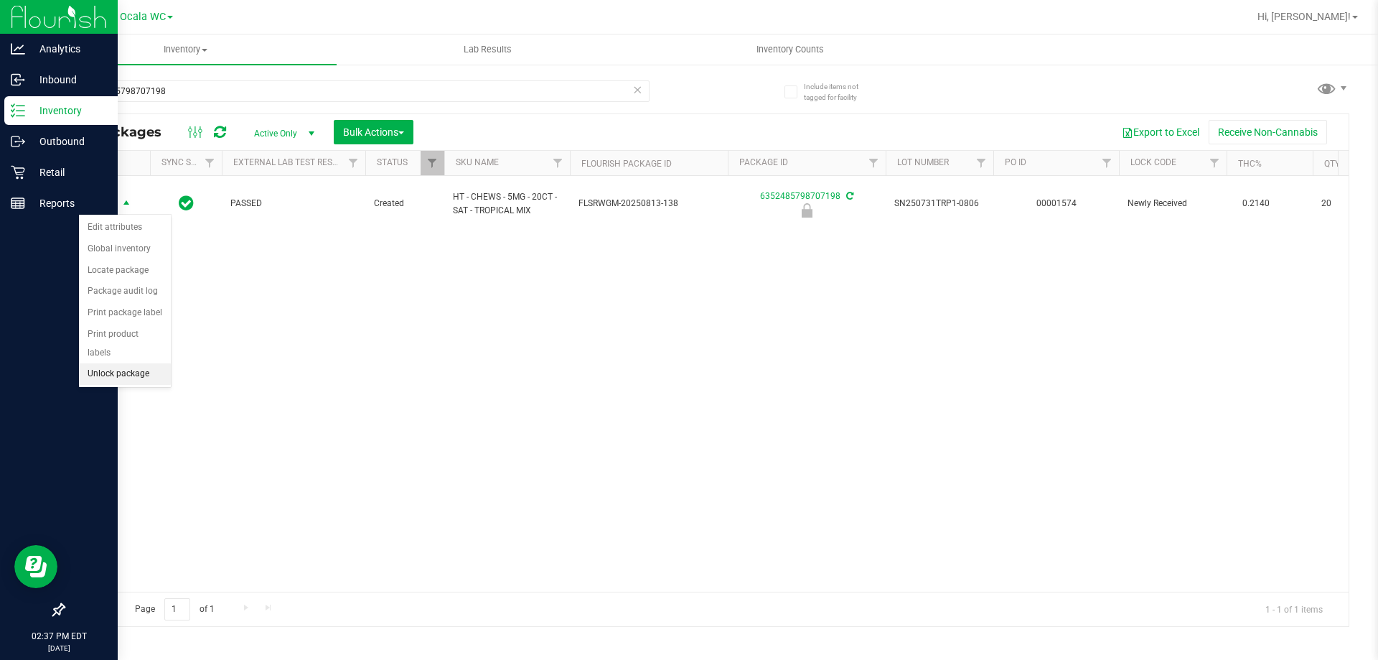
click at [132, 363] on li "Unlock package" at bounding box center [125, 374] width 92 height 22
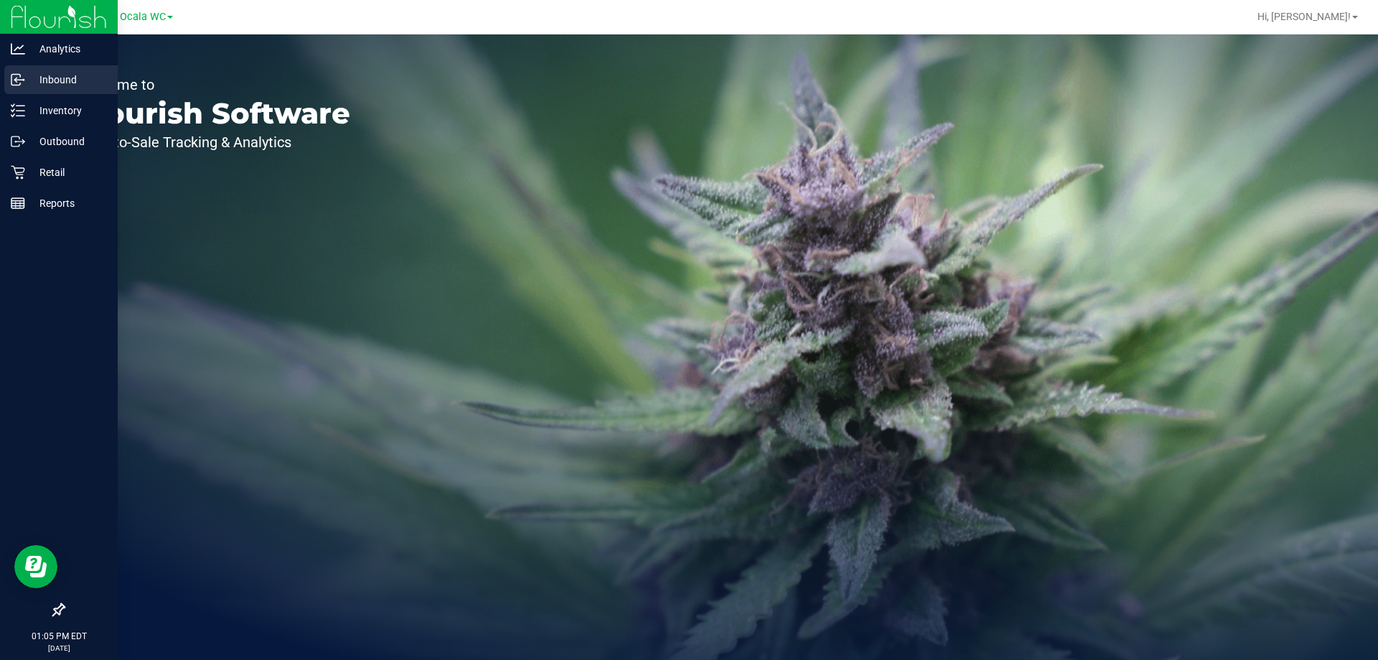
click at [43, 81] on p "Inbound" at bounding box center [68, 79] width 86 height 17
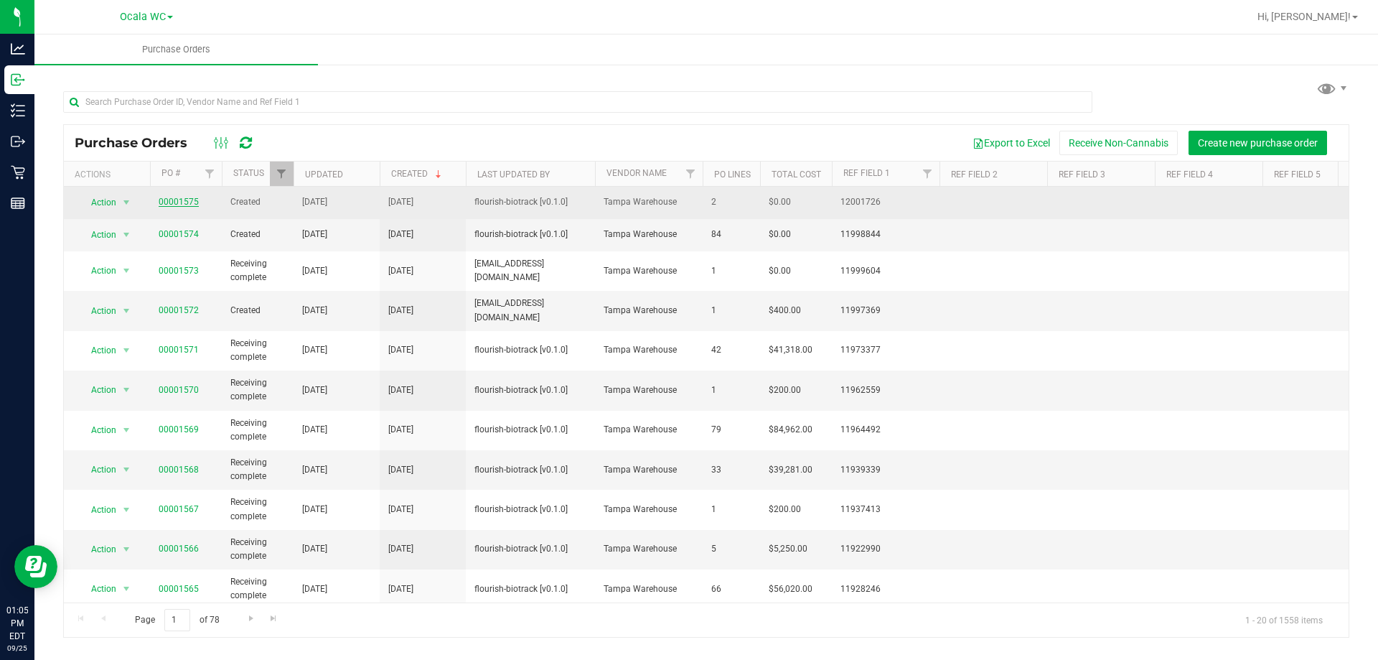
click at [172, 203] on link "00001575" at bounding box center [179, 202] width 40 height 10
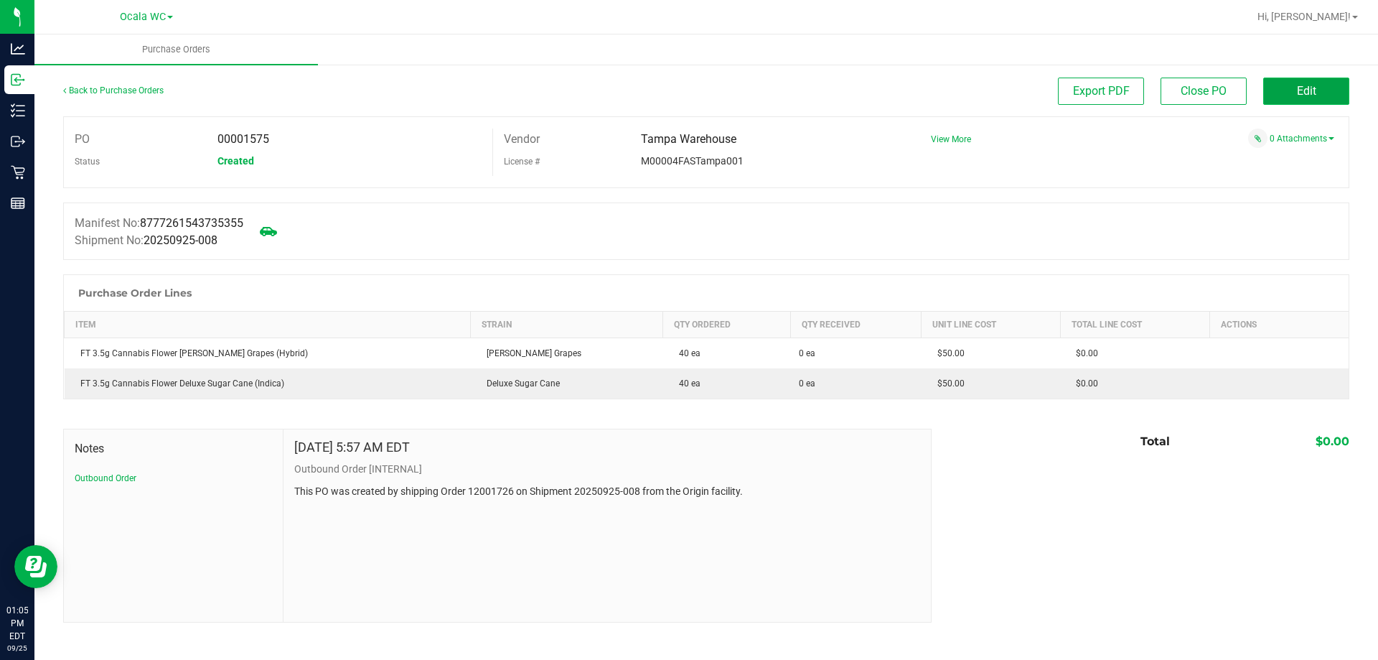
click at [1313, 84] on span "Edit" at bounding box center [1306, 91] width 19 height 14
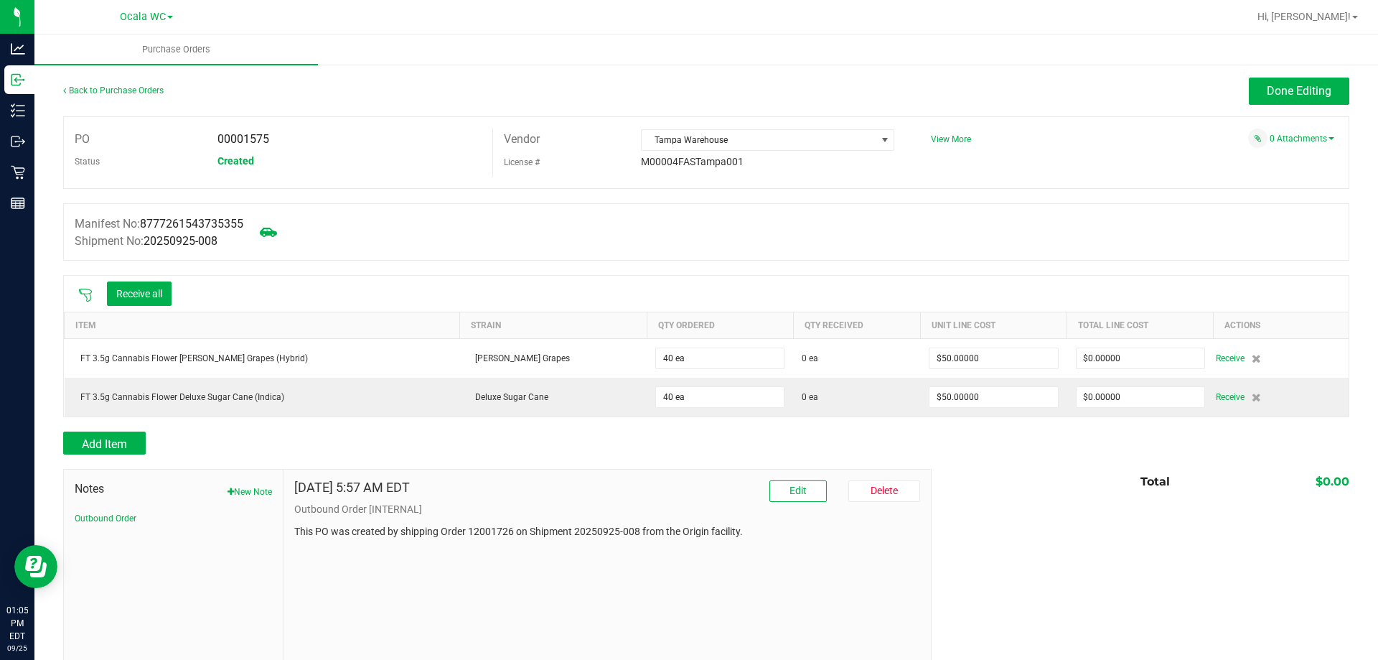
click at [84, 291] on icon at bounding box center [85, 295] width 14 height 14
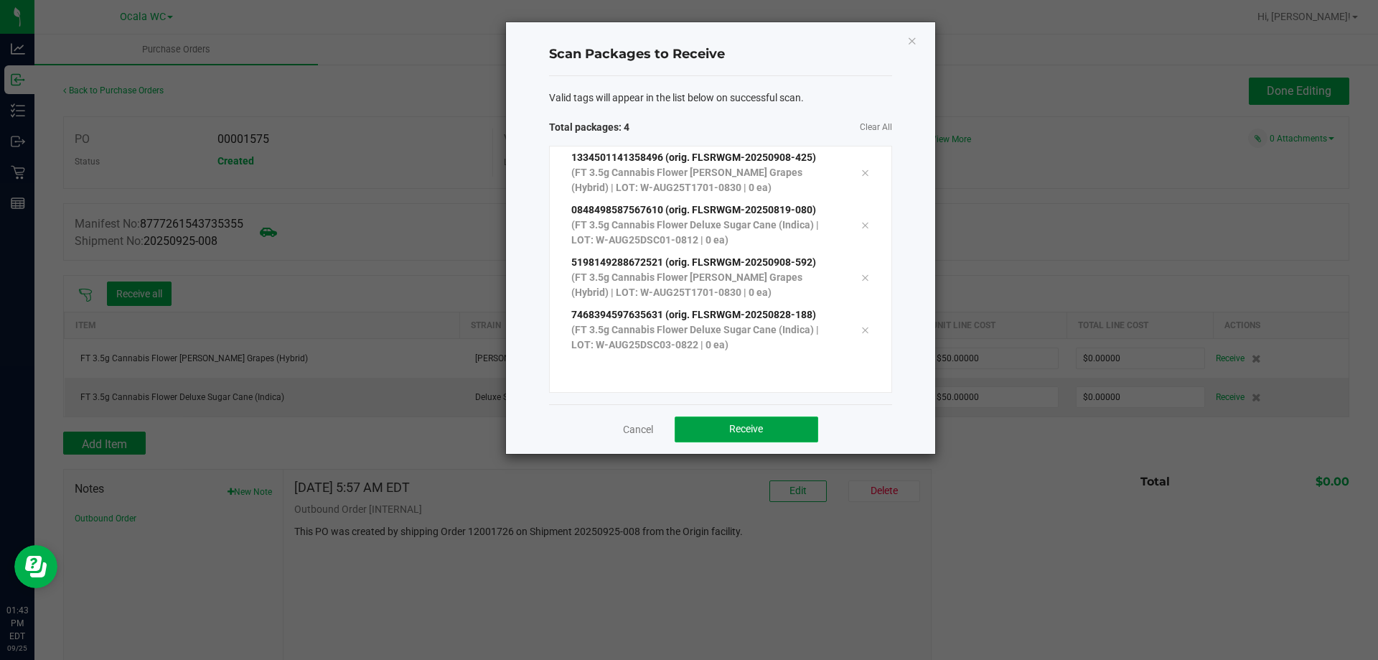
click at [722, 438] on button "Receive" at bounding box center [747, 429] width 144 height 26
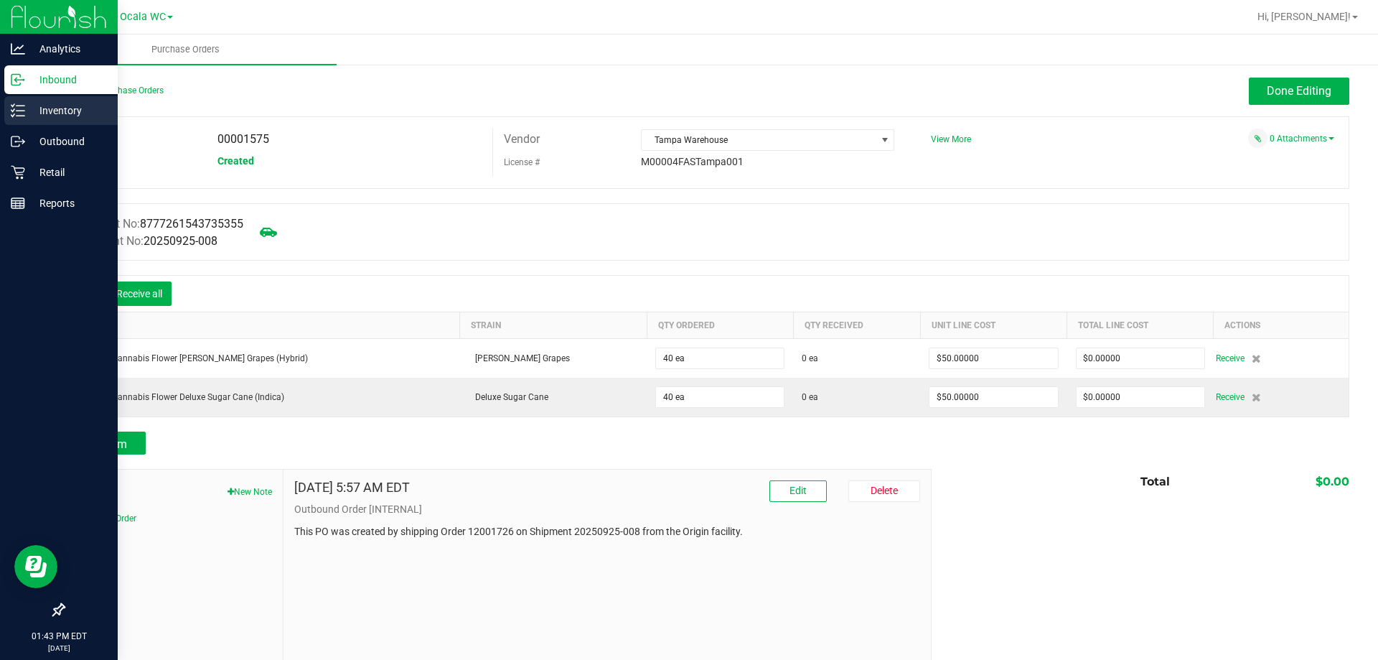
click at [57, 111] on p "Inventory" at bounding box center [68, 110] width 86 height 17
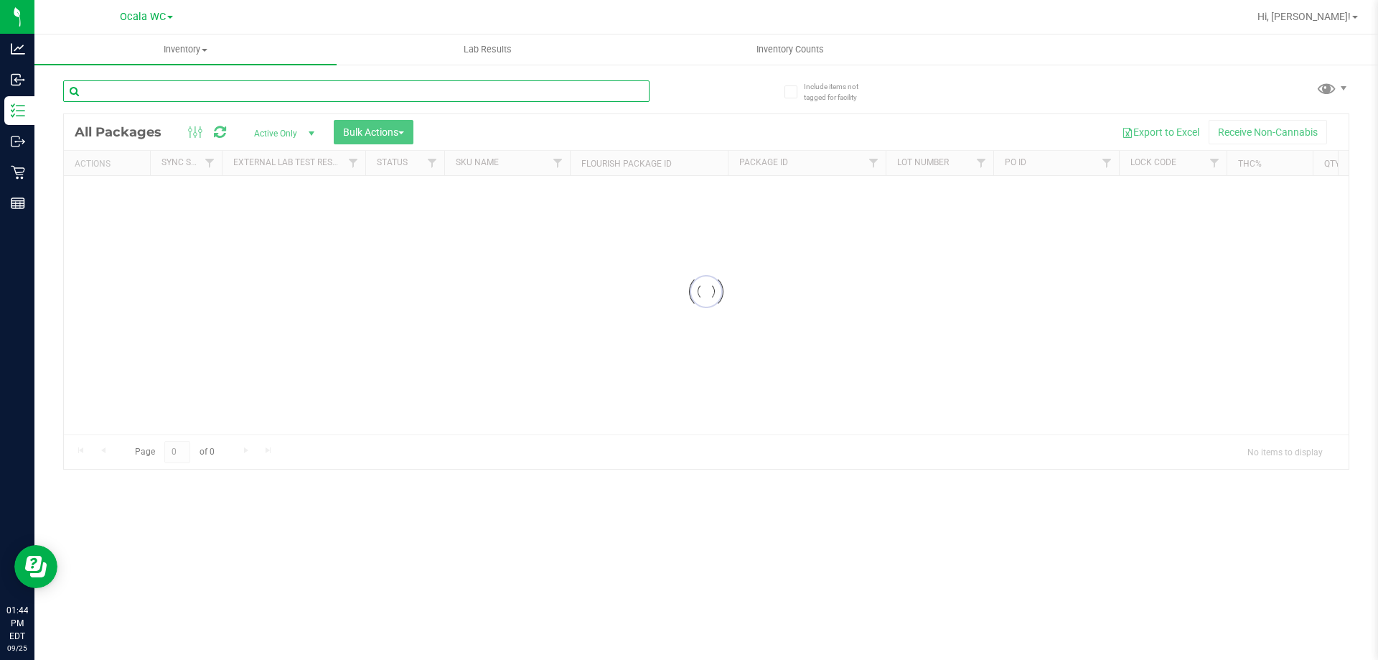
click at [157, 91] on input "text" at bounding box center [356, 91] width 586 height 22
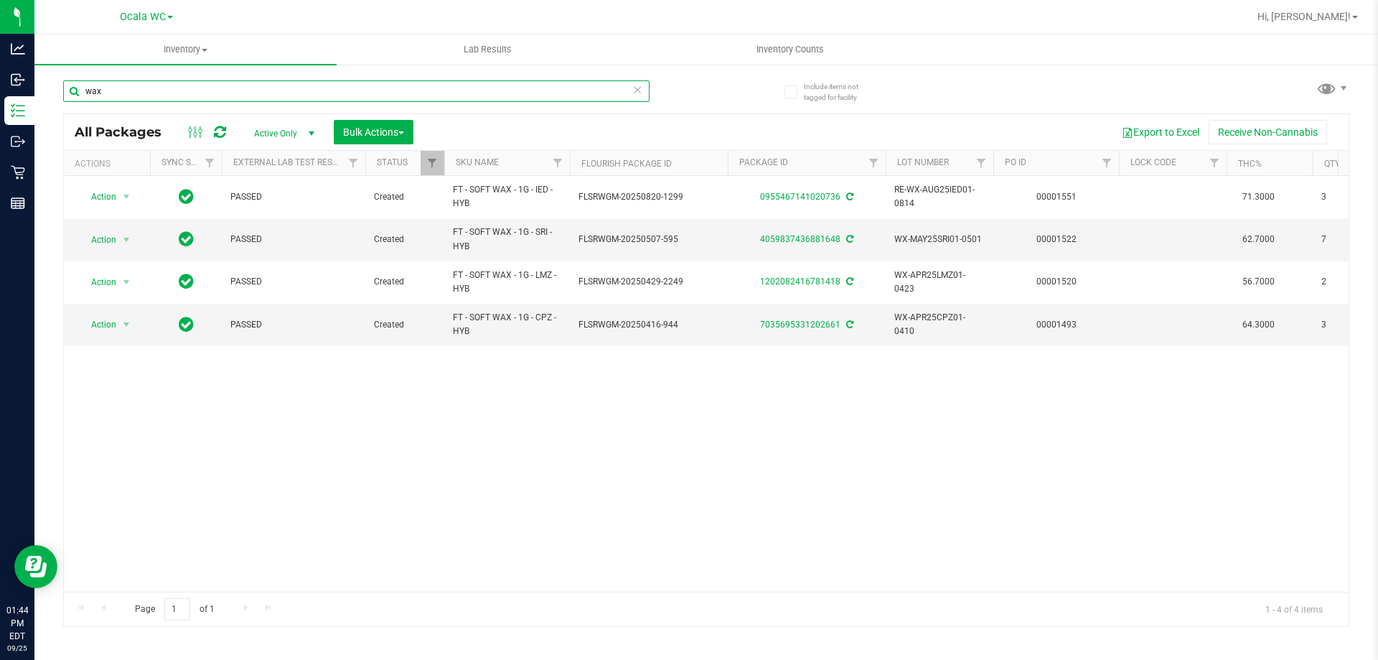
click at [226, 83] on input "wax" at bounding box center [356, 91] width 586 height 22
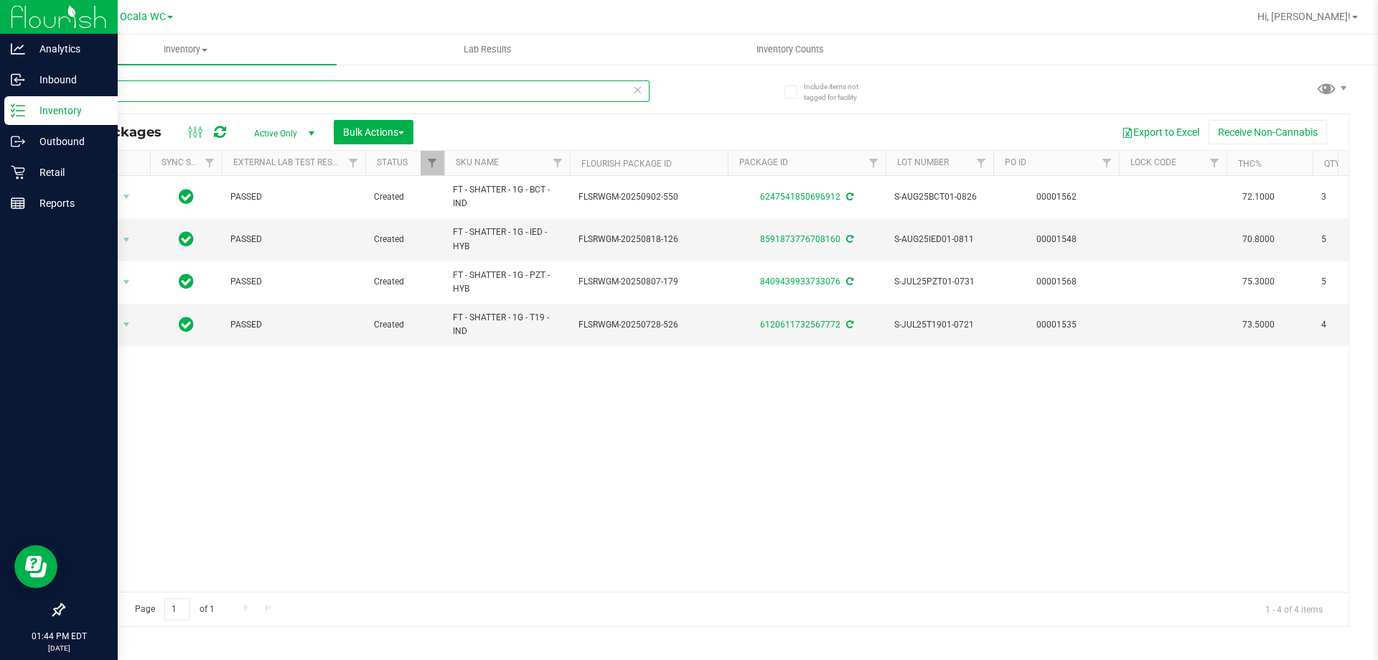
type input "shatter"
click at [26, 163] on div "Retail" at bounding box center [60, 172] width 113 height 29
